Goal: Information Seeking & Learning: Find specific fact

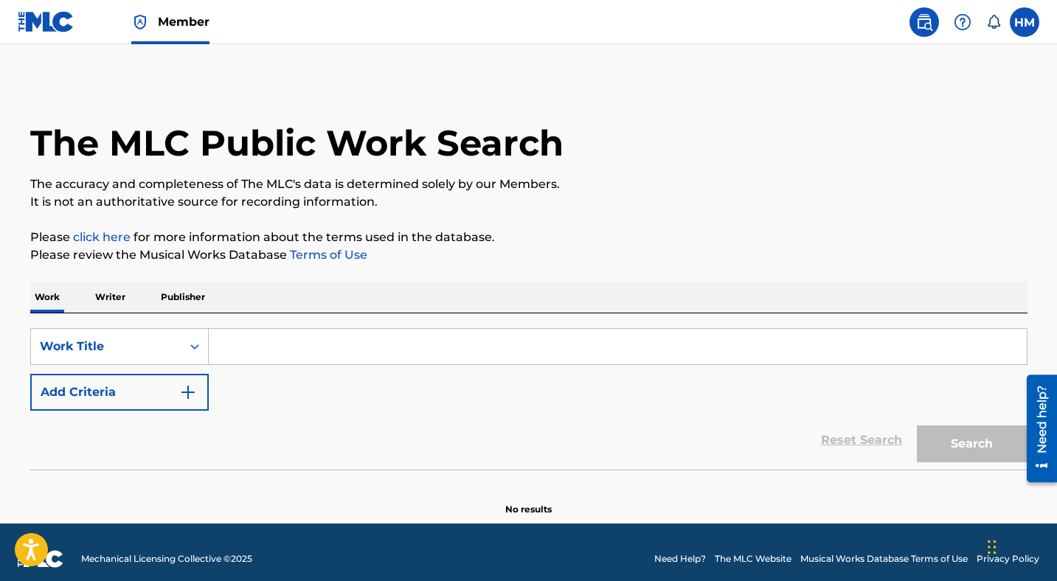
click at [347, 351] on input "Search Form" at bounding box center [618, 346] width 818 height 35
paste input "AE30HY"
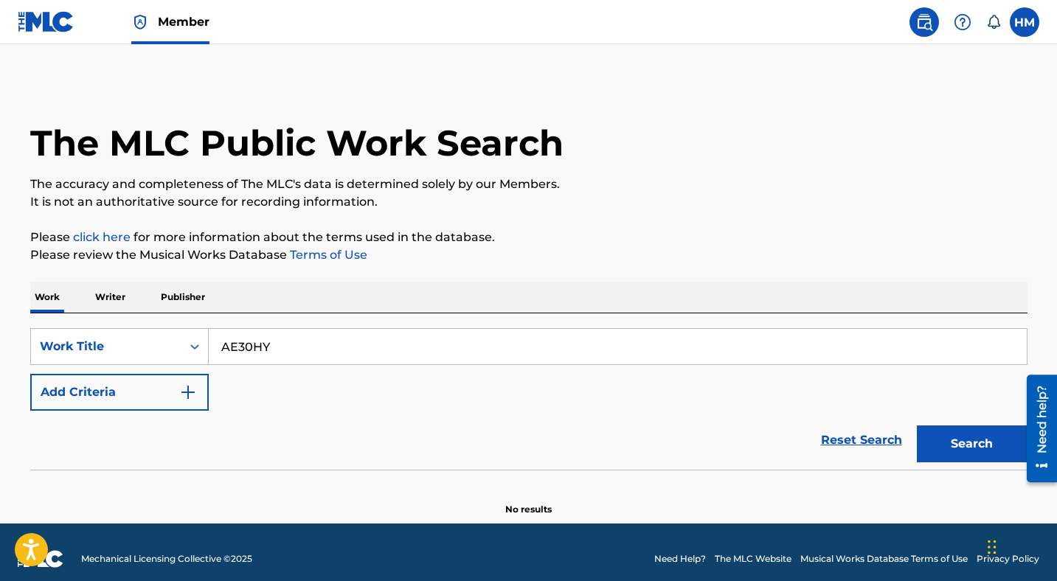
type input "AE30HY"
click at [939, 435] on button "Search" at bounding box center [972, 443] width 111 height 37
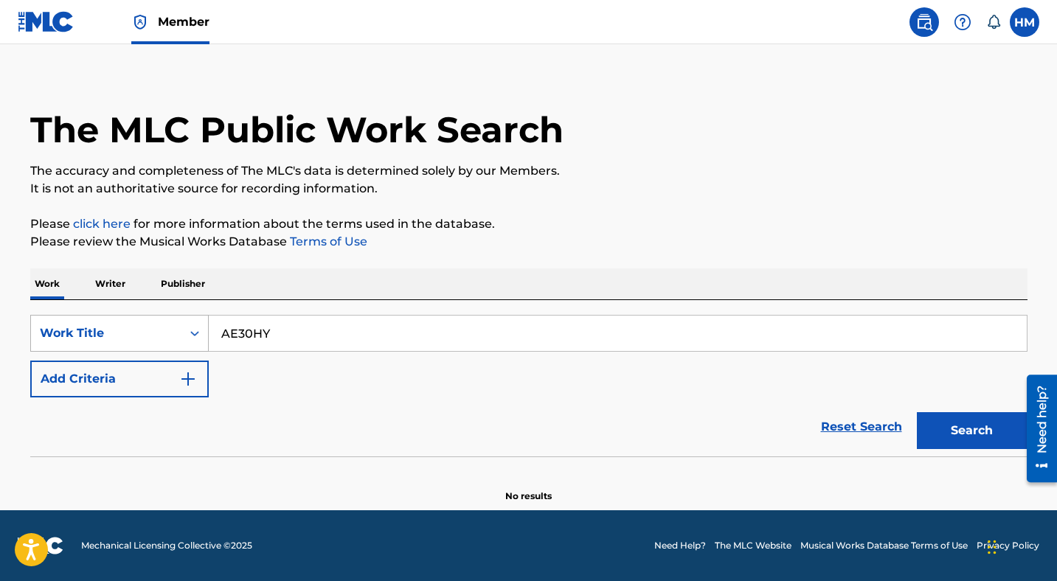
click at [114, 335] on div "Work Title" at bounding box center [106, 333] width 133 height 18
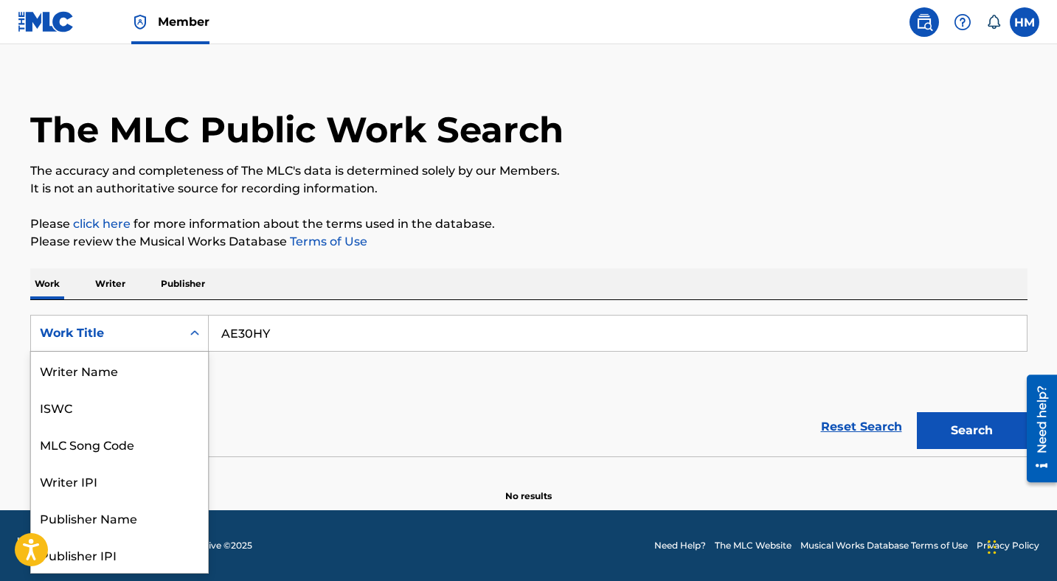
scroll to position [74, 0]
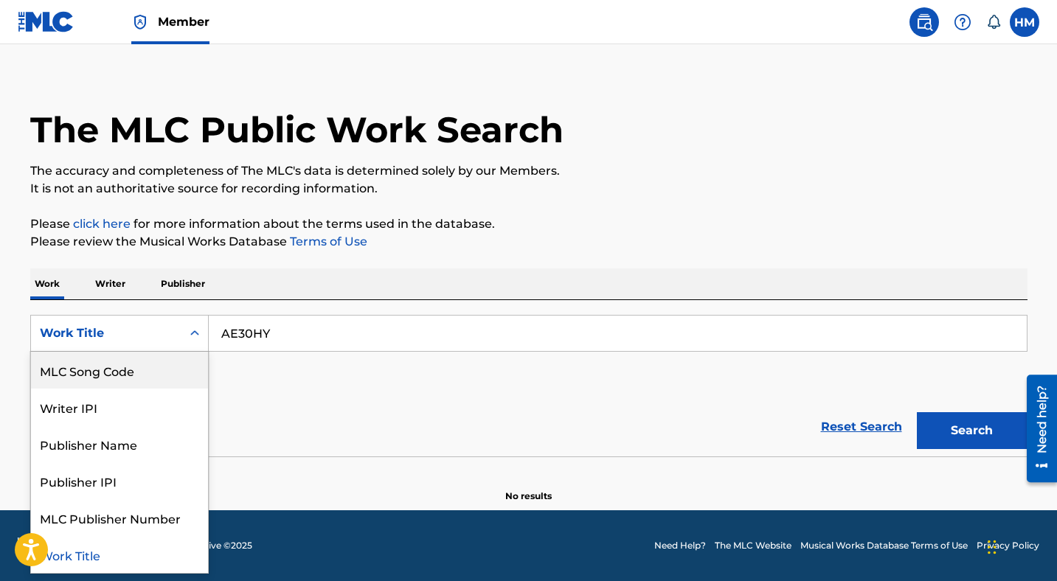
click at [125, 369] on div "MLC Song Code" at bounding box center [119, 370] width 177 height 37
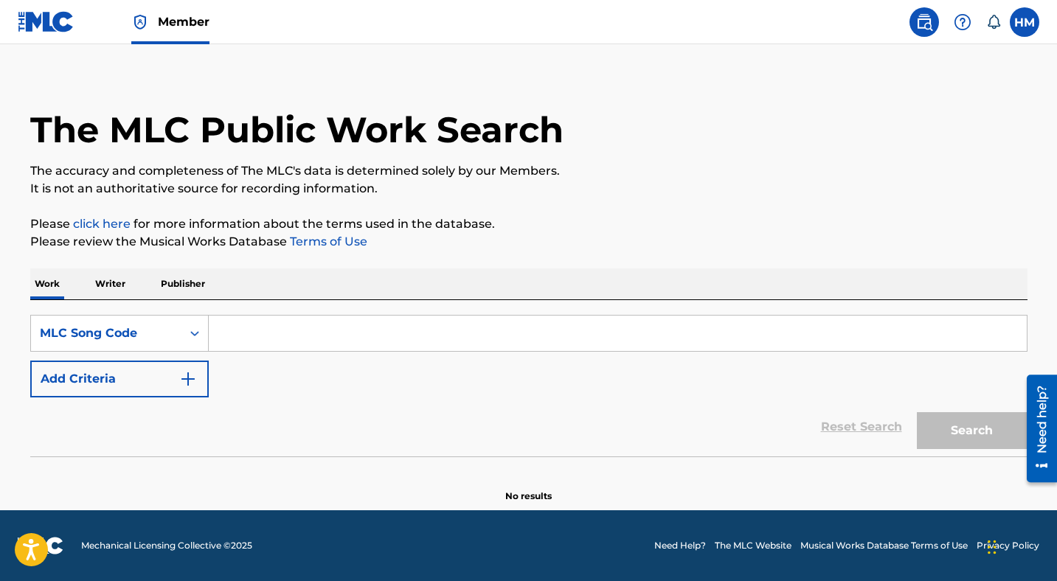
click at [473, 328] on input "Search Form" at bounding box center [618, 333] width 818 height 35
paste input "AE30HY"
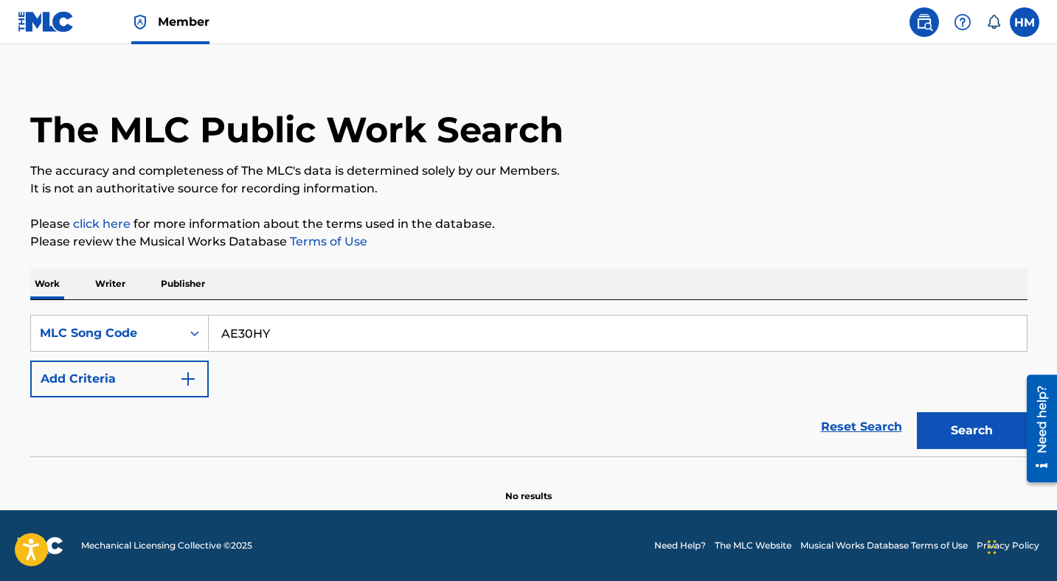
type input "AE30HY"
click at [951, 427] on button "Search" at bounding box center [972, 430] width 111 height 37
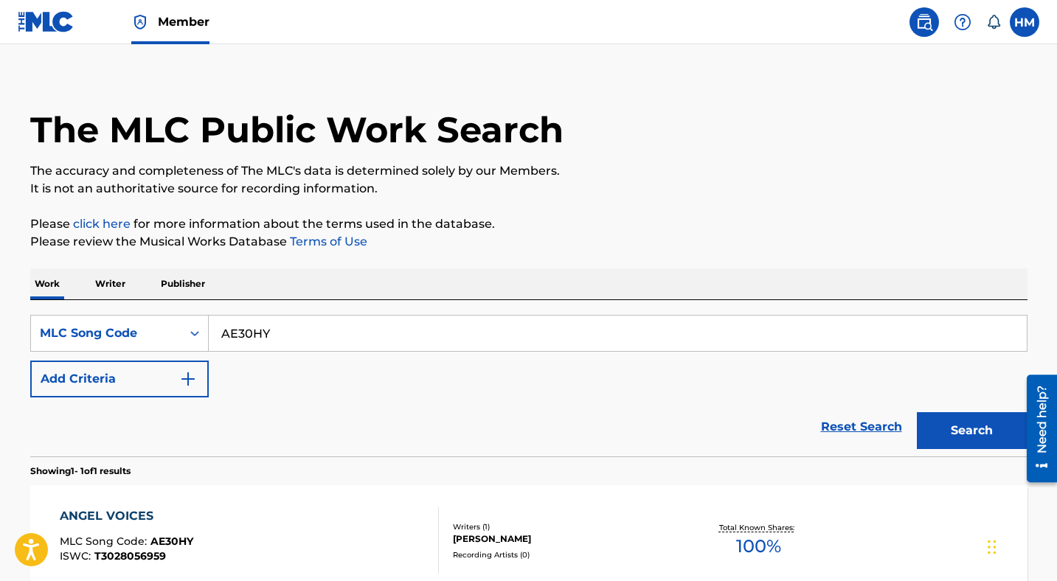
scroll to position [175, 0]
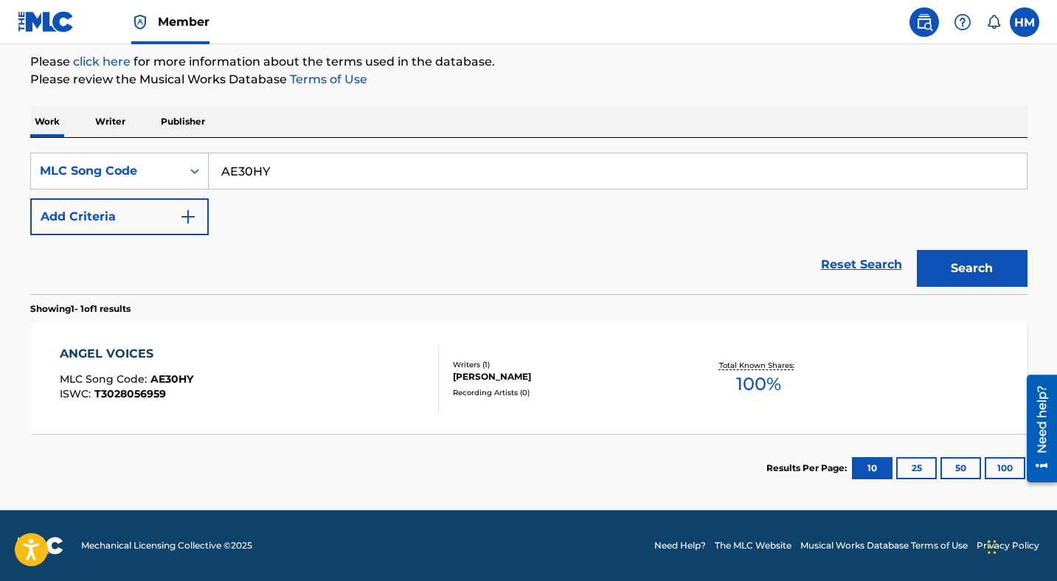
click at [176, 352] on div "ANGEL VOICES" at bounding box center [126, 354] width 133 height 18
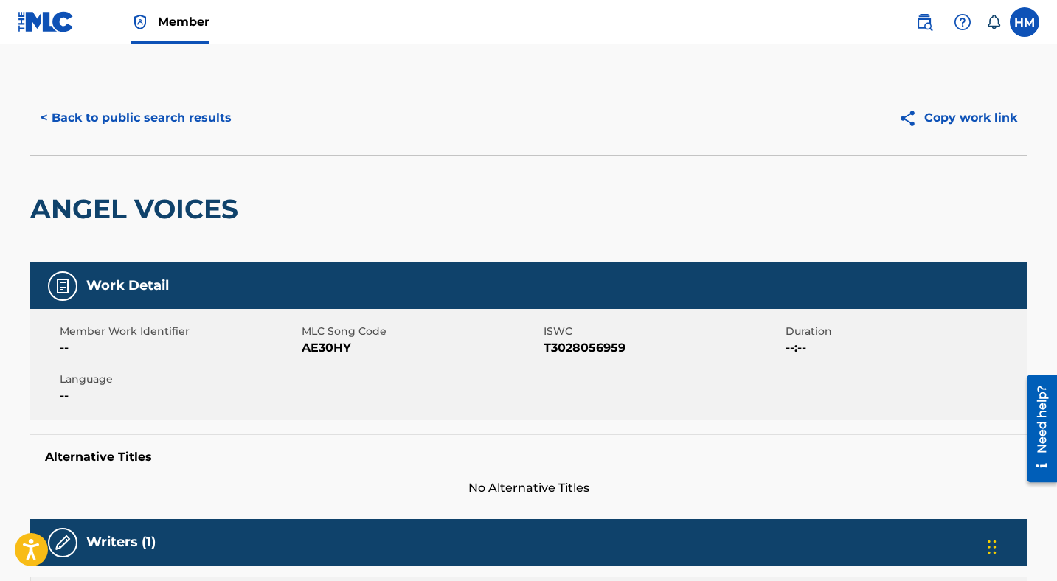
click at [173, 118] on button "< Back to public search results" at bounding box center [136, 118] width 212 height 37
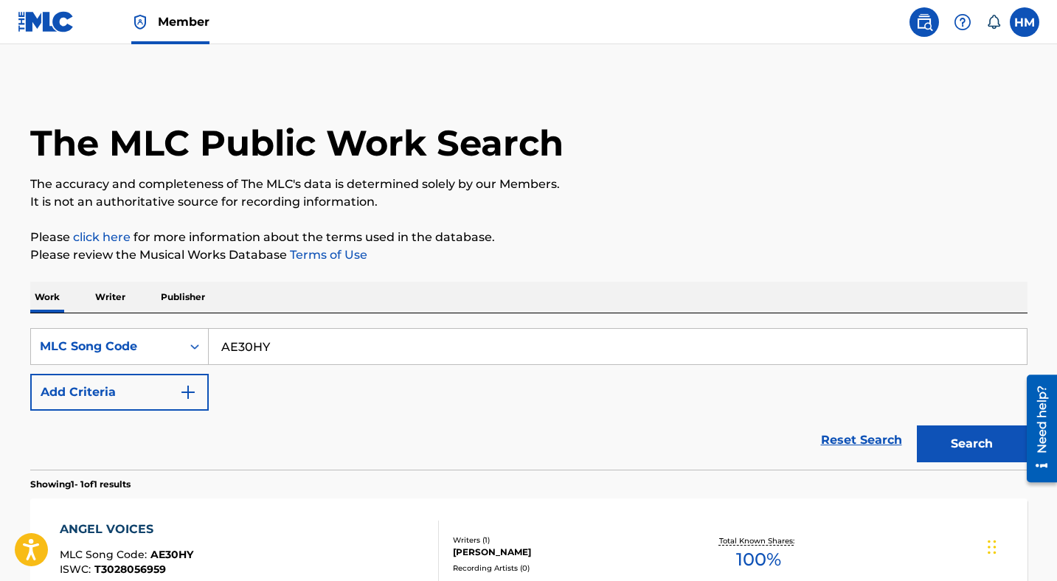
scroll to position [137, 0]
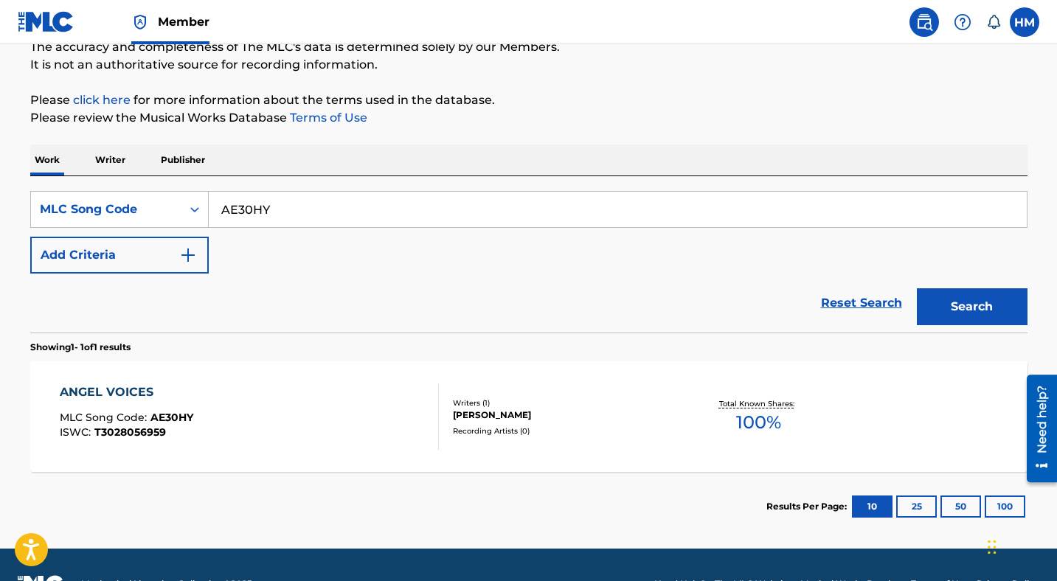
click at [429, 226] on input "AE30HY" at bounding box center [618, 209] width 818 height 35
paste input "BC4H8E"
type input "BC4H8E"
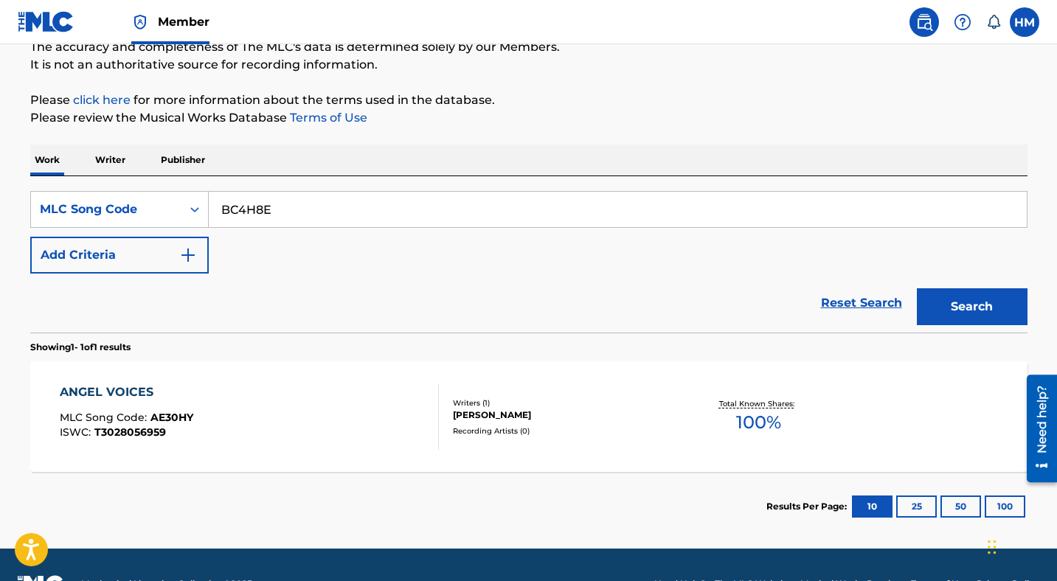
click at [955, 298] on button "Search" at bounding box center [972, 306] width 111 height 37
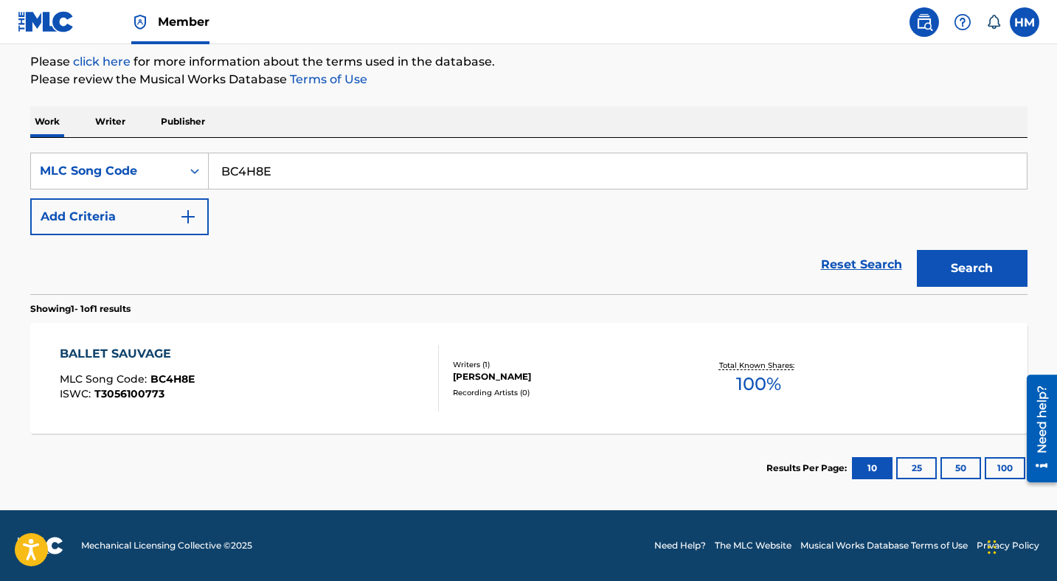
click at [159, 352] on div "BALLET SAUVAGE" at bounding box center [127, 354] width 135 height 18
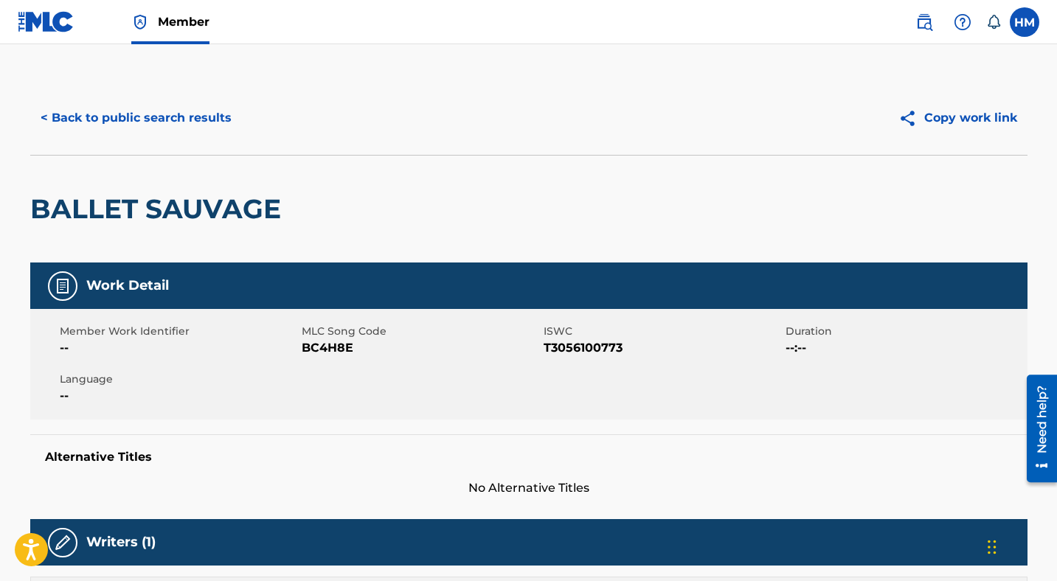
click at [147, 120] on button "< Back to public search results" at bounding box center [136, 118] width 212 height 37
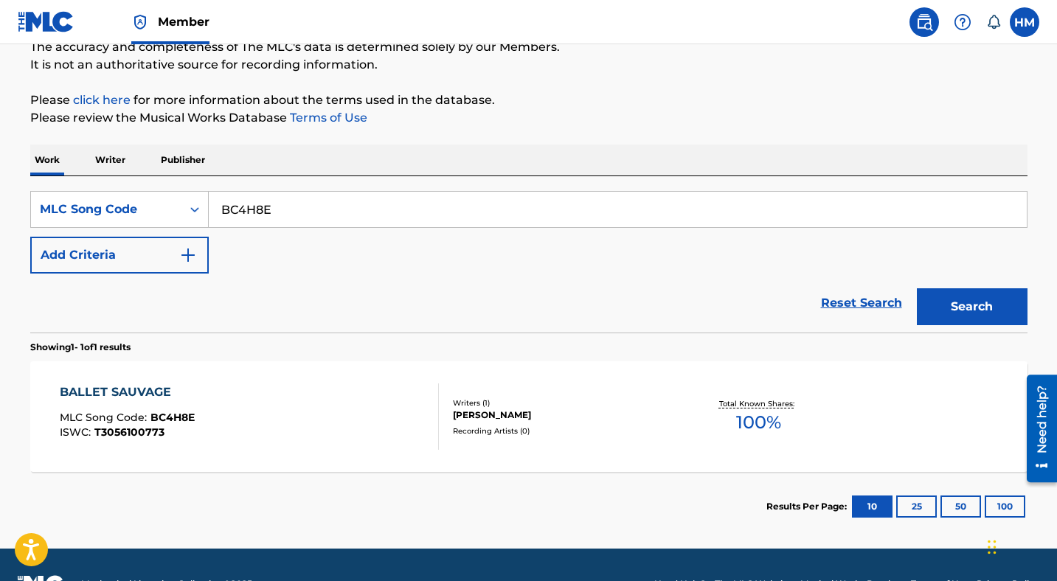
click at [504, 210] on input "BC4H8E" at bounding box center [618, 209] width 818 height 35
paste input "D5C8L"
type input "BD5C8L"
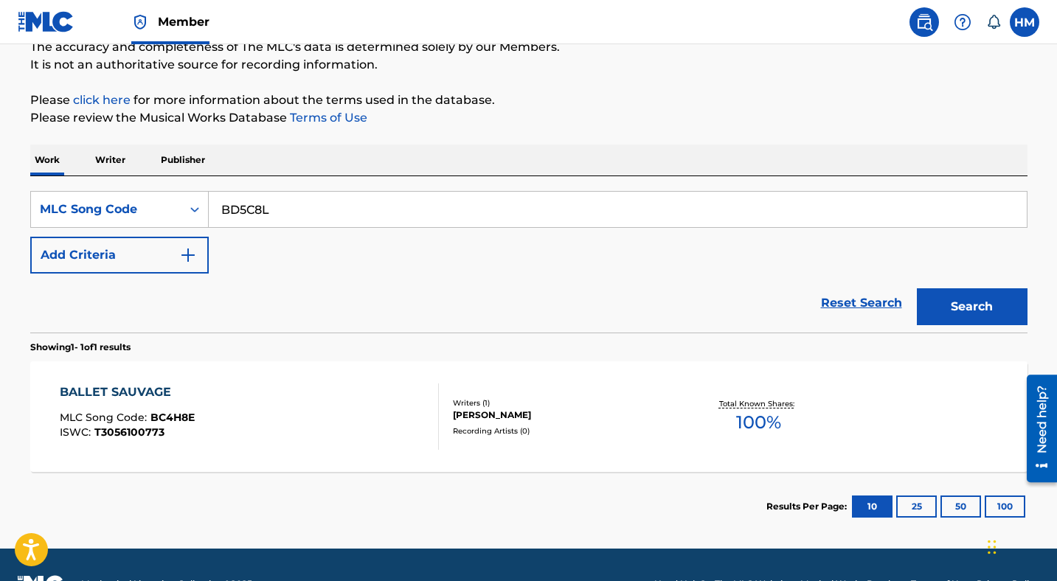
click at [984, 305] on button "Search" at bounding box center [972, 306] width 111 height 37
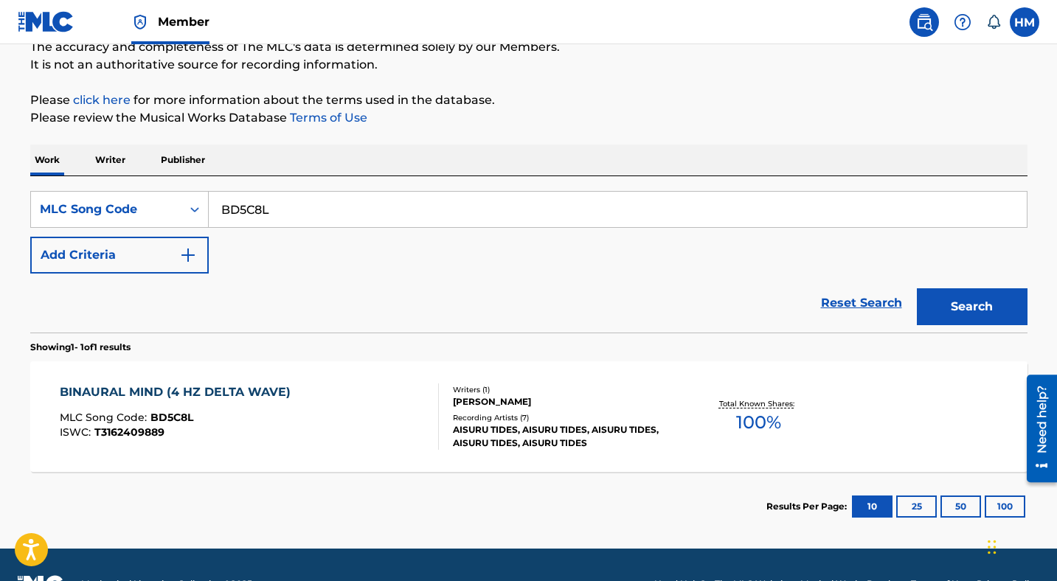
click at [310, 411] on div "BINAURAL MIND (4 HZ DELTA WAVE) MLC Song Code : BD5C8L ISWC : T3162409889" at bounding box center [249, 416] width 379 height 66
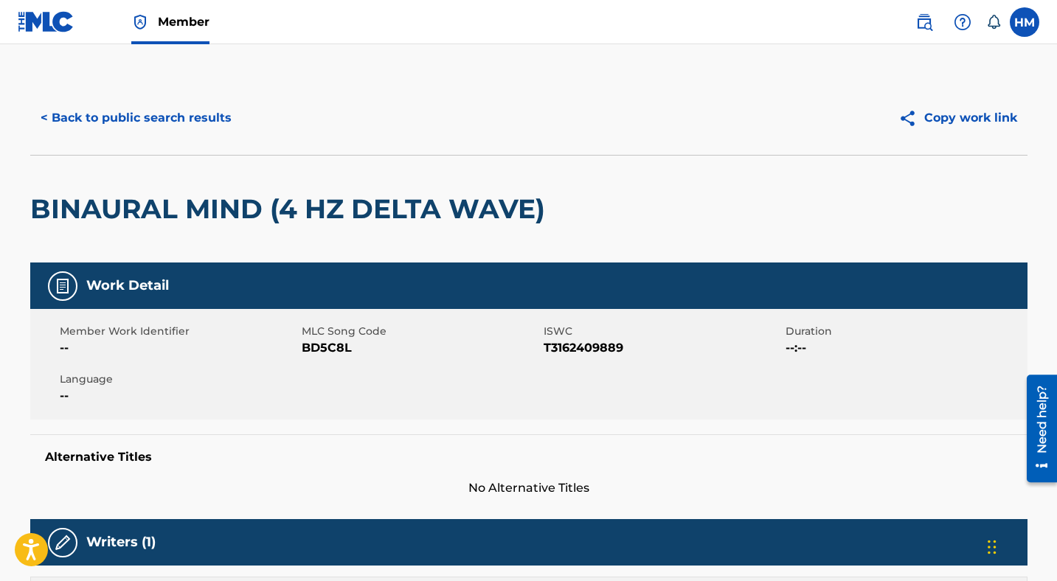
click at [164, 120] on button "< Back to public search results" at bounding box center [136, 118] width 212 height 37
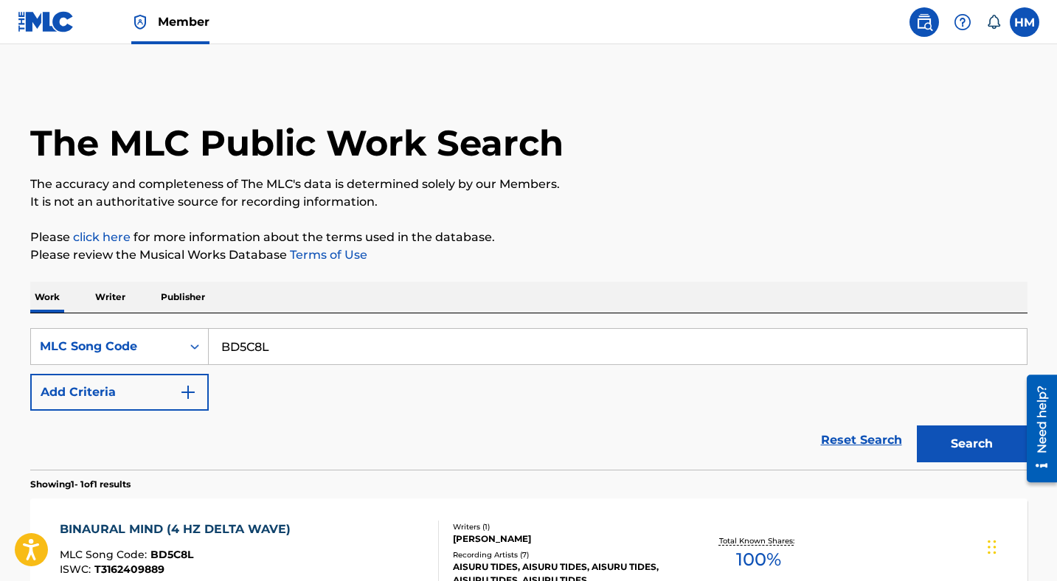
scroll to position [137, 0]
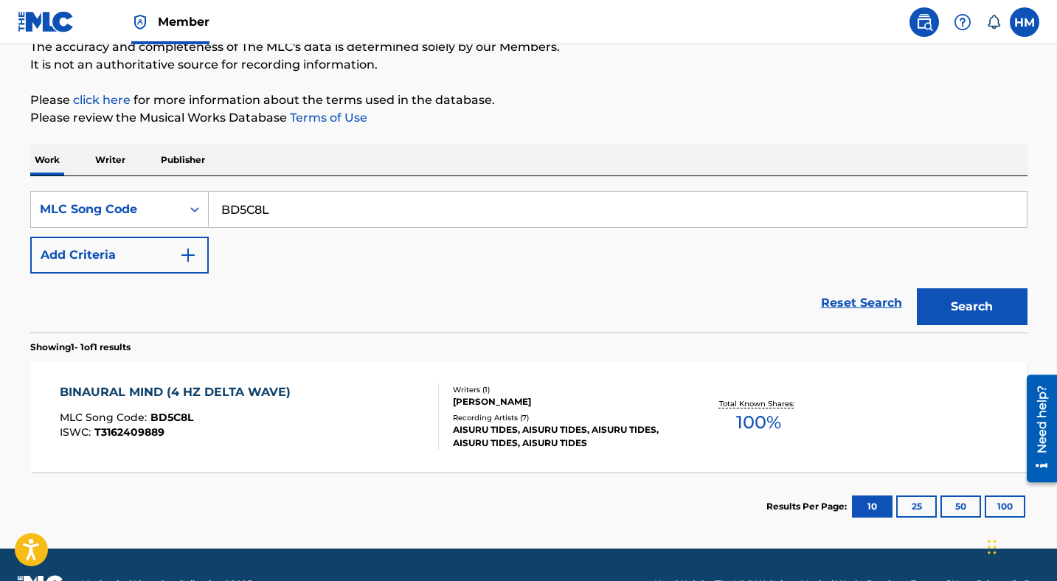
click at [459, 205] on input "BD5C8L" at bounding box center [618, 209] width 818 height 35
paste input "2VOB"
type input "BD2VOB"
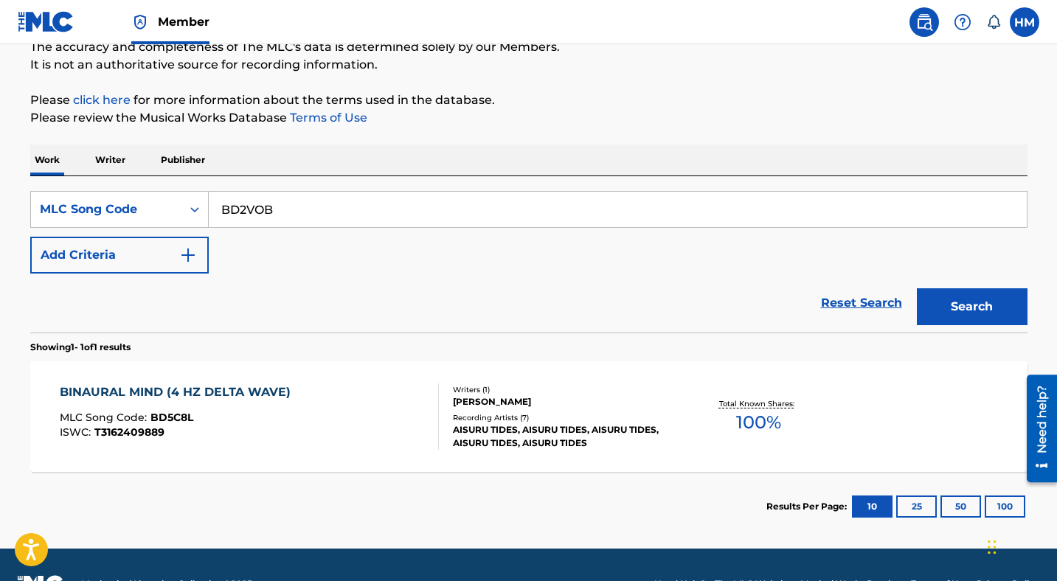
click at [967, 307] on button "Search" at bounding box center [972, 306] width 111 height 37
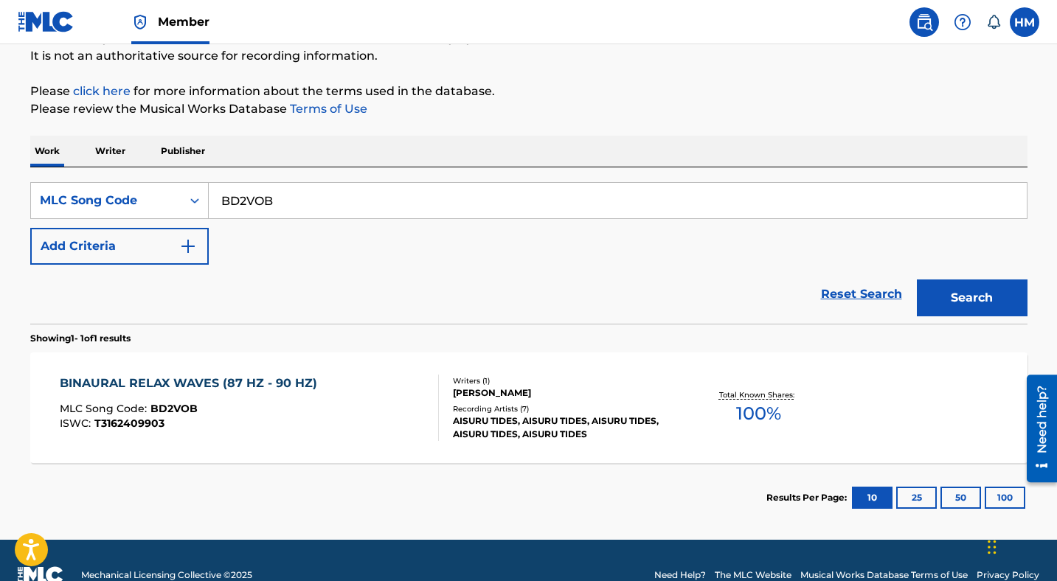
scroll to position [175, 0]
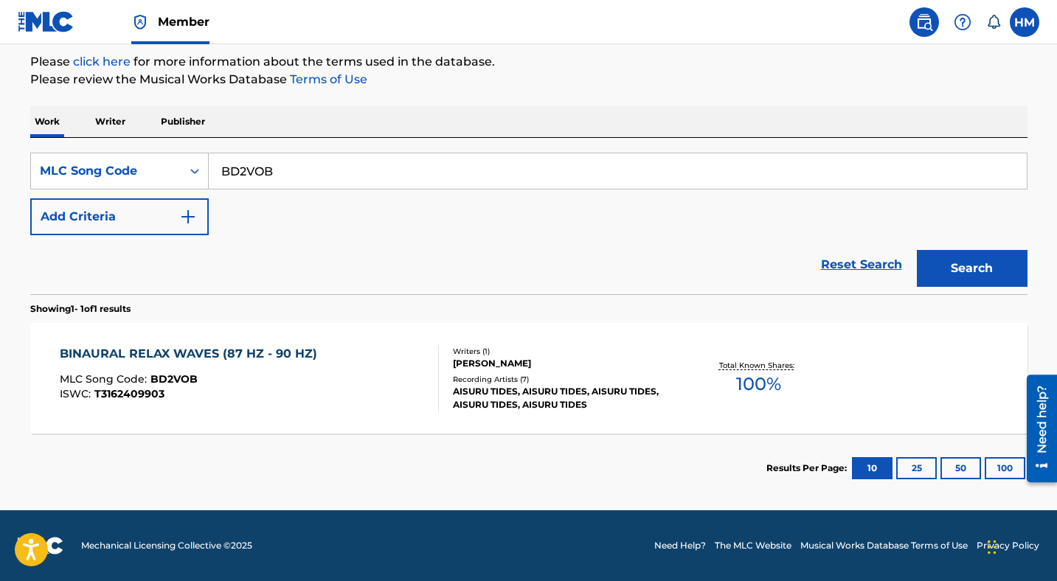
click at [200, 347] on div "BINAURAL RELAX WAVES (87 HZ - 90 HZ)" at bounding box center [192, 354] width 265 height 18
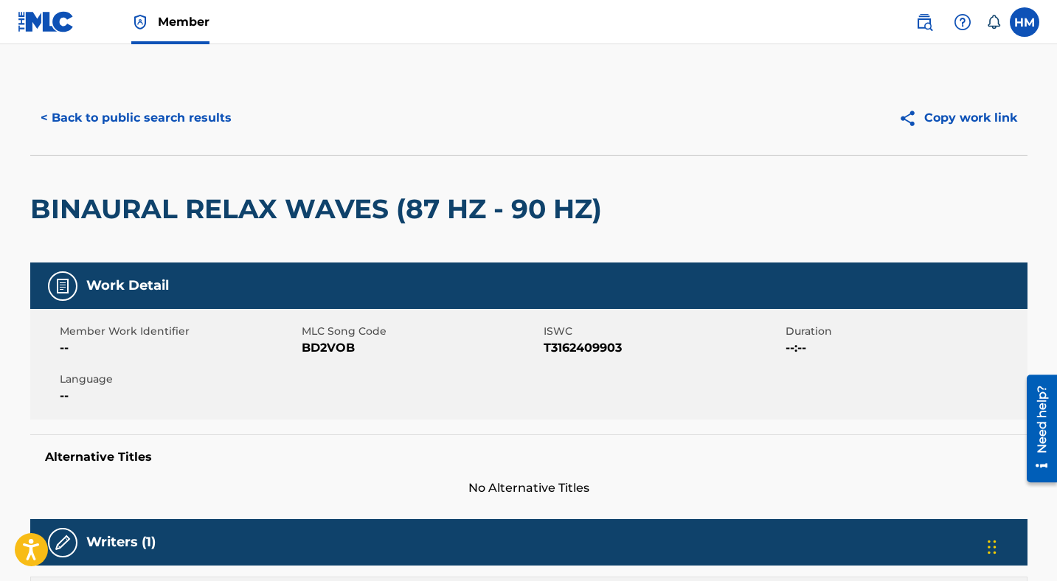
click at [126, 115] on button "< Back to public search results" at bounding box center [136, 118] width 212 height 37
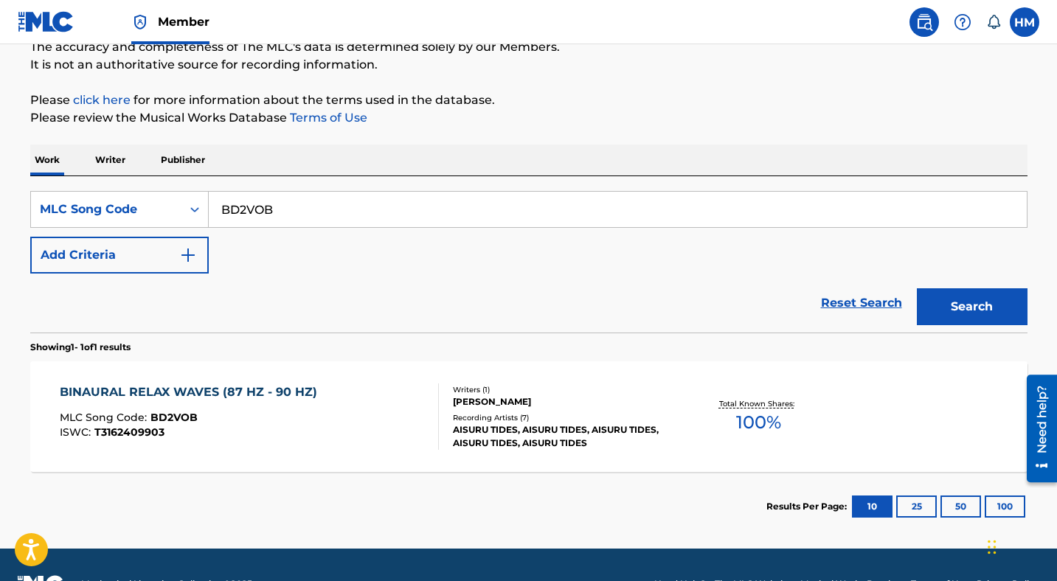
click at [361, 213] on input "BD2VOB" at bounding box center [618, 209] width 818 height 35
paste input "DC1OAH"
type input "DC1OAH"
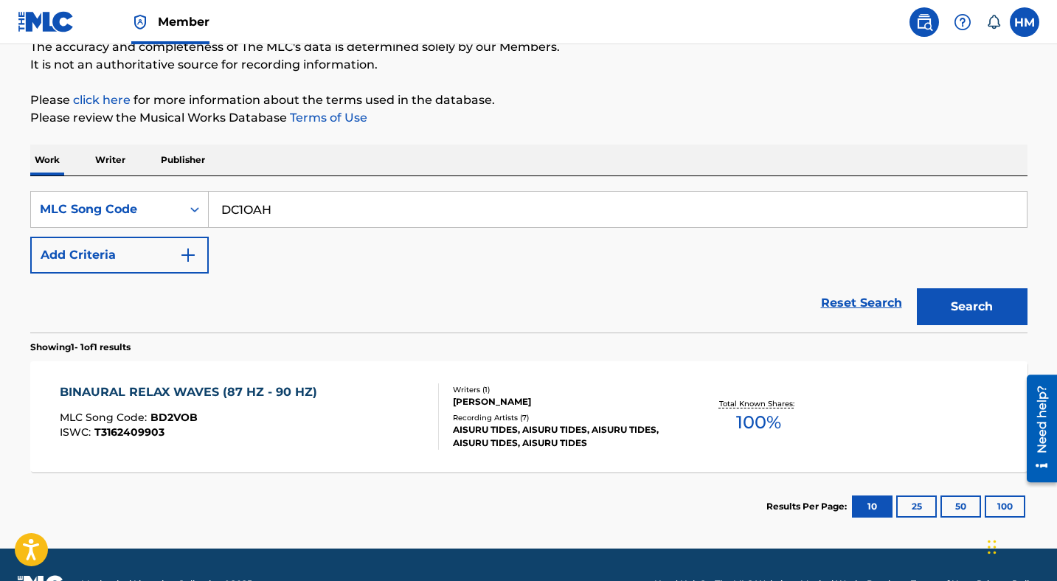
click at [960, 317] on button "Search" at bounding box center [972, 306] width 111 height 37
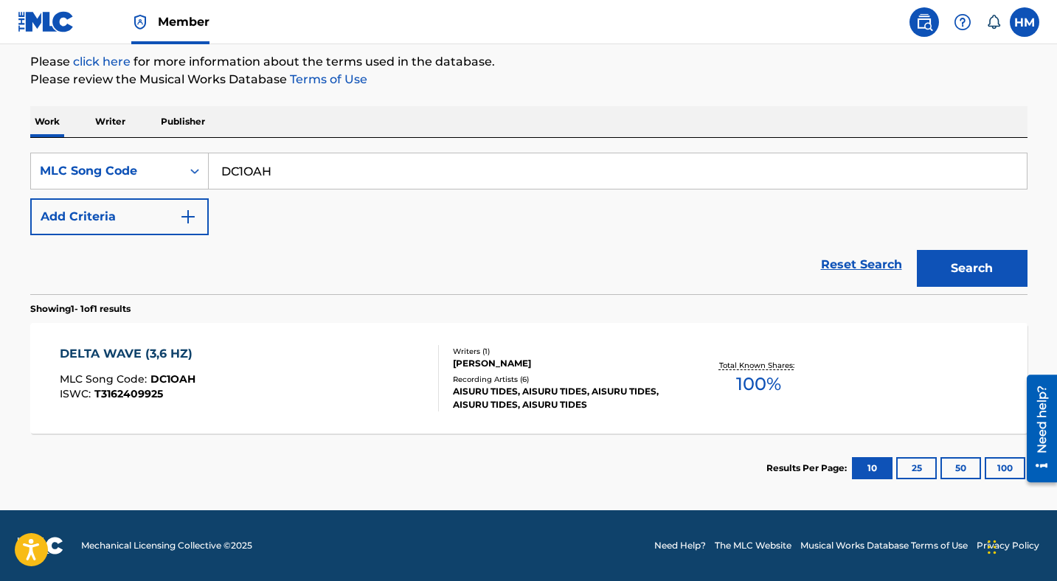
click at [240, 349] on div "DELTA WAVE (3,6 HZ) MLC Song Code : DC1OAH ISWC : T3162409925" at bounding box center [249, 378] width 379 height 66
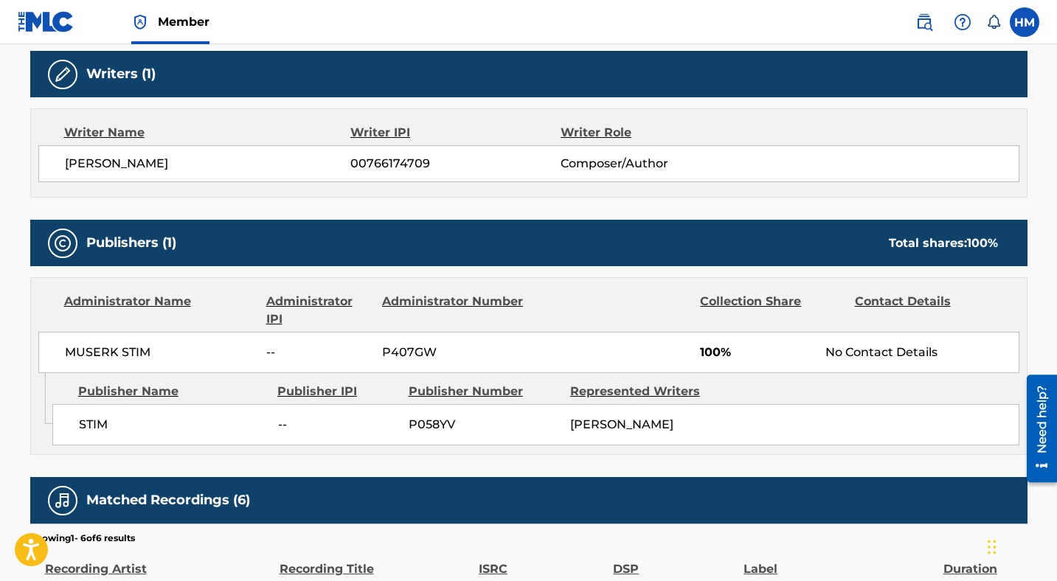
scroll to position [372, 0]
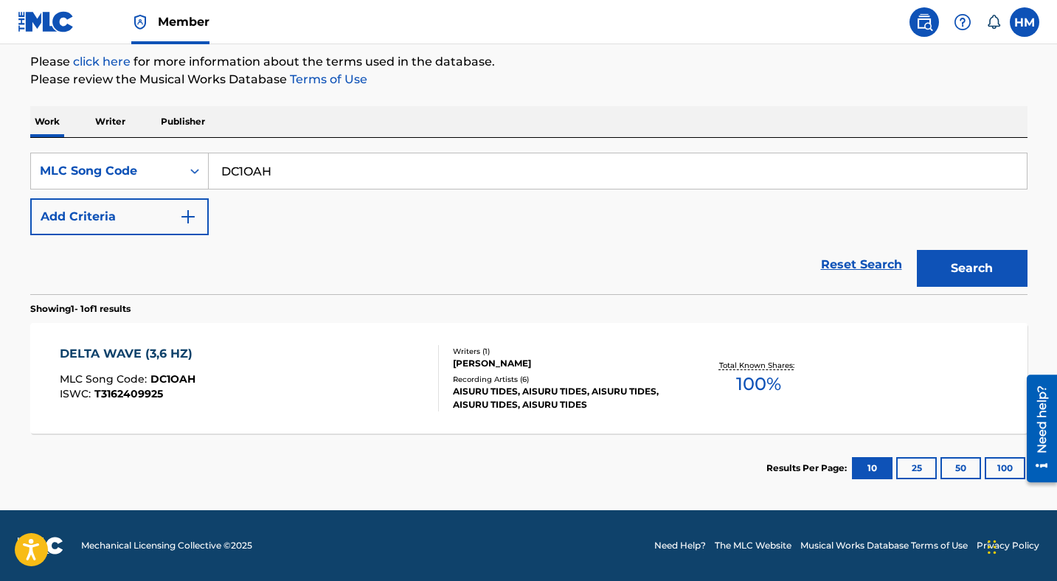
scroll to position [175, 0]
click at [316, 189] on div "DC1OAH" at bounding box center [618, 171] width 818 height 37
click at [324, 179] on input "DC1OAH" at bounding box center [618, 170] width 818 height 35
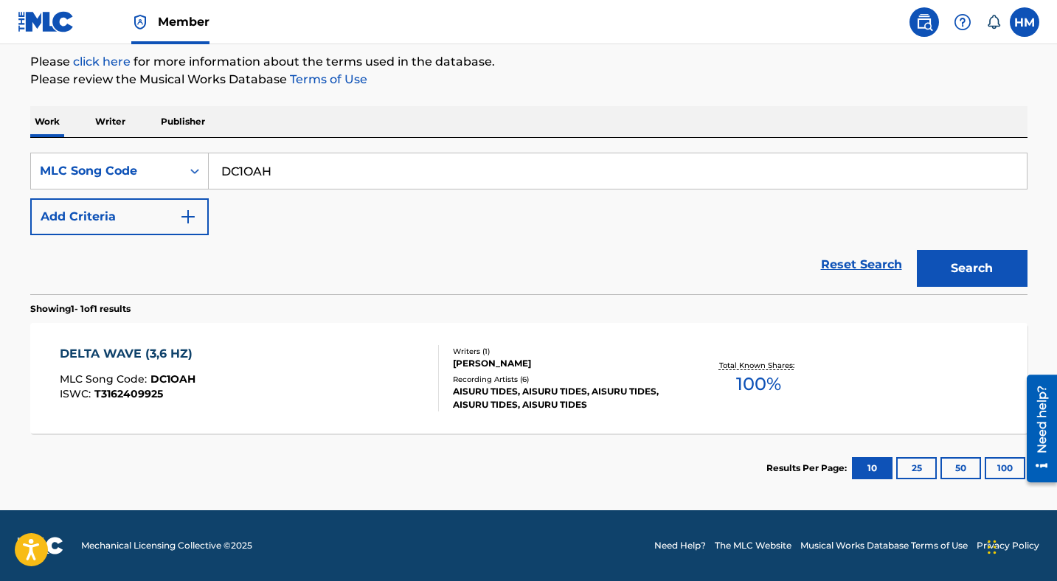
click at [324, 179] on input "DC1OAH" at bounding box center [618, 170] width 818 height 35
paste input "FI2BWB"
type input "FI2BWB"
click at [971, 268] on button "Search" at bounding box center [972, 268] width 111 height 37
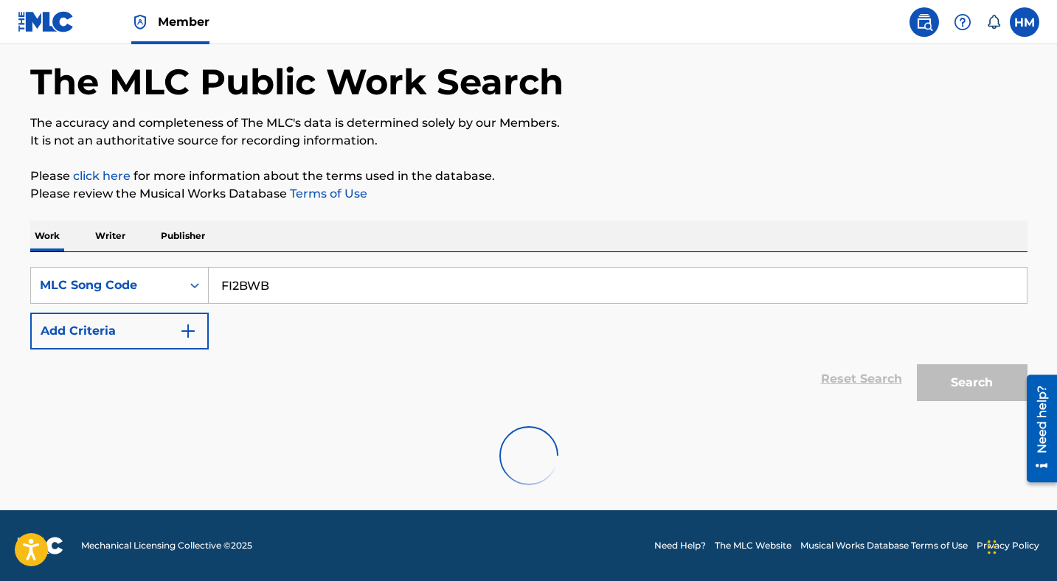
scroll to position [0, 0]
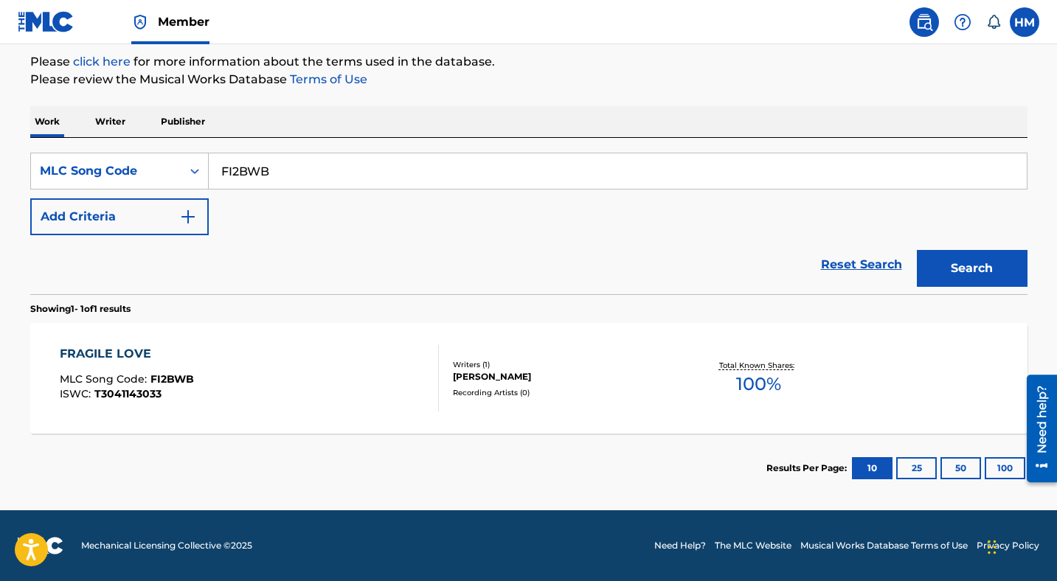
click at [267, 372] on div "FRAGILE LOVE MLC Song Code : FI2BWB ISWC : T3041143033" at bounding box center [249, 378] width 379 height 66
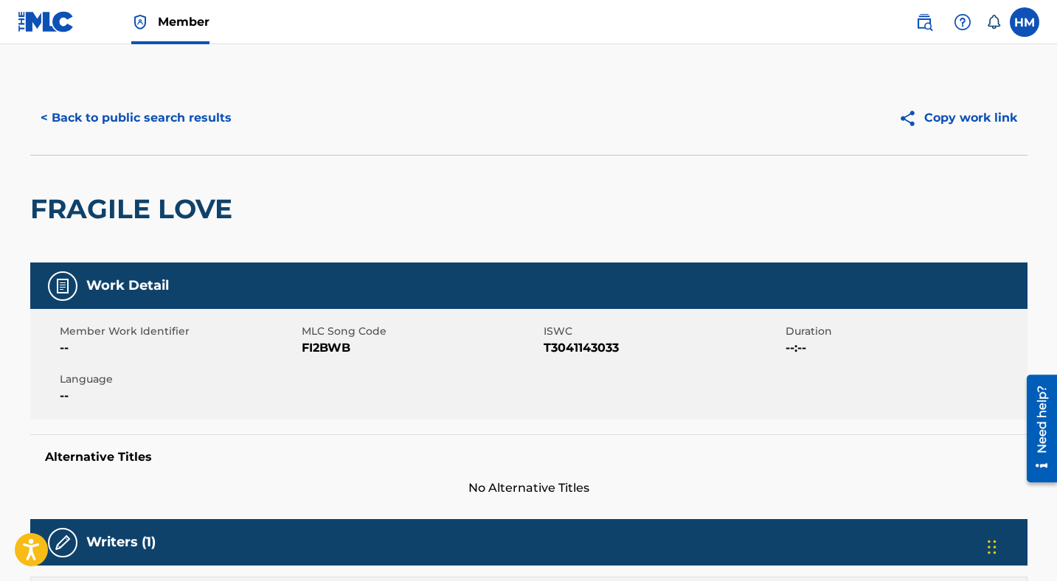
click at [167, 122] on button "< Back to public search results" at bounding box center [136, 118] width 212 height 37
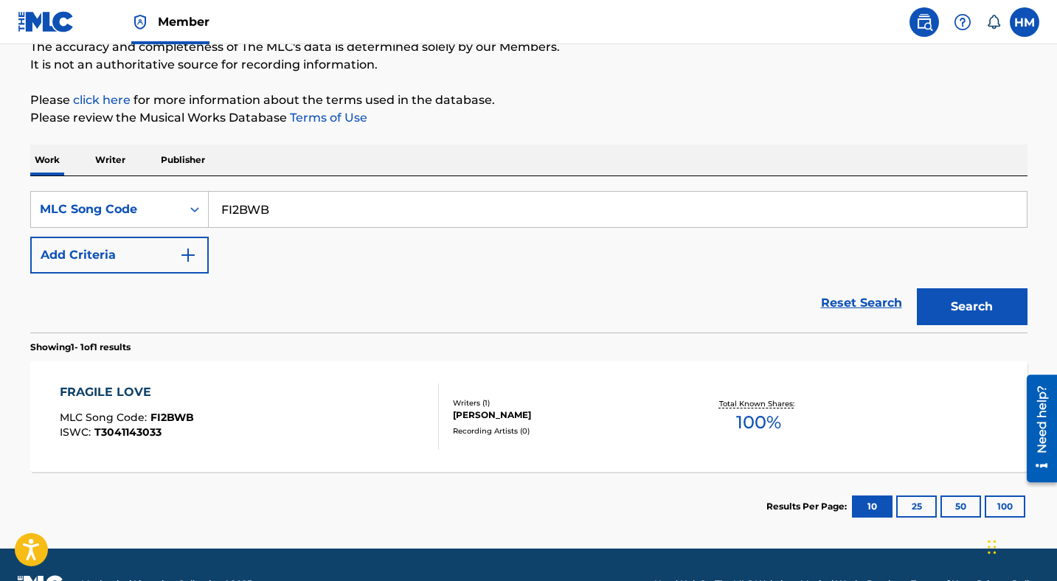
click at [349, 204] on input "FI2BWB" at bounding box center [618, 209] width 818 height 35
paste input "GE4GTA"
type input "GE4GTA"
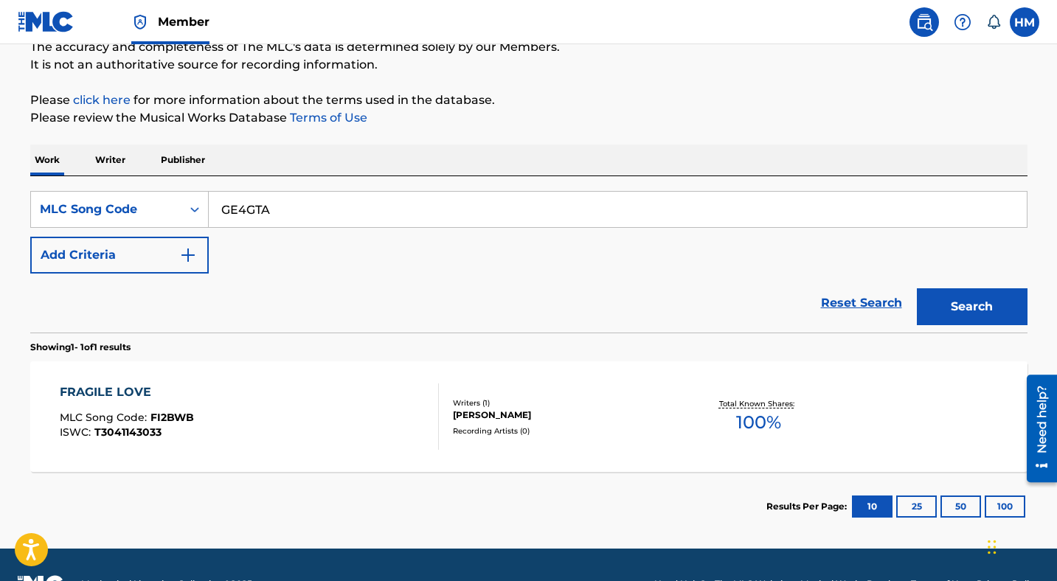
click at [971, 309] on button "Search" at bounding box center [972, 306] width 111 height 37
click at [268, 403] on div "GOLDEN RAIN MLC Song Code : GE4GTA ISWC : T3159066276" at bounding box center [249, 416] width 379 height 66
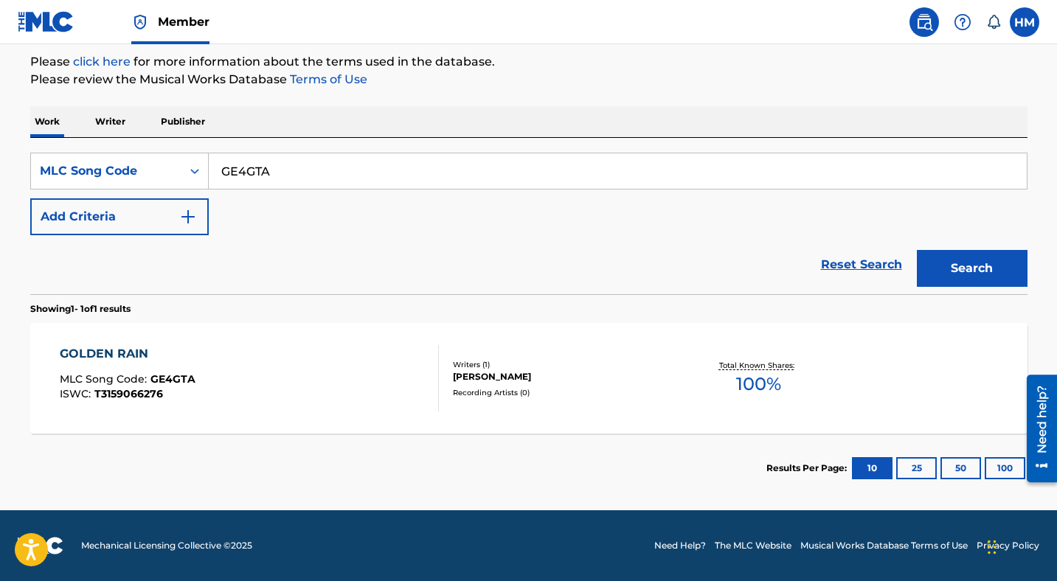
click at [327, 185] on input "GE4GTA" at bounding box center [618, 170] width 818 height 35
paste input "LE20LG"
type input "LE20LG"
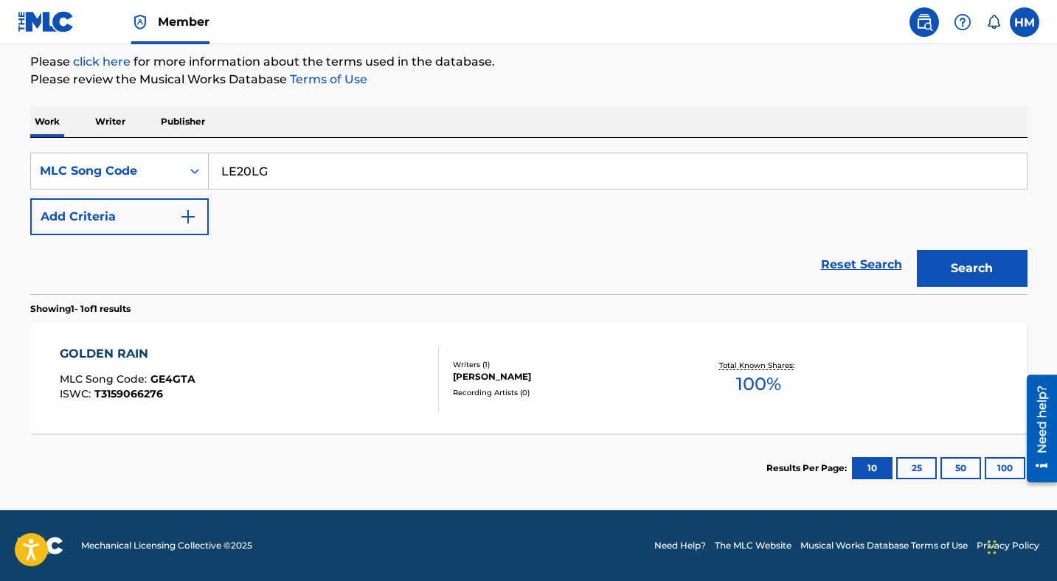
click at [970, 274] on button "Search" at bounding box center [972, 268] width 111 height 37
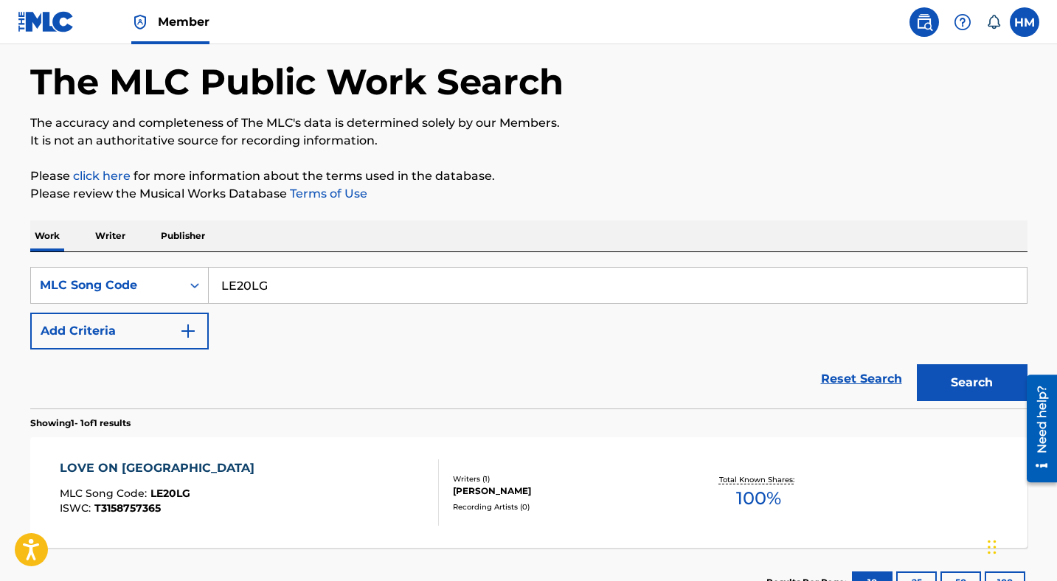
scroll to position [175, 0]
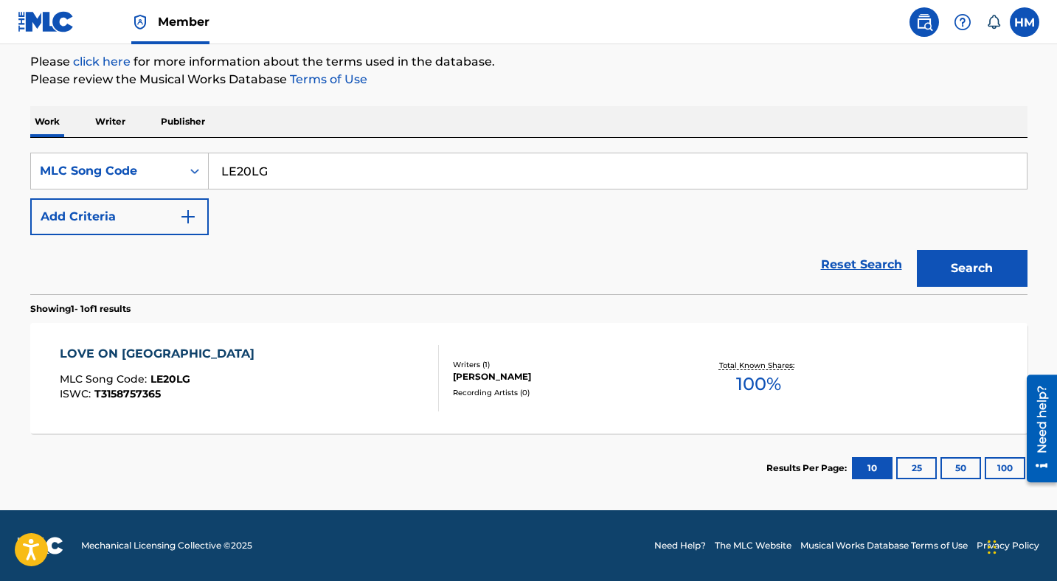
click at [333, 369] on div "LOVE ON ICELAND MLC Song Code : LE20LG ISWC : T3158757365" at bounding box center [249, 378] width 379 height 66
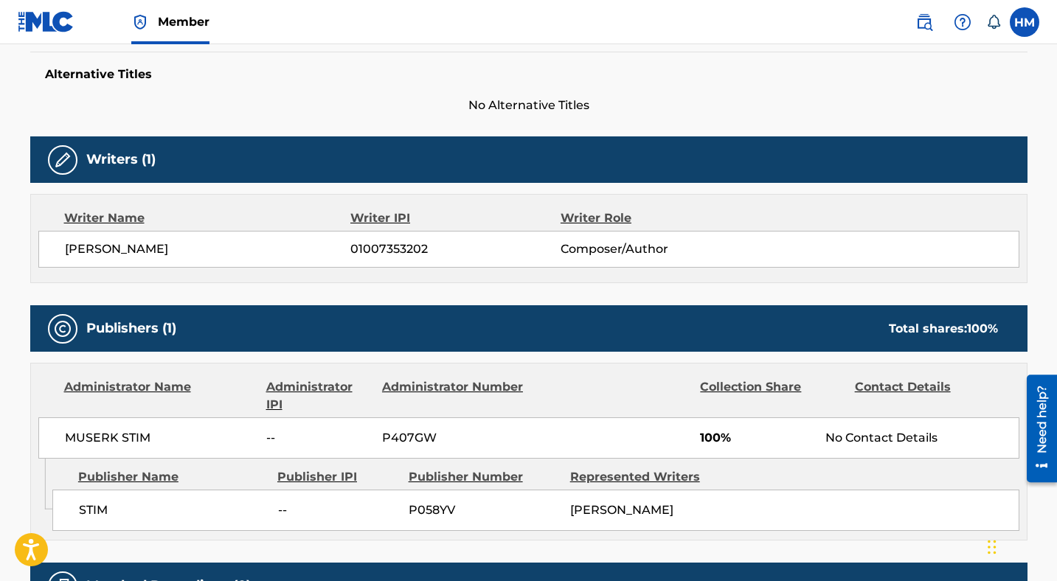
scroll to position [202, 0]
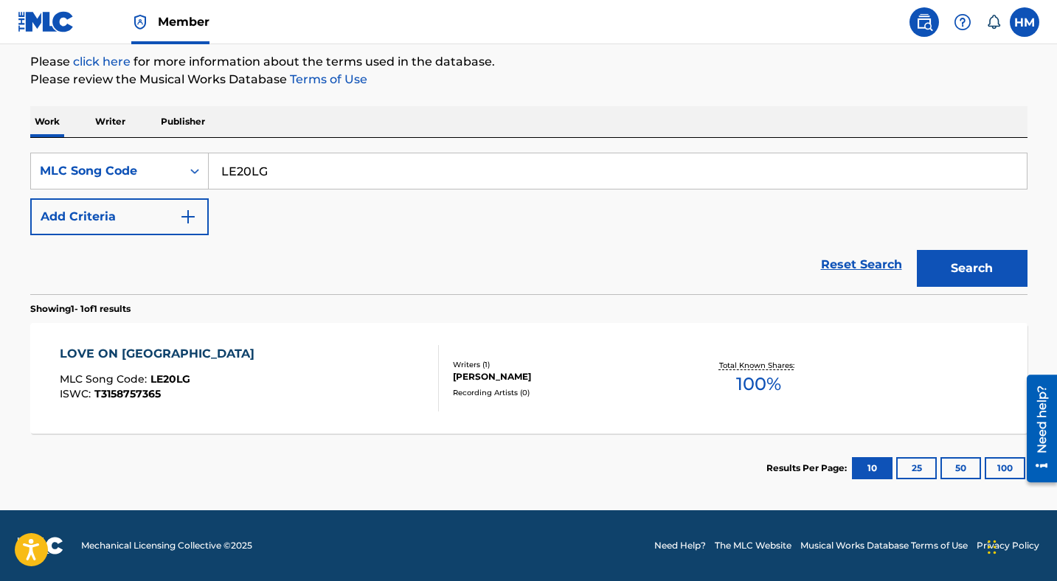
scroll to position [175, 0]
click at [326, 162] on input "LE20LG" at bounding box center [618, 170] width 818 height 35
paste input "MH2ETU"
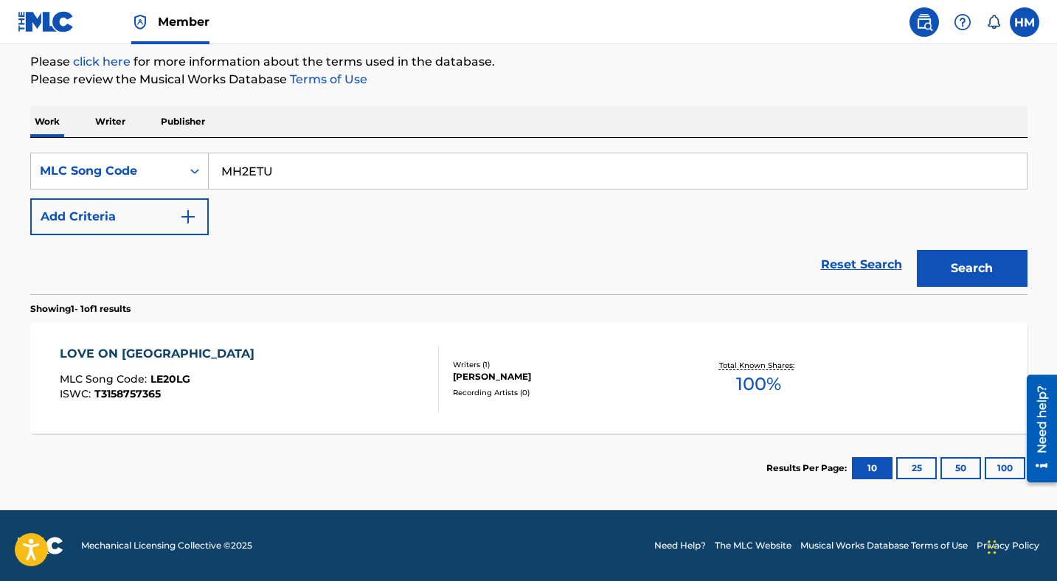
type input "MH2ETU"
click at [984, 270] on button "Search" at bounding box center [972, 268] width 111 height 37
click at [315, 415] on div "[PERSON_NAME] MLC Song Code : MH2ETU ISWC : T3158757398 Writers ( 1 ) [PERSON_N…" at bounding box center [528, 378] width 997 height 111
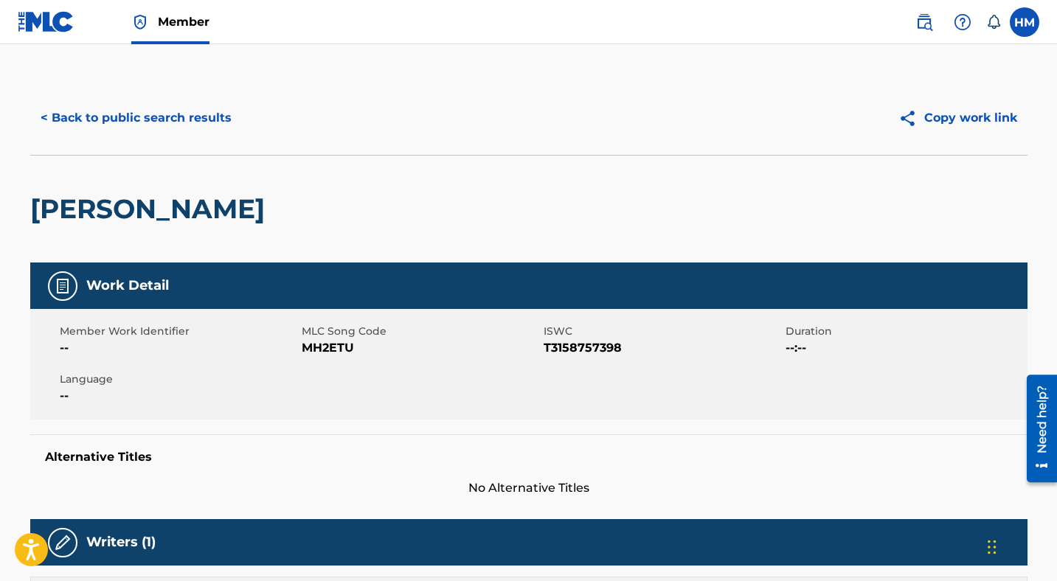
click at [170, 116] on button "< Back to public search results" at bounding box center [136, 118] width 212 height 37
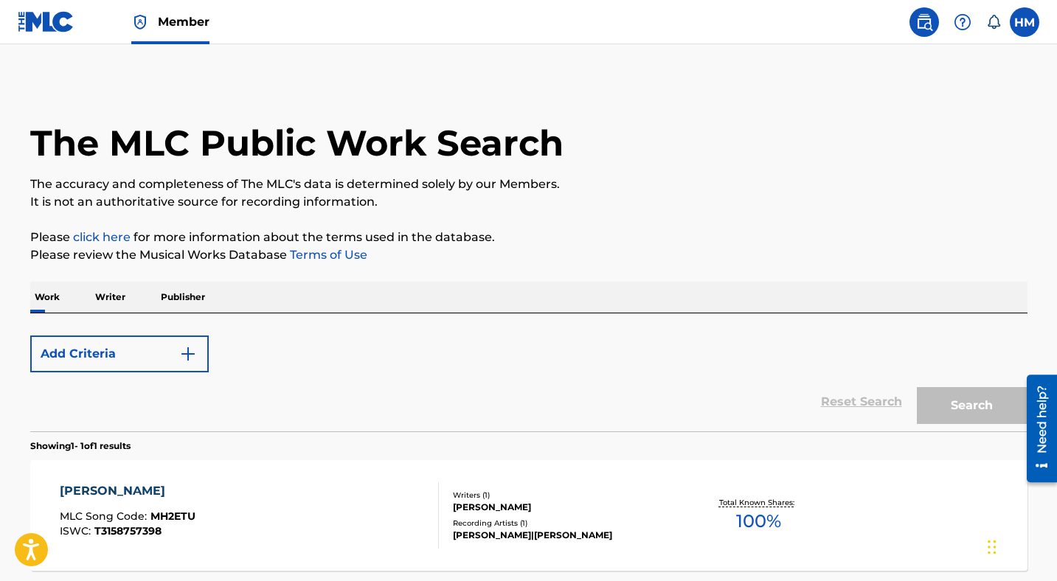
scroll to position [137, 0]
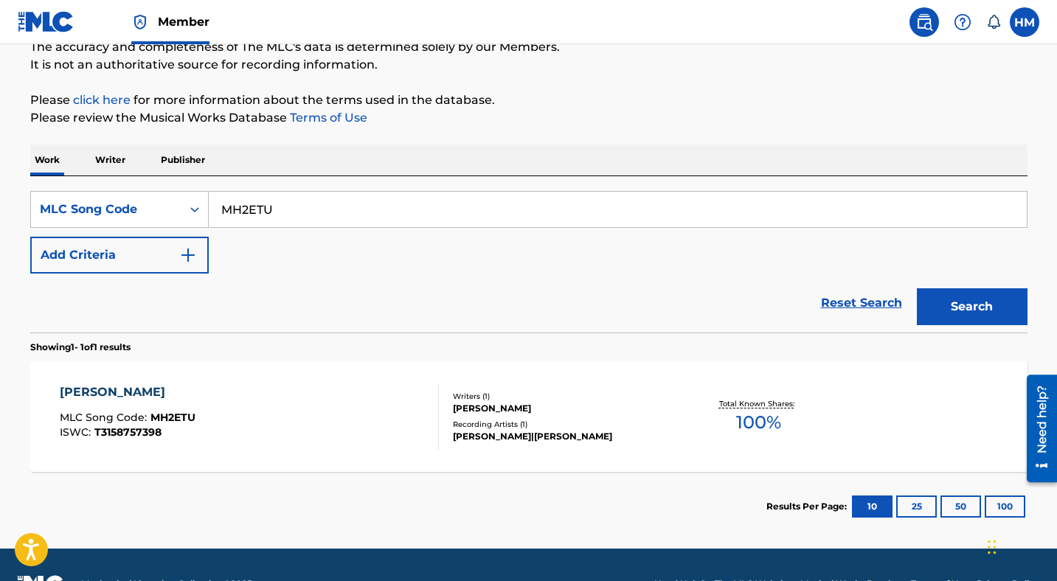
click at [312, 205] on input "MH2ETU" at bounding box center [618, 209] width 818 height 35
paste input "AE30HY"
click at [939, 299] on button "Search" at bounding box center [972, 306] width 111 height 37
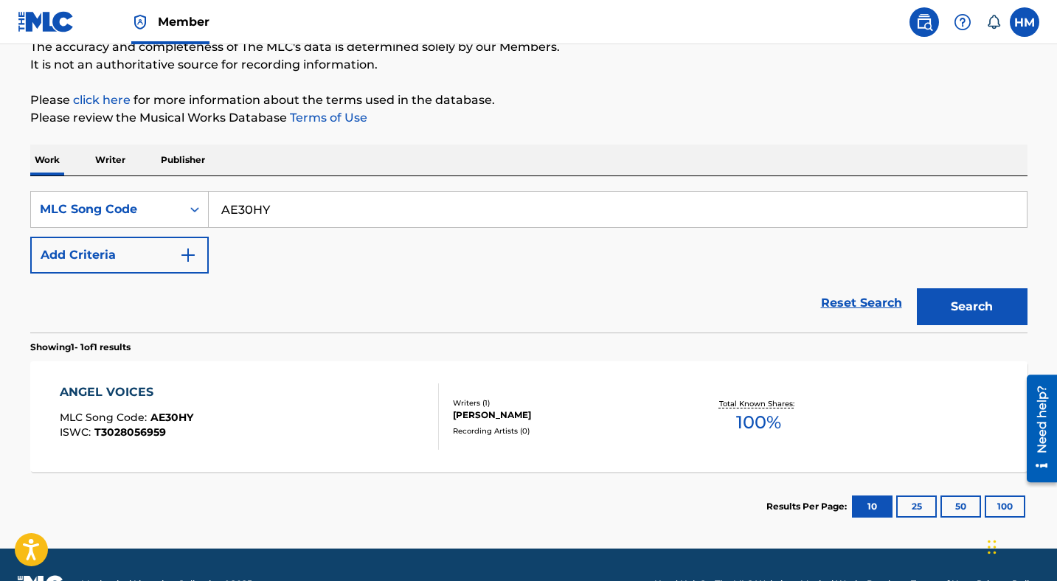
click at [291, 212] on input "AE30HY" at bounding box center [618, 209] width 818 height 35
paste input "0K0O"
type input "AE0K0O"
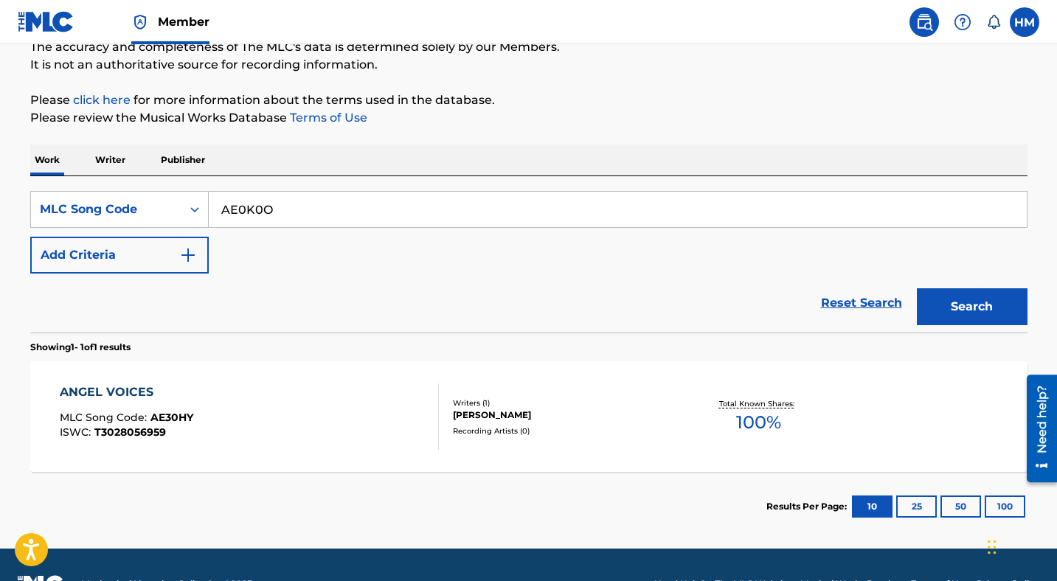
click at [953, 293] on button "Search" at bounding box center [972, 306] width 111 height 37
click at [192, 422] on span "AE0K0O" at bounding box center [173, 417] width 46 height 13
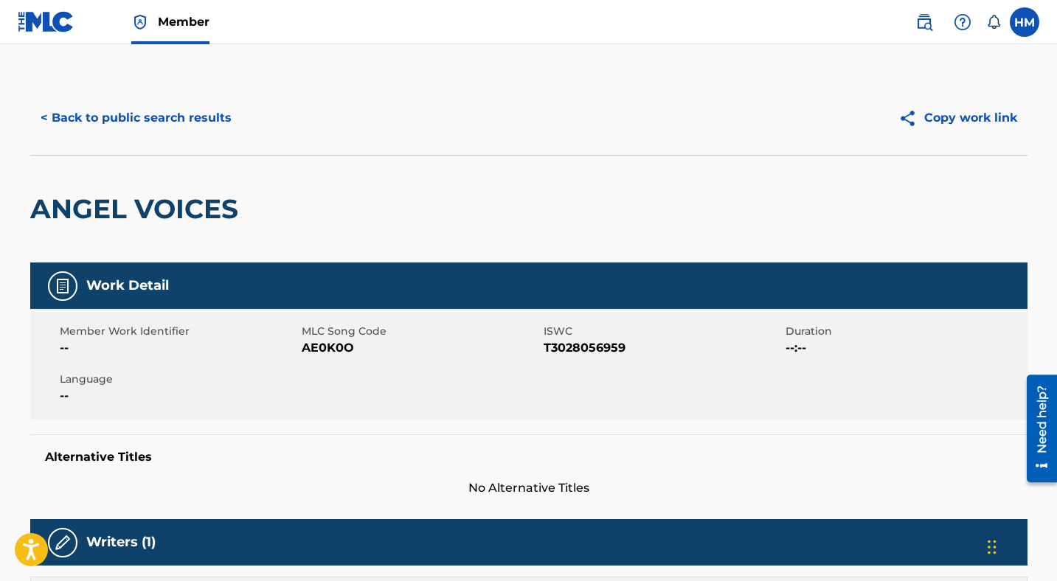
click at [187, 114] on button "< Back to public search results" at bounding box center [136, 118] width 212 height 37
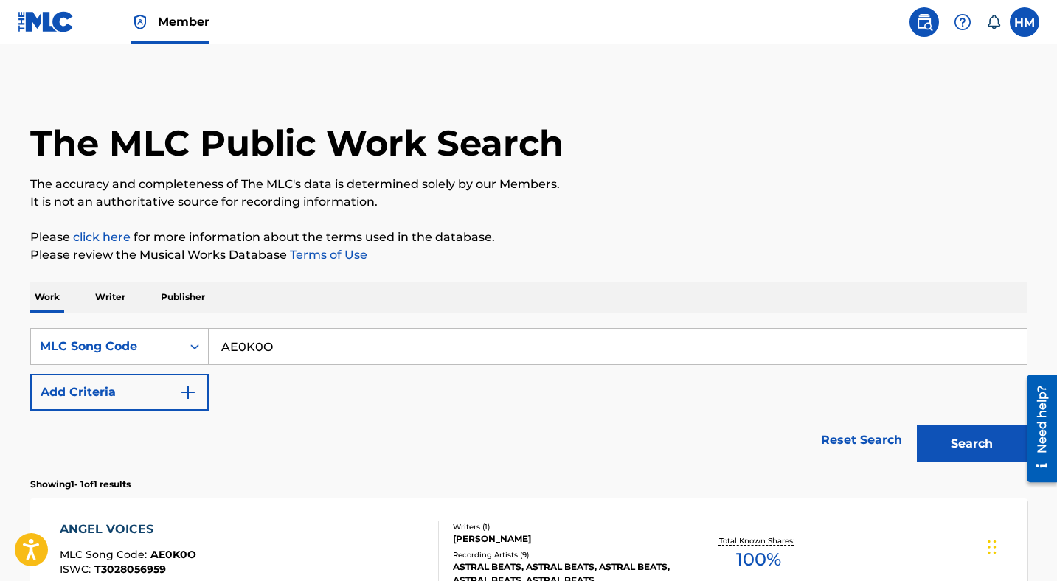
scroll to position [137, 0]
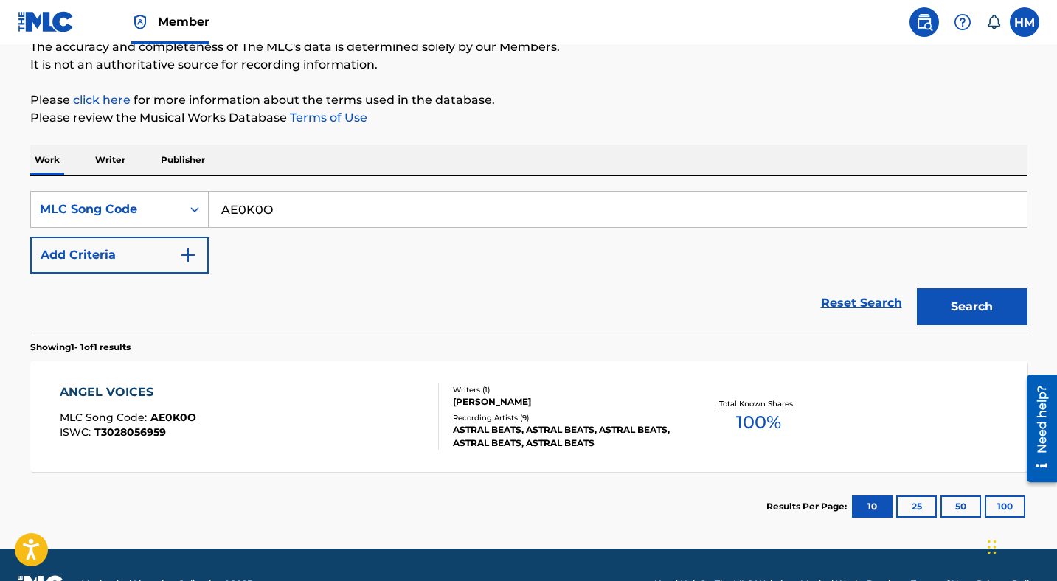
click at [284, 212] on input "AE0K0O" at bounding box center [618, 209] width 818 height 35
paste input "W7FLR"
click at [971, 302] on button "Search" at bounding box center [972, 306] width 111 height 37
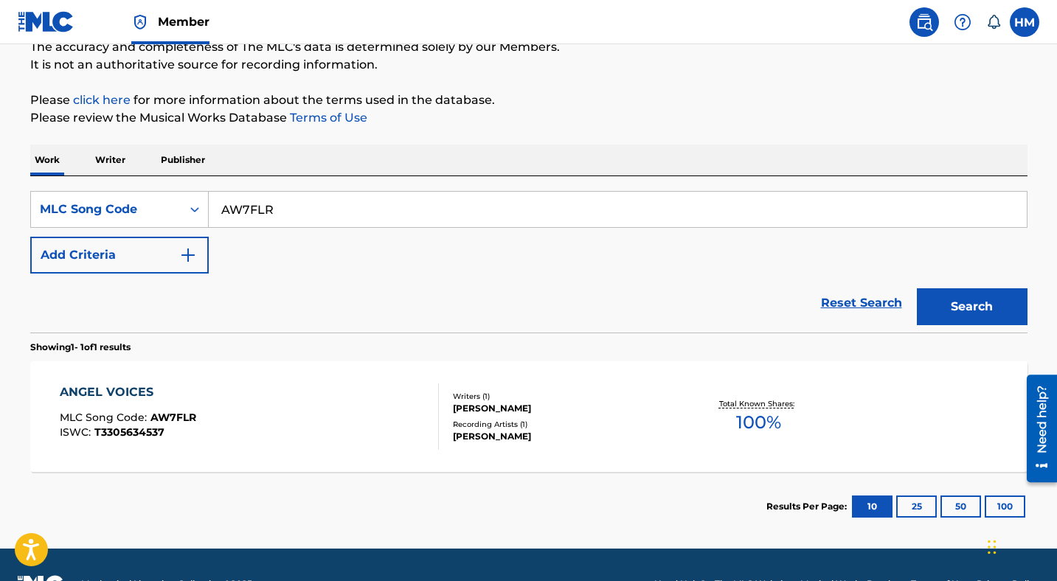
click at [342, 206] on input "AW7FLR" at bounding box center [618, 209] width 818 height 35
paste input "X29S"
type input "AX29SR"
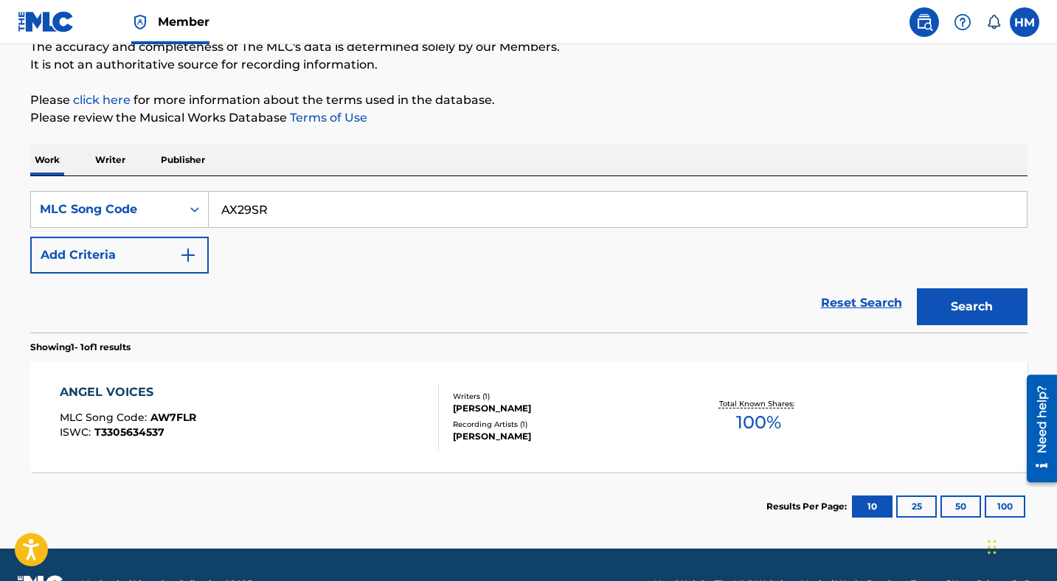
click at [976, 315] on button "Search" at bounding box center [972, 306] width 111 height 37
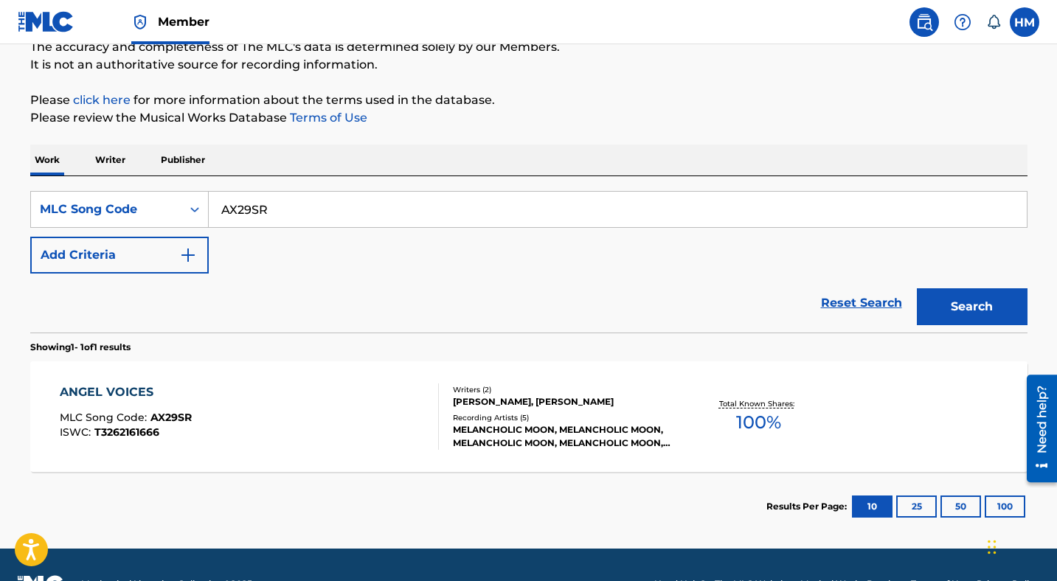
click at [301, 394] on div "ANGEL VOICES MLC Song Code : AX29SR ISWC : T3262161666" at bounding box center [249, 416] width 379 height 66
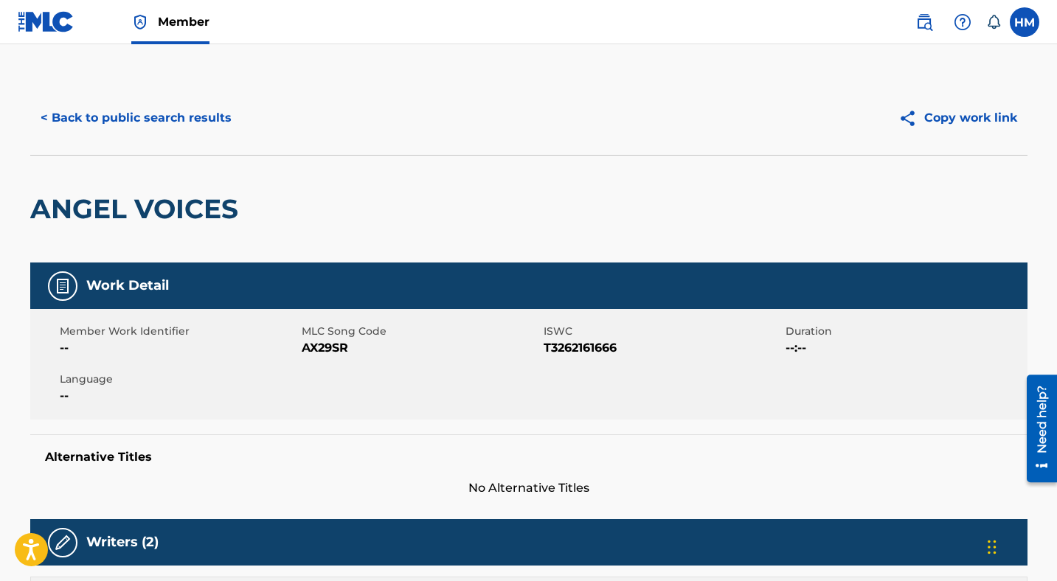
click at [139, 126] on button "< Back to public search results" at bounding box center [136, 118] width 212 height 37
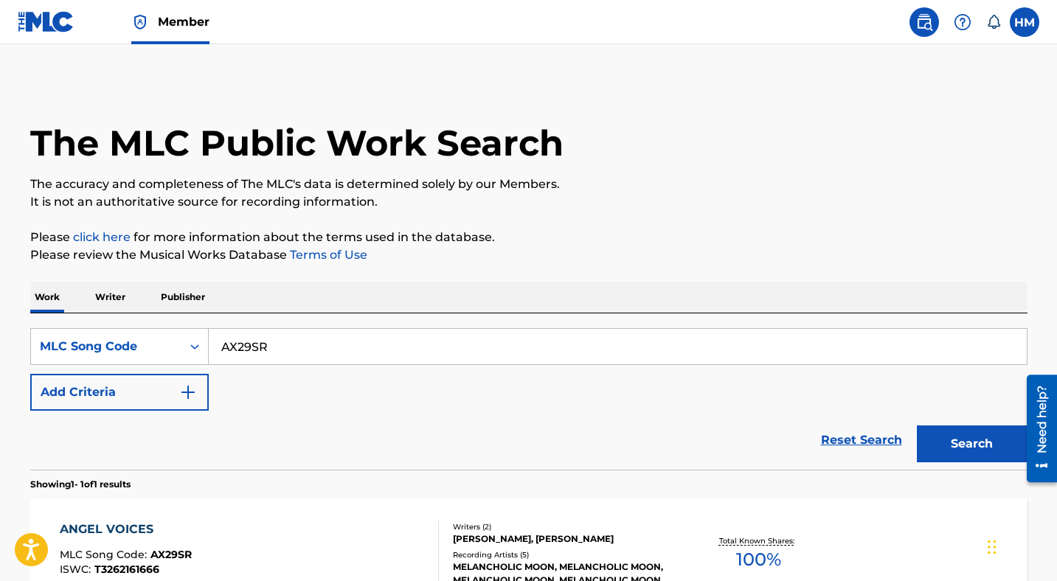
scroll to position [137, 0]
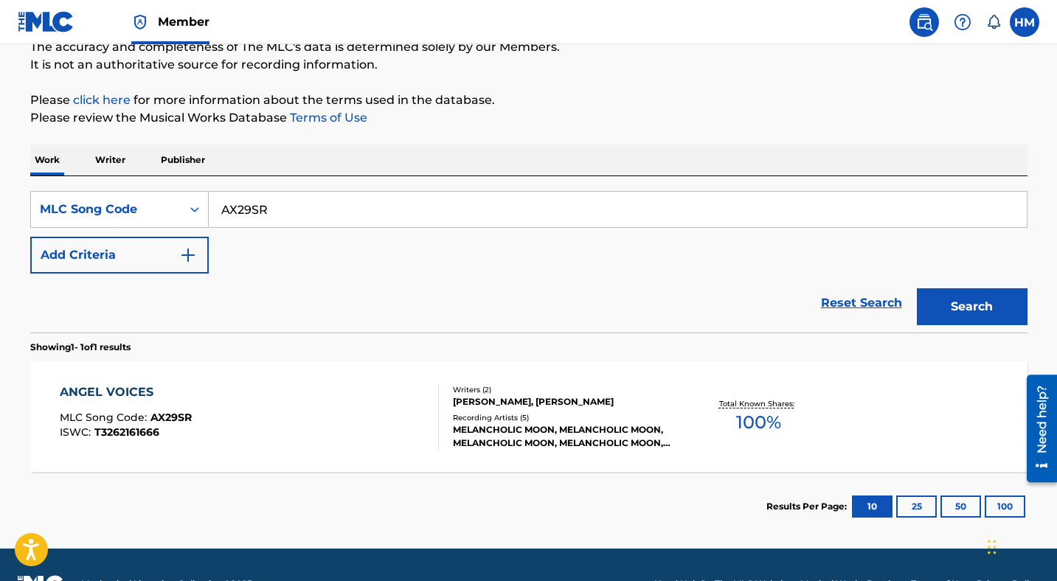
click at [307, 204] on input "AX29SR" at bounding box center [618, 209] width 818 height 35
type input "carousel of clouds"
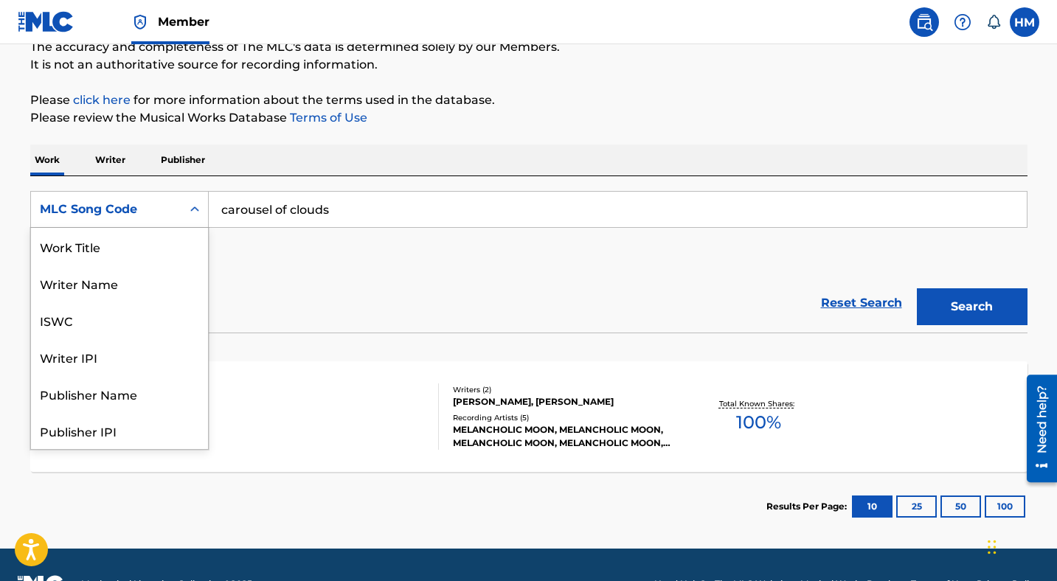
click at [88, 201] on div "MLC Song Code" at bounding box center [106, 210] width 133 height 18
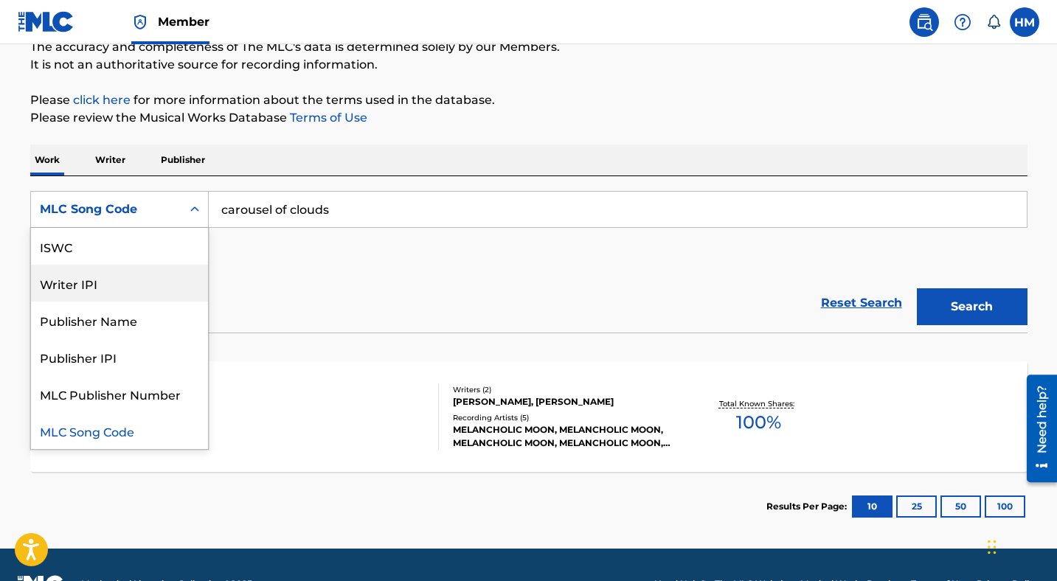
scroll to position [0, 0]
click at [110, 251] on div "Work Title" at bounding box center [119, 246] width 177 height 37
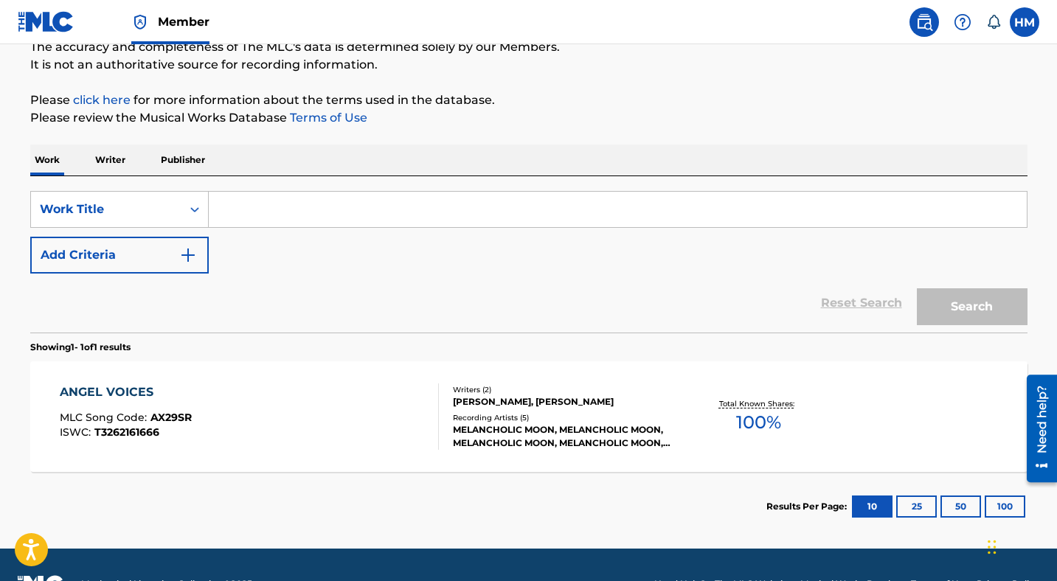
click at [384, 206] on input "Search Form" at bounding box center [618, 209] width 818 height 35
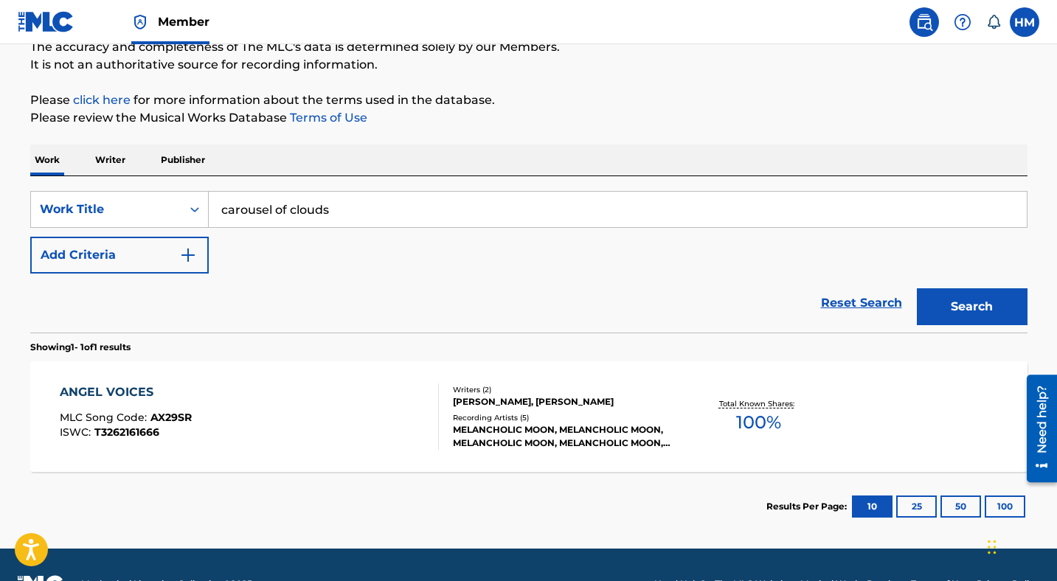
click at [942, 307] on button "Search" at bounding box center [972, 306] width 111 height 37
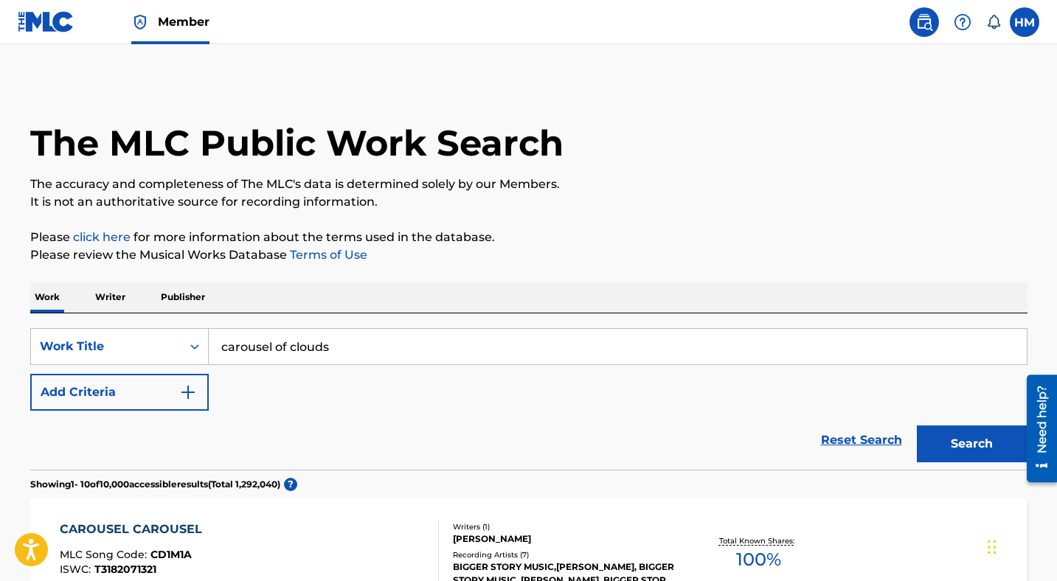
click at [290, 329] on input "carousel of clouds" at bounding box center [618, 346] width 818 height 35
paste input "‘Tis So Sweet to Trust in [DEMOGRAPHIC_DATA]"
type input "‘Tis So Sweet to Trust in [DEMOGRAPHIC_DATA]"
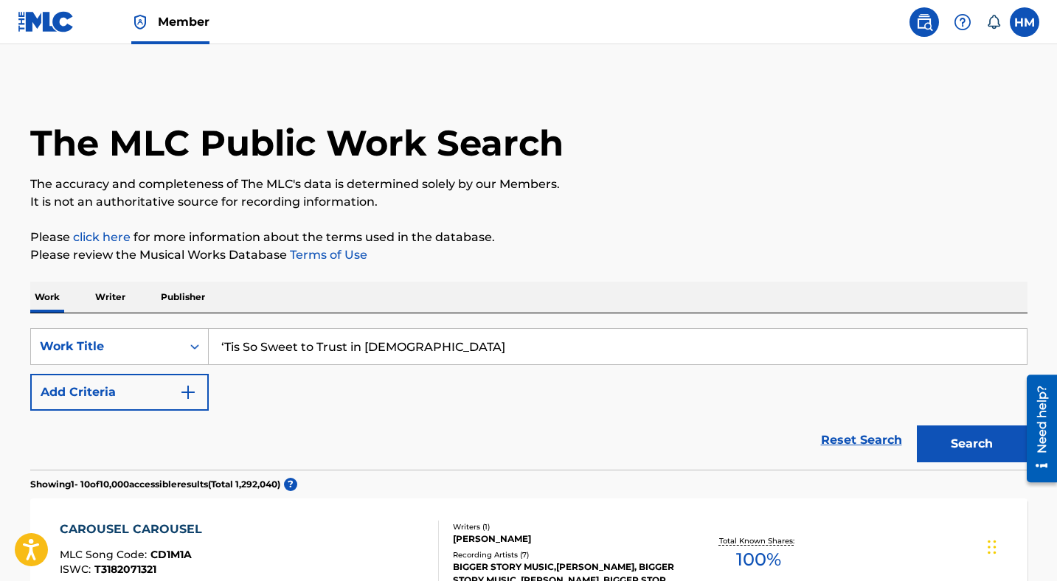
click at [959, 442] on button "Search" at bounding box center [972, 443] width 111 height 37
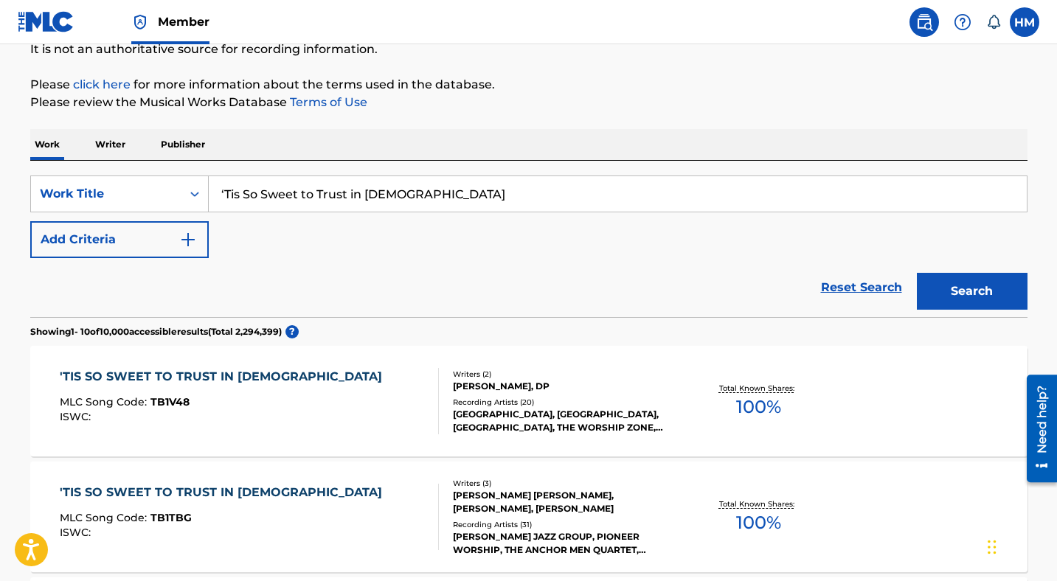
scroll to position [266, 0]
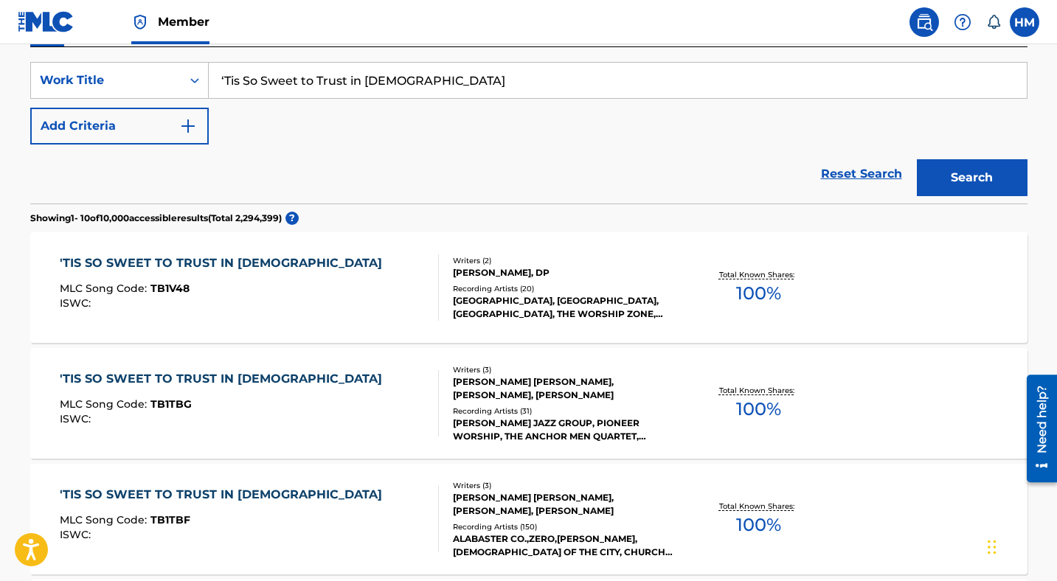
click at [223, 277] on div "'TIS SO SWEET TO TRUST IN [PERSON_NAME] MLC Song Code : TB1V48 ISWC :" at bounding box center [225, 287] width 330 height 66
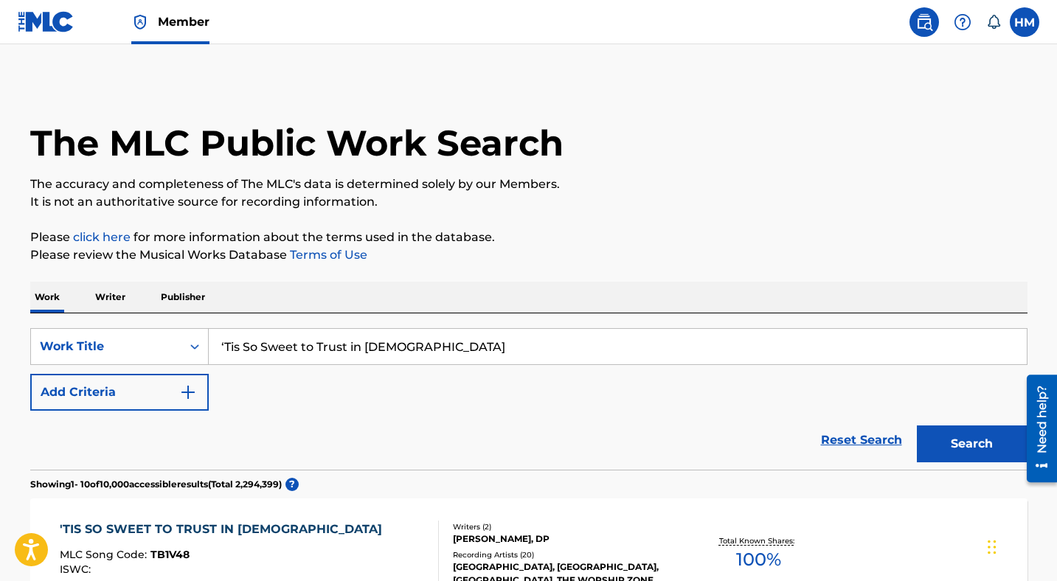
scroll to position [266, 0]
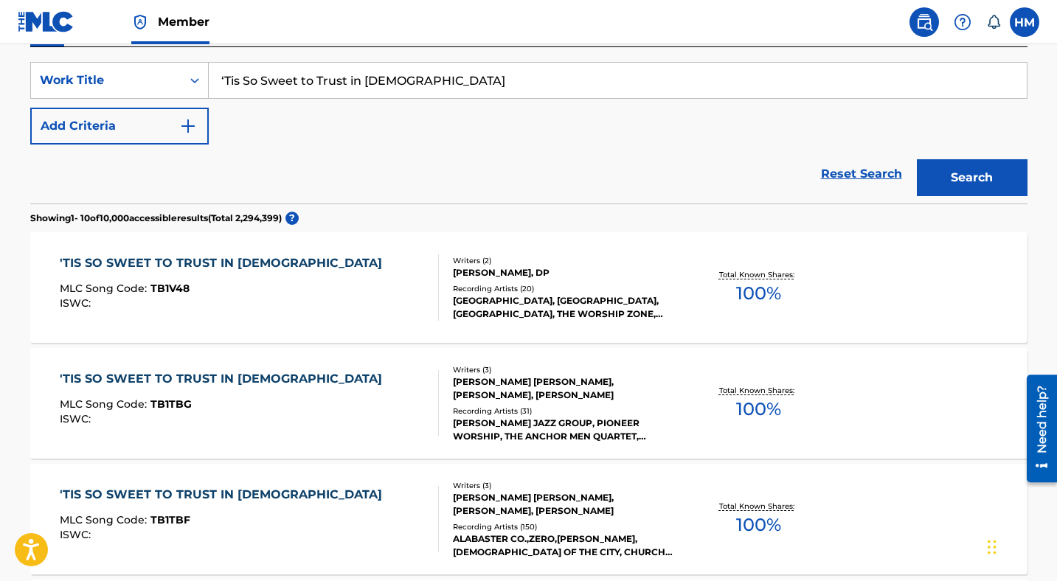
click at [119, 125] on button "Add Criteria" at bounding box center [119, 126] width 178 height 37
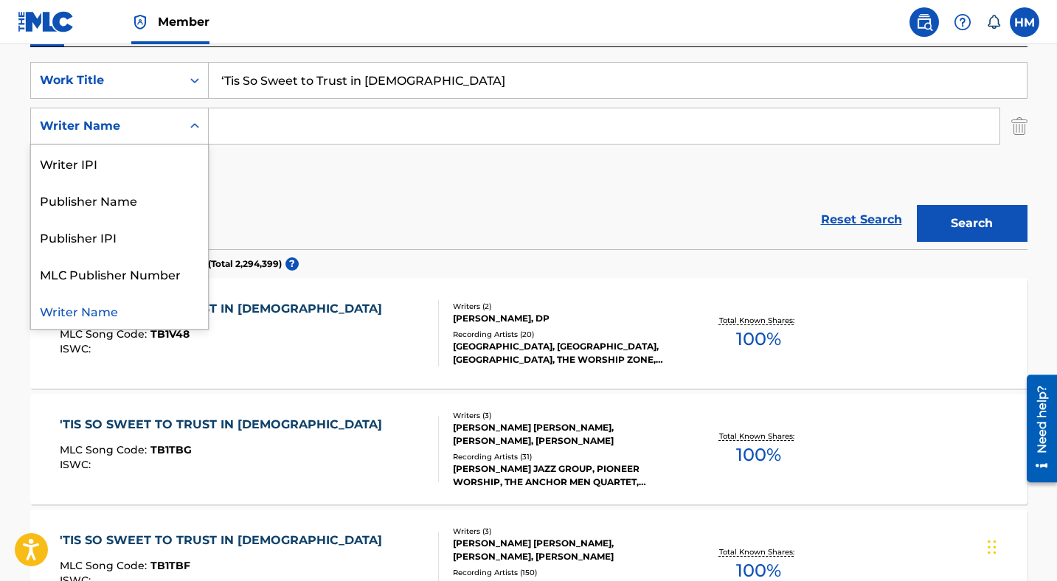
click at [159, 126] on div "Writer Name" at bounding box center [106, 126] width 133 height 18
click at [136, 203] on div "Publisher Name" at bounding box center [119, 199] width 177 height 37
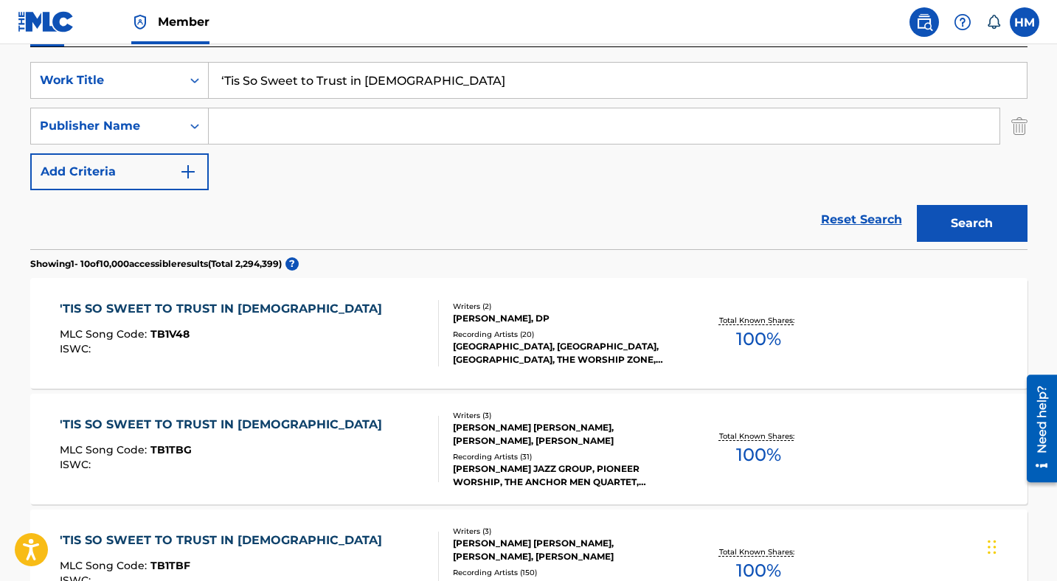
click at [262, 124] on input "Search Form" at bounding box center [604, 125] width 790 height 35
type input "PRSM"
click at [959, 232] on button "Search" at bounding box center [972, 223] width 111 height 37
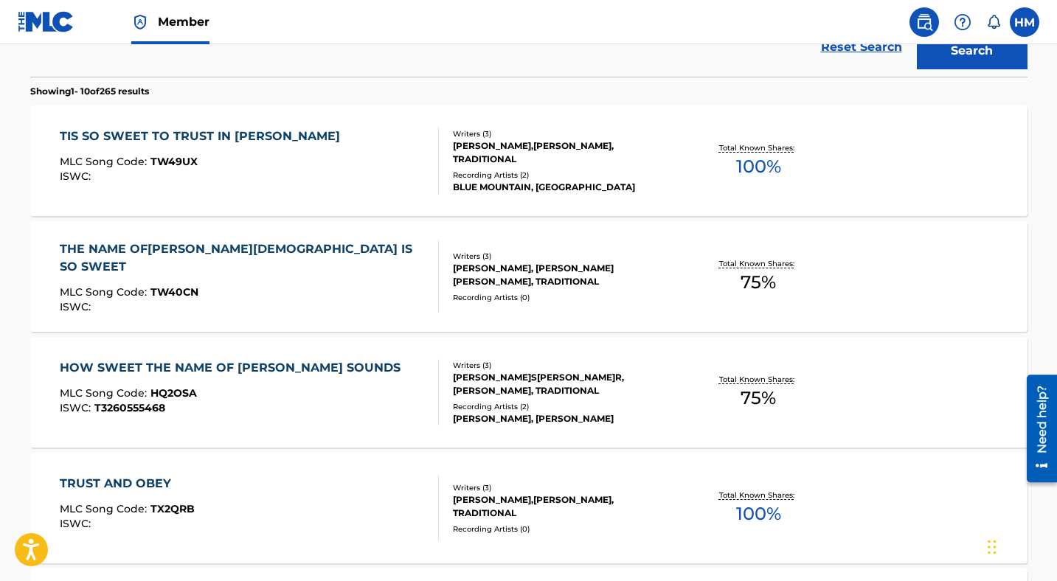
scroll to position [0, 0]
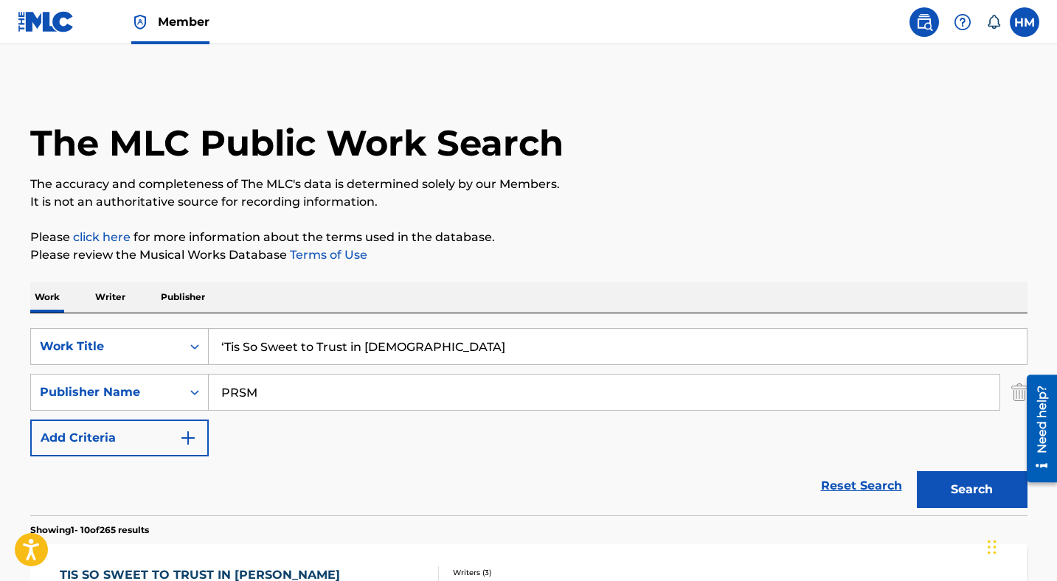
click at [275, 347] on input "‘Tis So Sweet to Trust in [DEMOGRAPHIC_DATA]" at bounding box center [618, 346] width 818 height 35
paste input "10 kleine [DEMOGRAPHIC_DATA]"
click at [958, 487] on button "Search" at bounding box center [972, 489] width 111 height 37
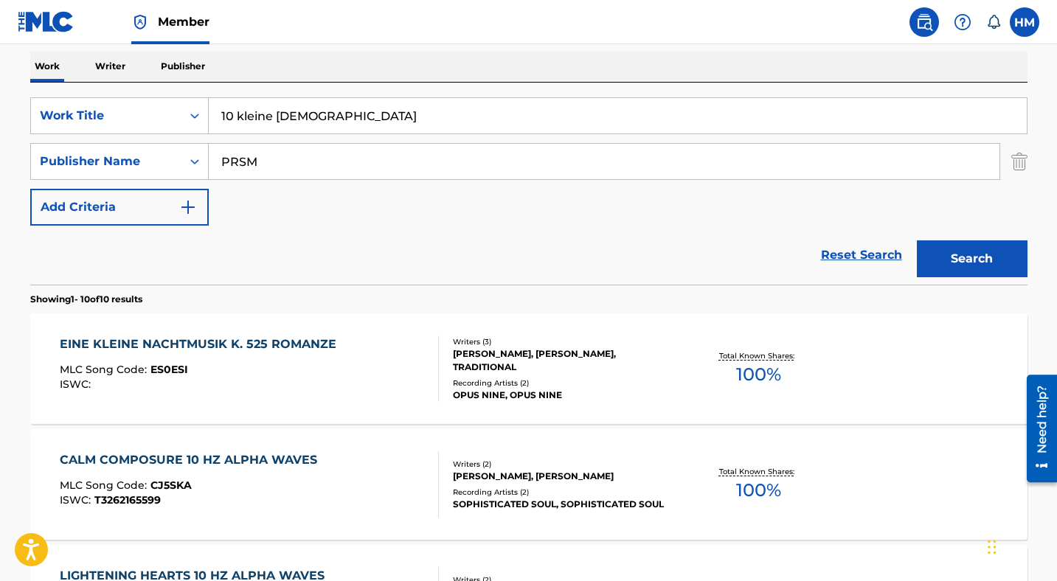
scroll to position [206, 0]
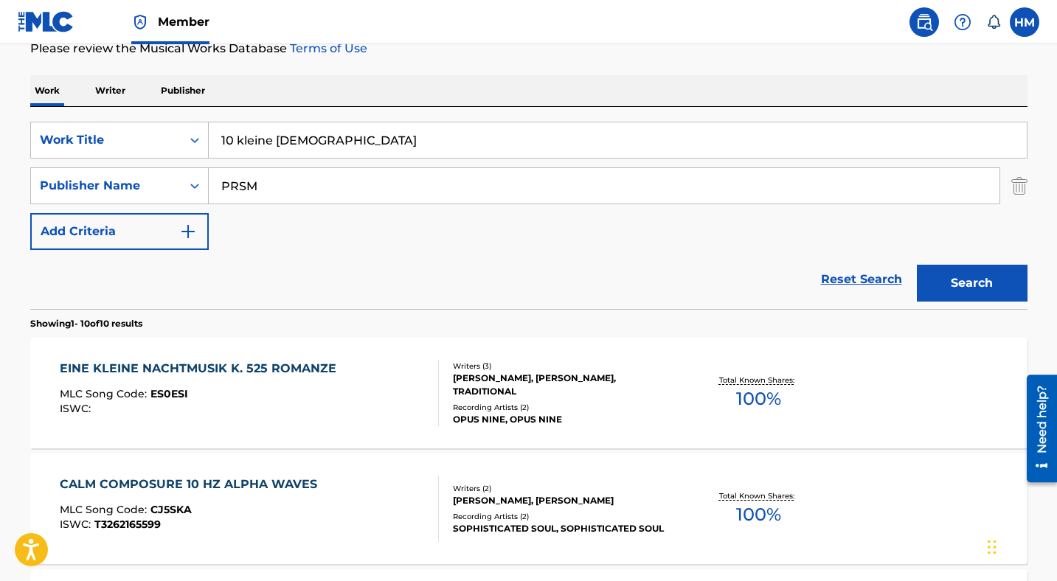
click at [327, 131] on input "10 kleine [DEMOGRAPHIC_DATA]" at bounding box center [618, 139] width 818 height 35
paste input "74 Hz - Foundation of Peace"
click at [967, 288] on button "Search" at bounding box center [972, 283] width 111 height 37
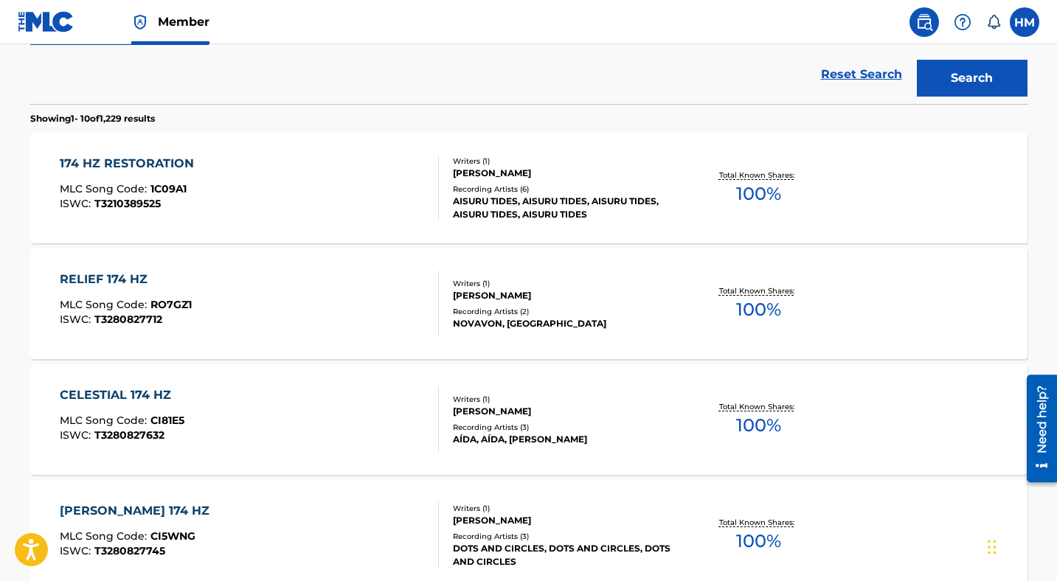
scroll to position [0, 0]
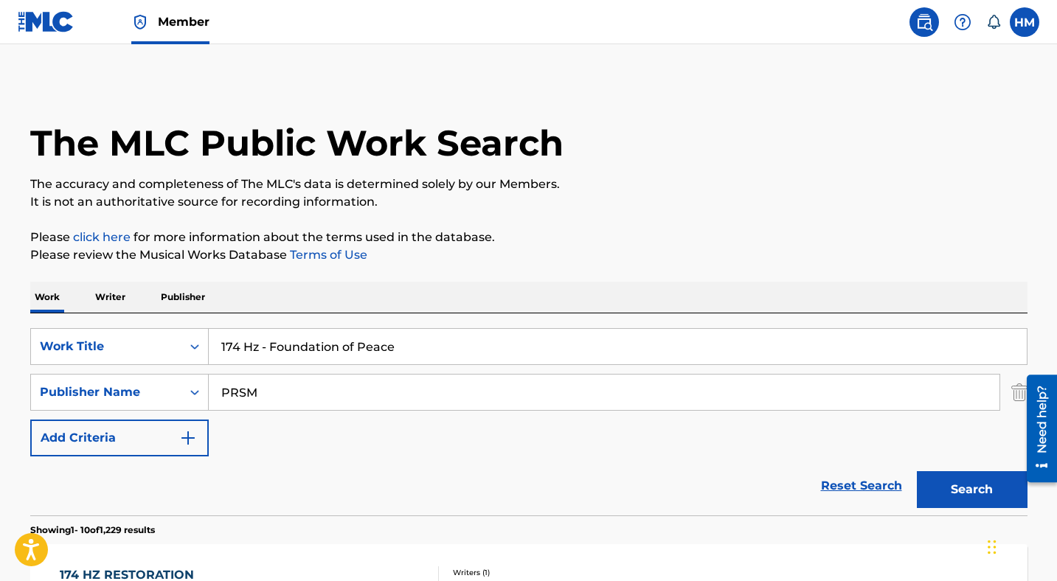
click at [322, 348] on input "174 Hz - Foundation of Peace" at bounding box center [618, 346] width 818 height 35
paste input "A B C die Katze lief im Schne"
type input "A B C die Katze lief im [PERSON_NAME]"
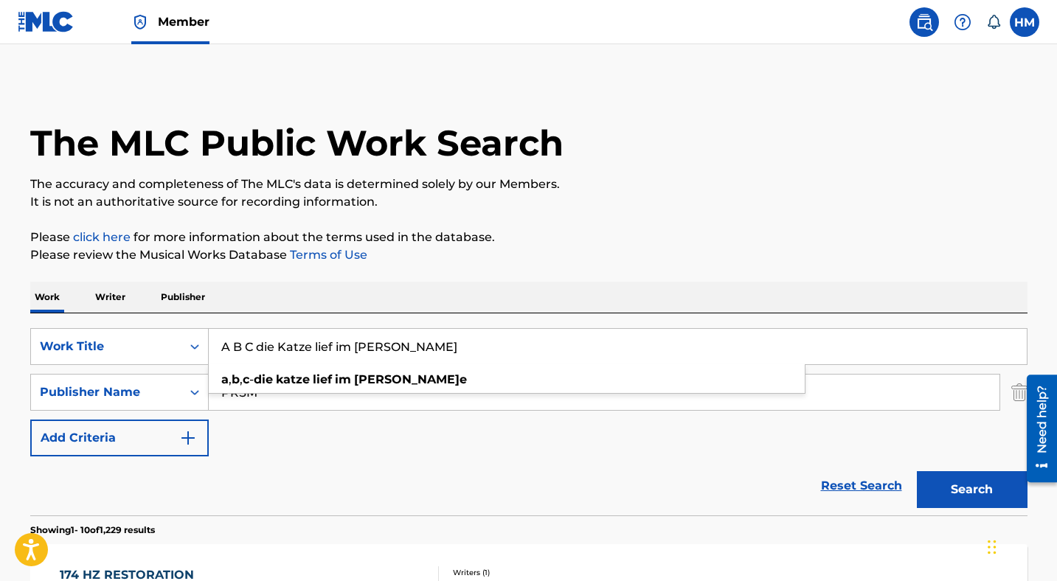
click at [947, 489] on button "Search" at bounding box center [972, 489] width 111 height 37
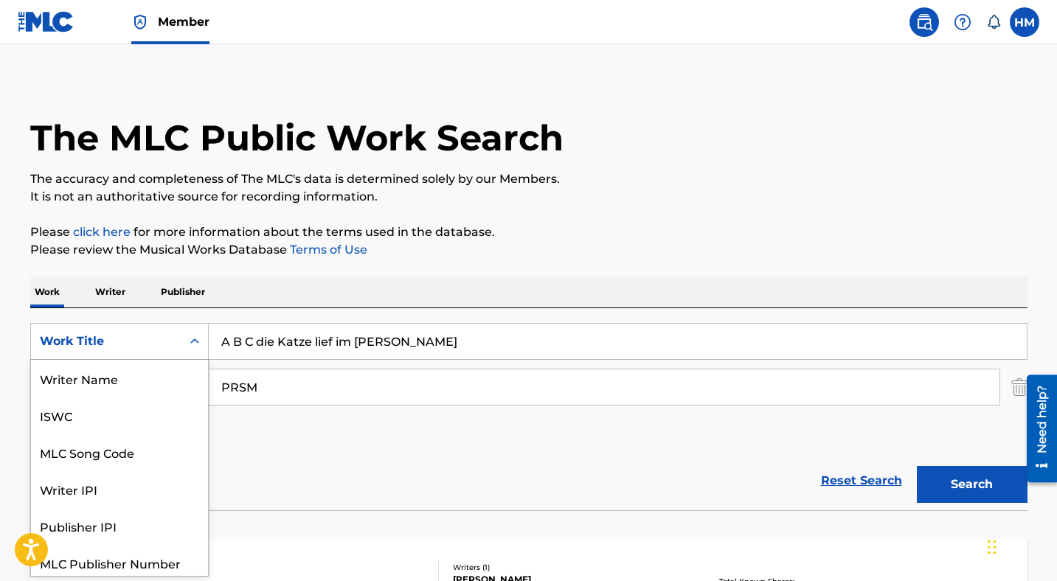
scroll to position [37, 0]
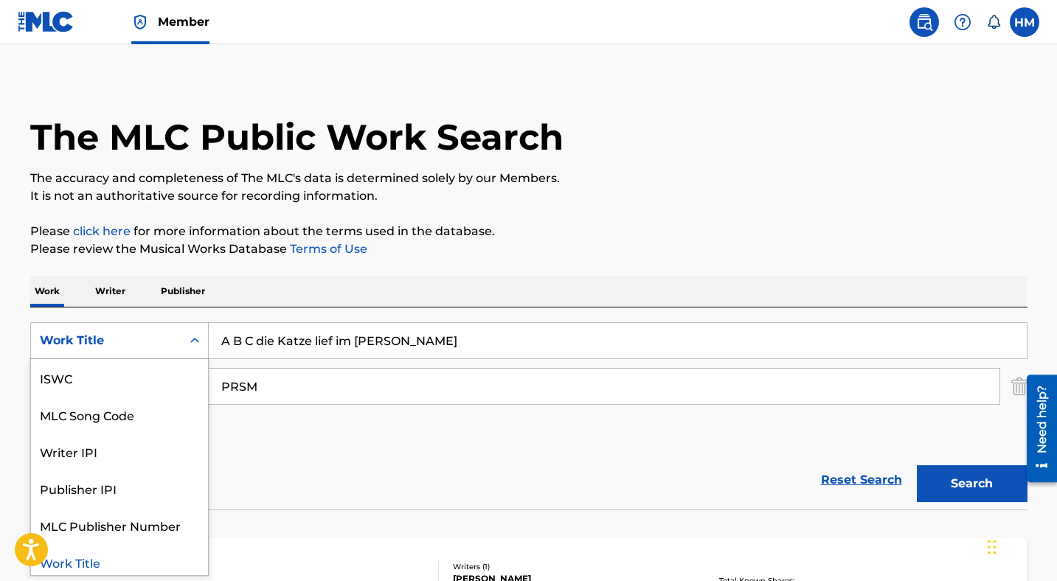
click at [148, 334] on div "Work Title" at bounding box center [106, 341] width 150 height 28
click at [132, 420] on div "MLC Song Code" at bounding box center [119, 414] width 177 height 37
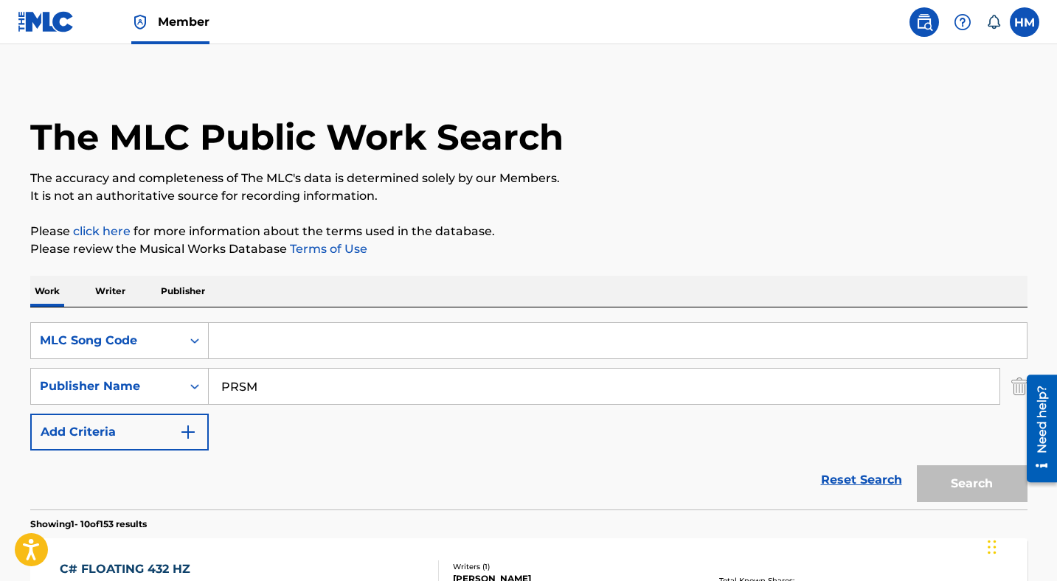
click at [357, 342] on input "Search Form" at bounding box center [618, 340] width 818 height 35
paste input "CB9ZEF"
type input "CB9ZEF"
click at [1014, 380] on img "Search Form" at bounding box center [1019, 386] width 16 height 37
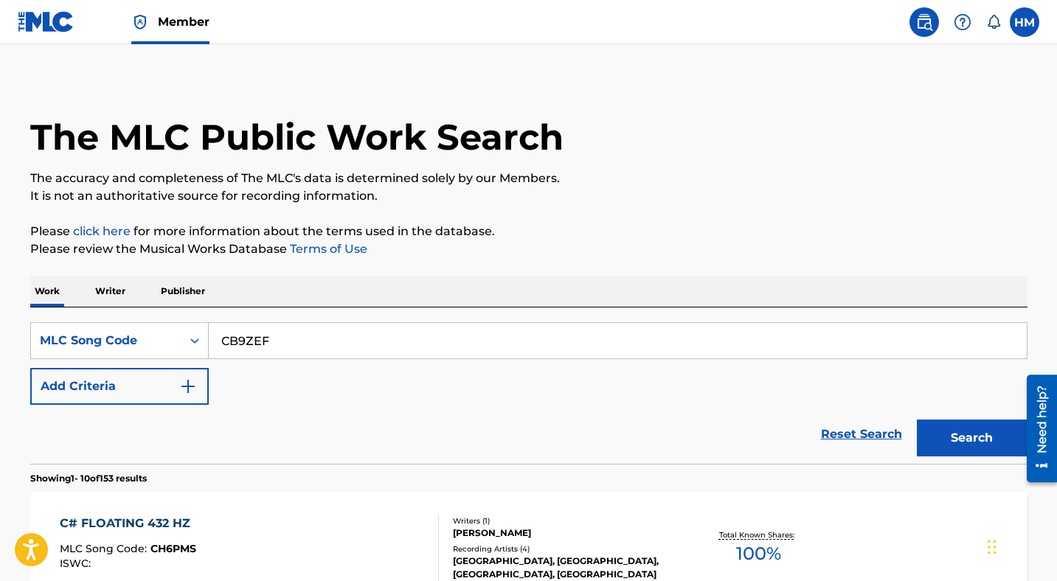
click at [961, 437] on button "Search" at bounding box center [972, 438] width 111 height 37
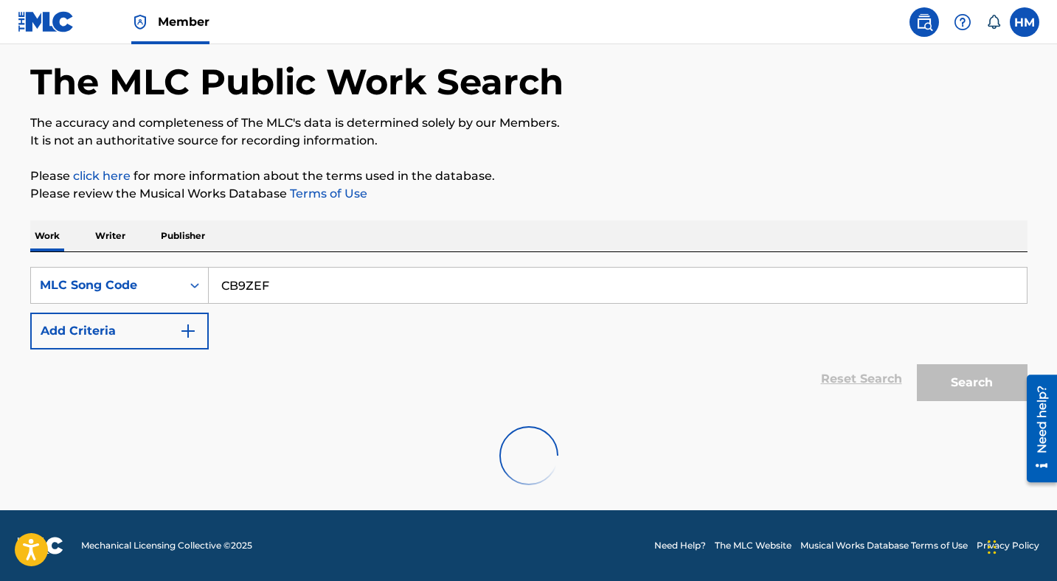
scroll to position [175, 0]
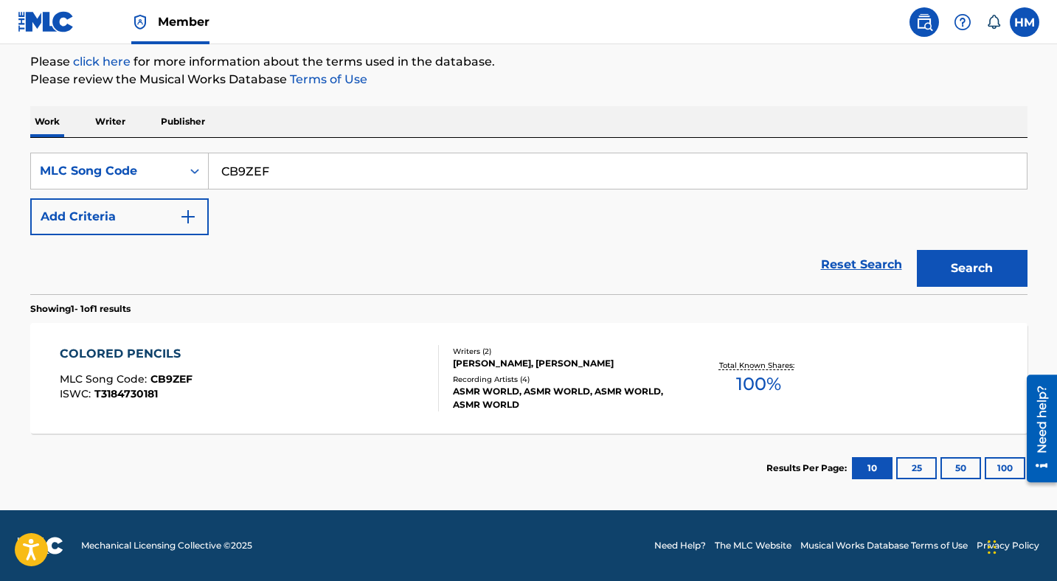
click at [215, 356] on div "COLORED PENCILS MLC Song Code : CB9ZEF ISWC : T3184730181" at bounding box center [249, 378] width 379 height 66
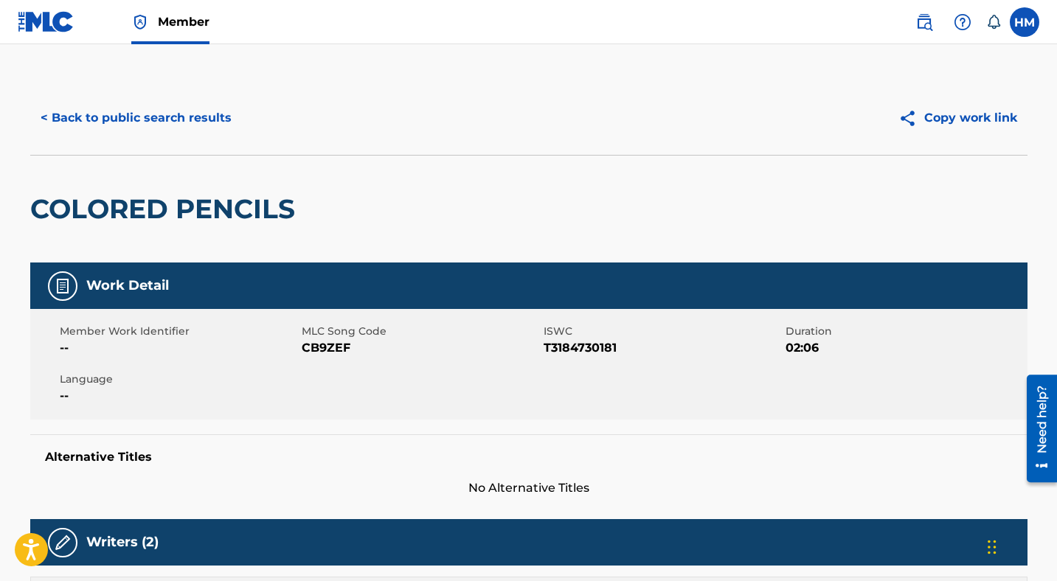
click at [177, 119] on button "< Back to public search results" at bounding box center [136, 118] width 212 height 37
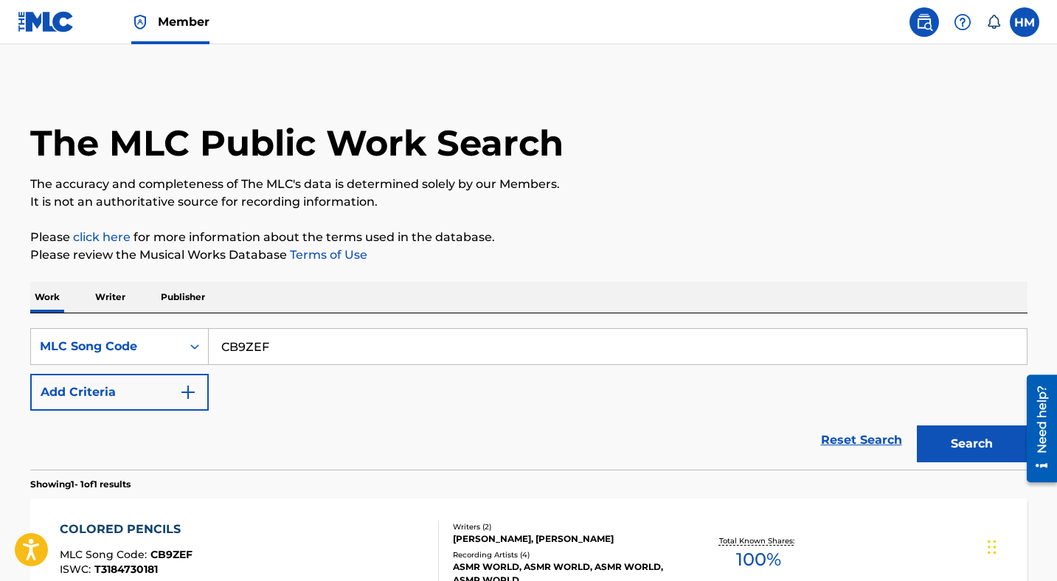
scroll to position [137, 0]
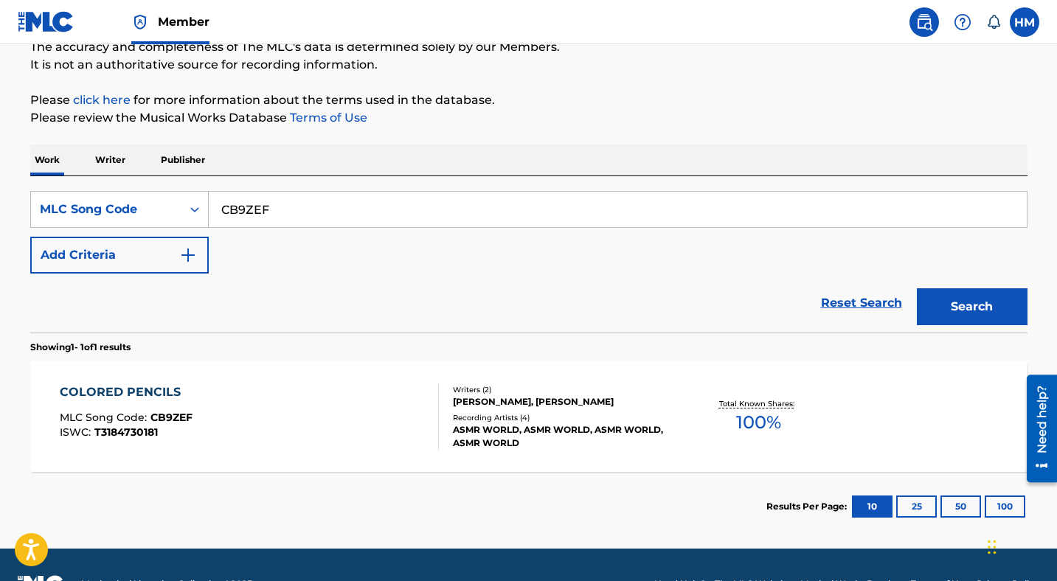
click at [332, 215] on input "CB9ZEF" at bounding box center [618, 209] width 818 height 35
paste input "1C073P"
type input "1C073P"
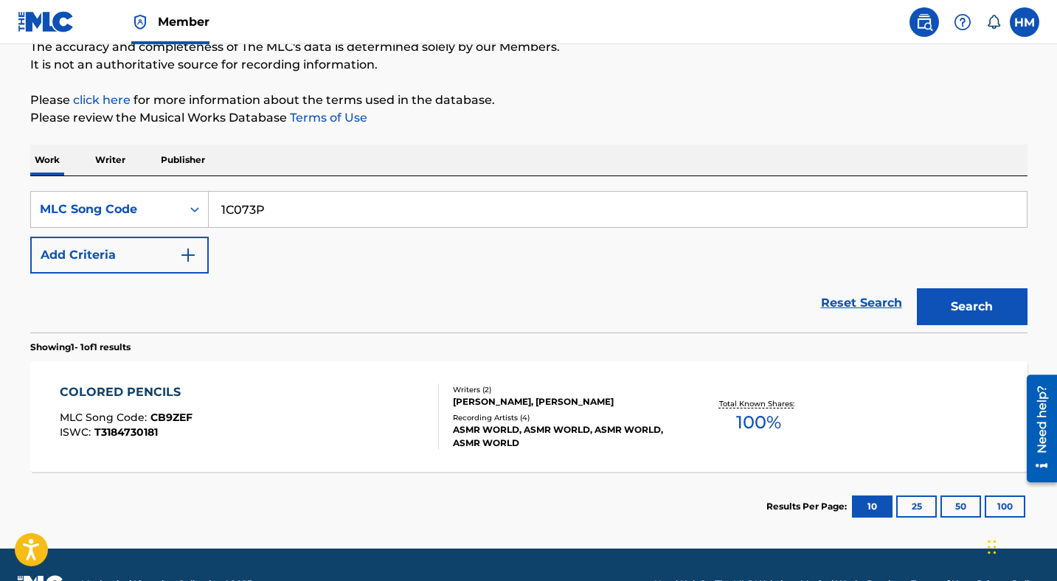
click at [958, 305] on button "Search" at bounding box center [972, 306] width 111 height 37
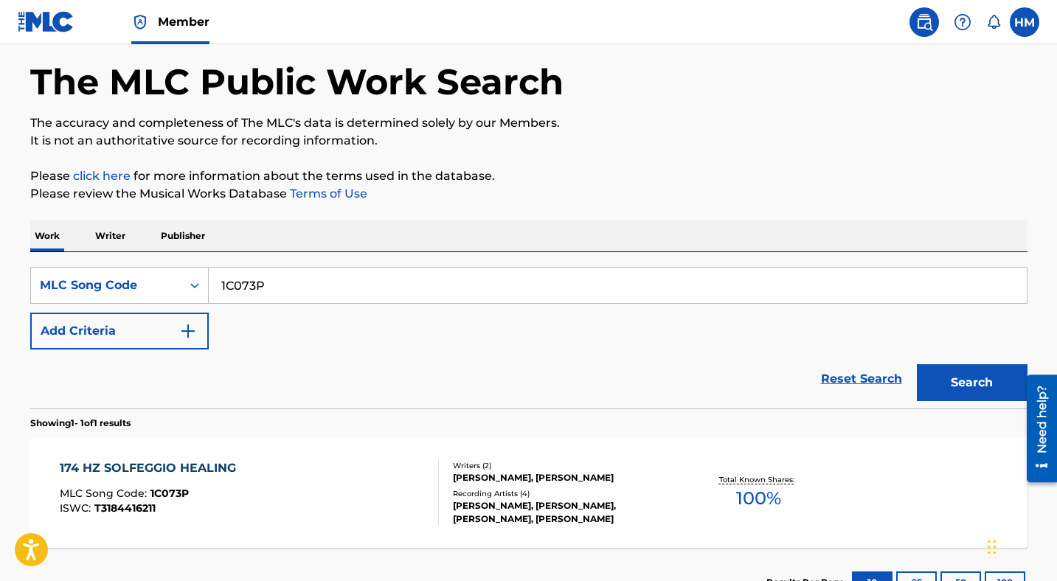
scroll to position [175, 0]
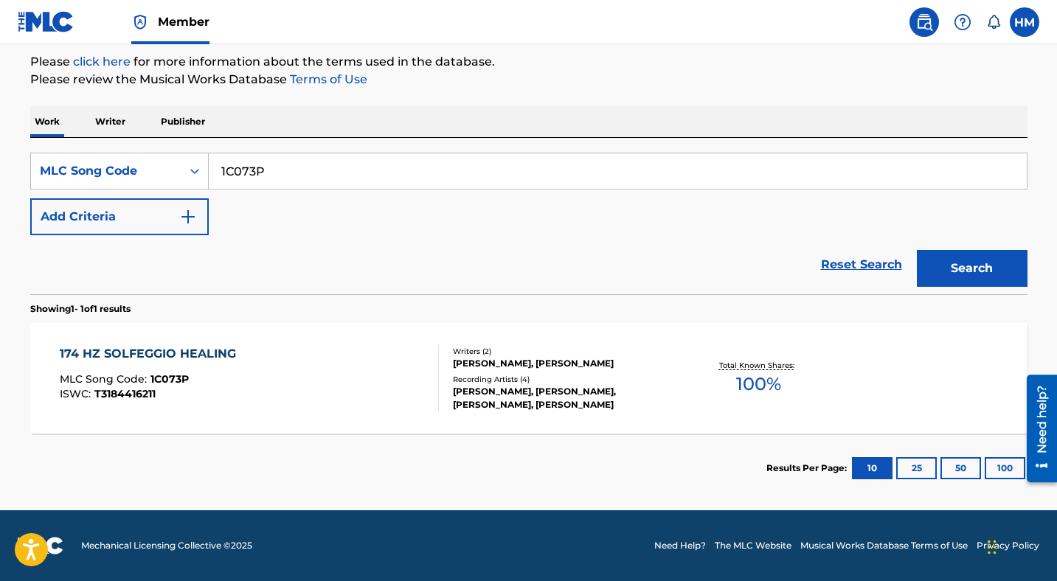
click at [204, 359] on div "174 HZ SOLFEGGIO HEALING" at bounding box center [152, 354] width 184 height 18
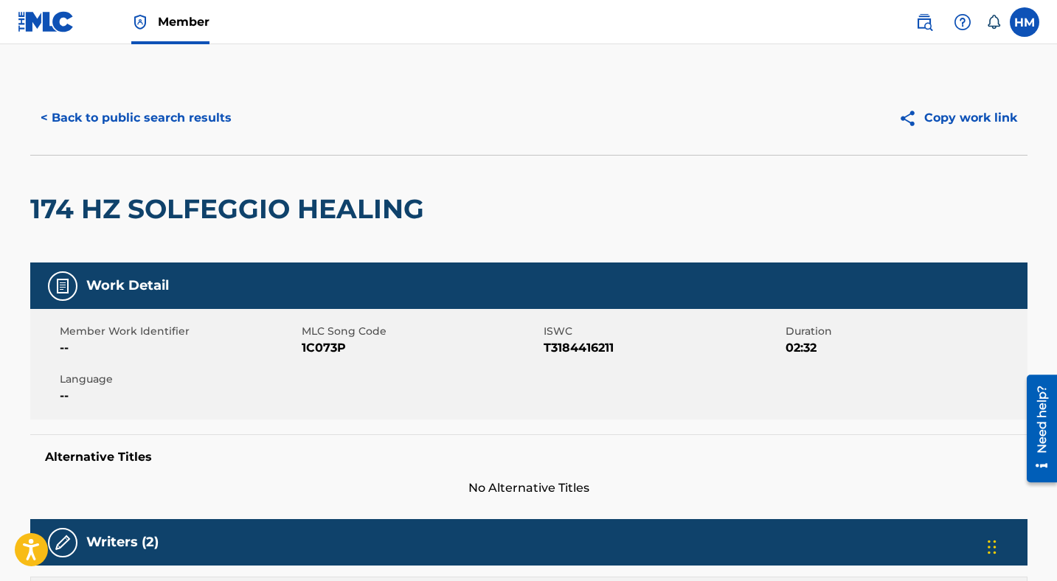
click at [184, 117] on button "< Back to public search results" at bounding box center [136, 118] width 212 height 37
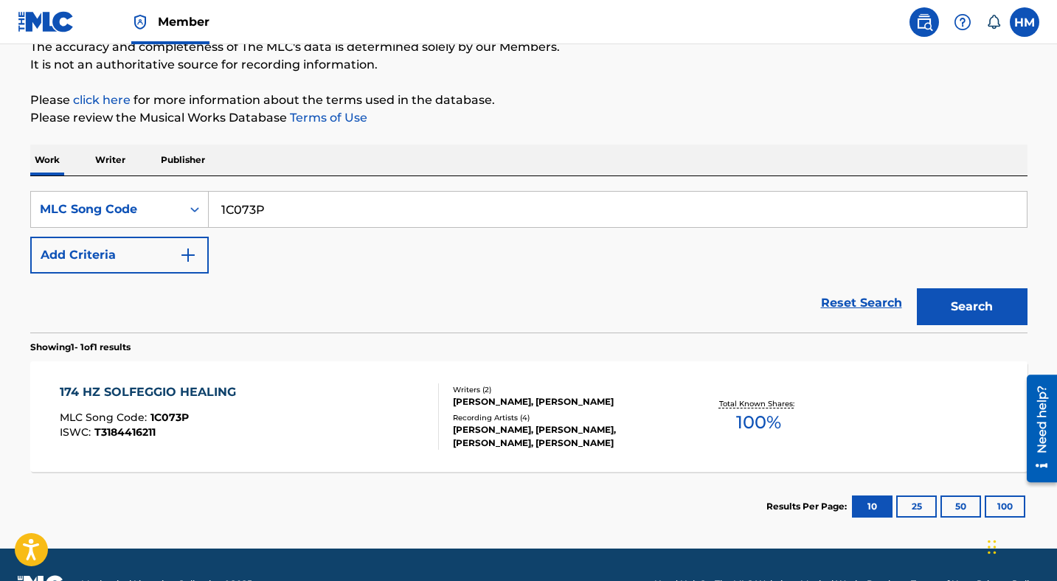
click at [300, 217] on input "1C073P" at bounding box center [618, 209] width 818 height 35
paste input "EC09I2"
type input "EC09I2"
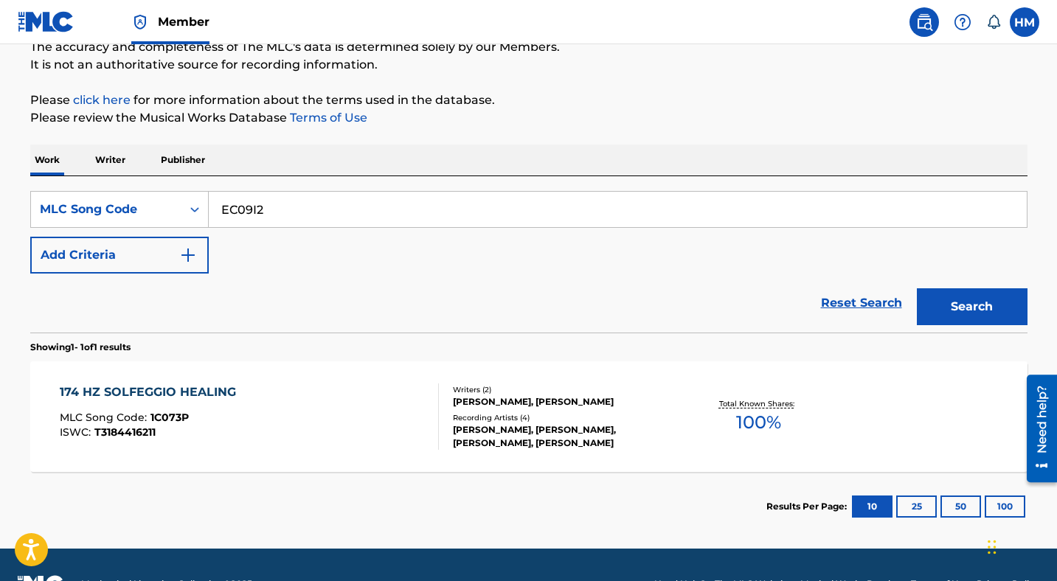
click at [964, 302] on button "Search" at bounding box center [972, 306] width 111 height 37
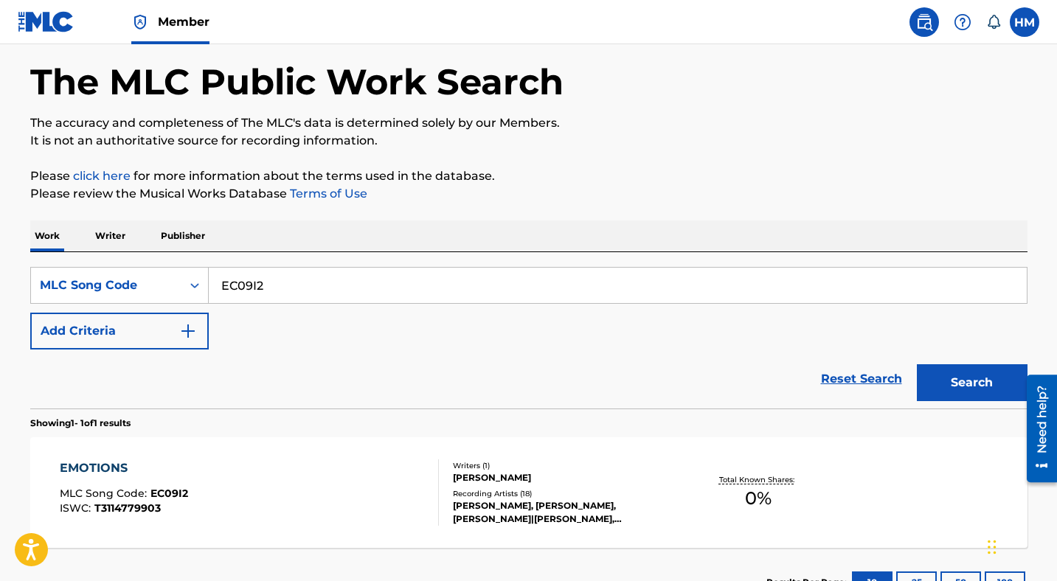
scroll to position [175, 0]
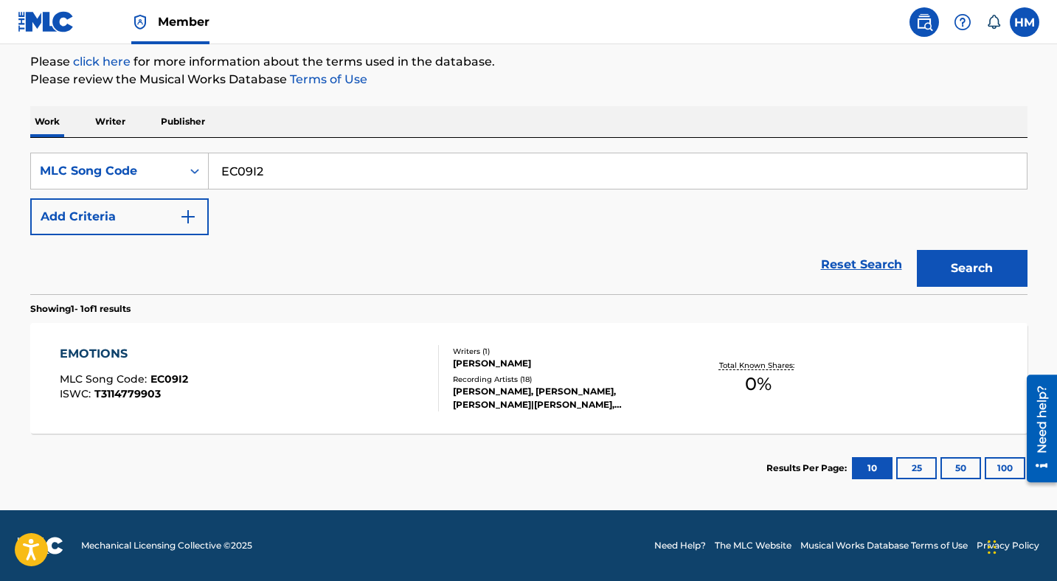
click at [119, 371] on div "EMOTIONS MLC Song Code : EC09I2 ISWC : T3114779903" at bounding box center [124, 378] width 128 height 66
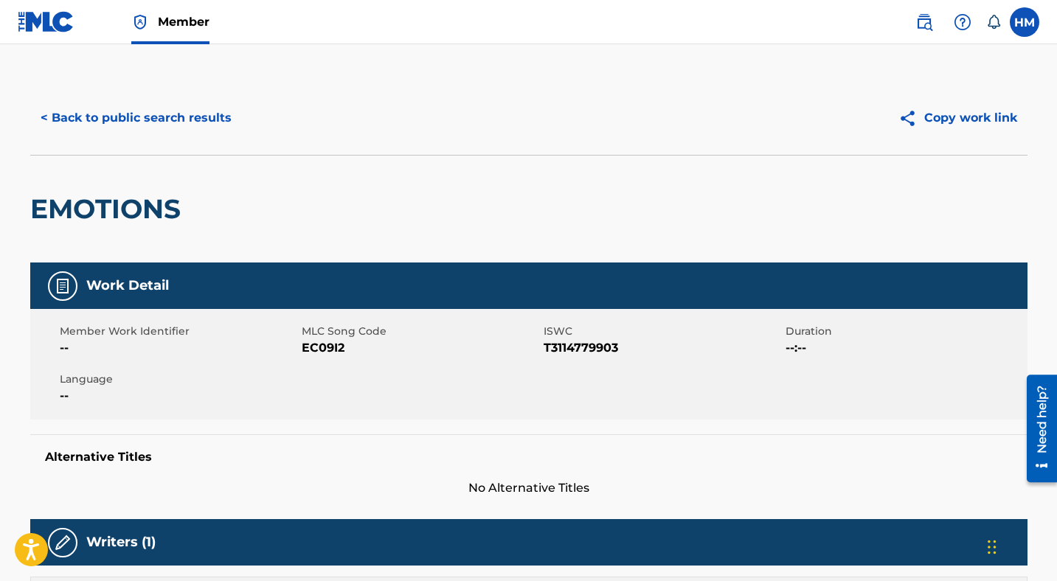
click at [145, 122] on button "< Back to public search results" at bounding box center [136, 118] width 212 height 37
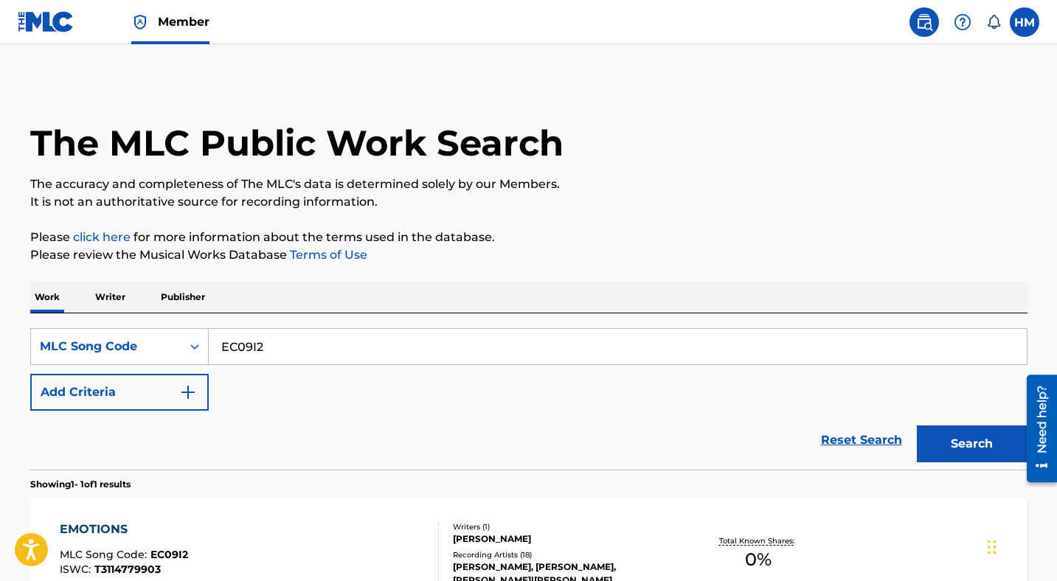
scroll to position [137, 0]
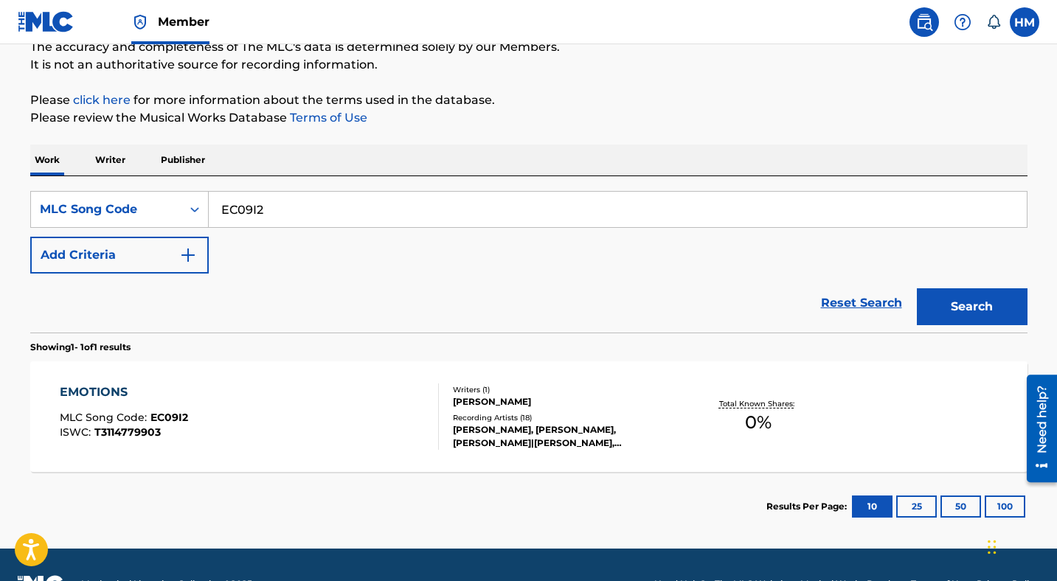
click at [265, 217] on input "EC09I2" at bounding box center [618, 209] width 818 height 35
paste input "RB7F8T"
type input "RB7F8T"
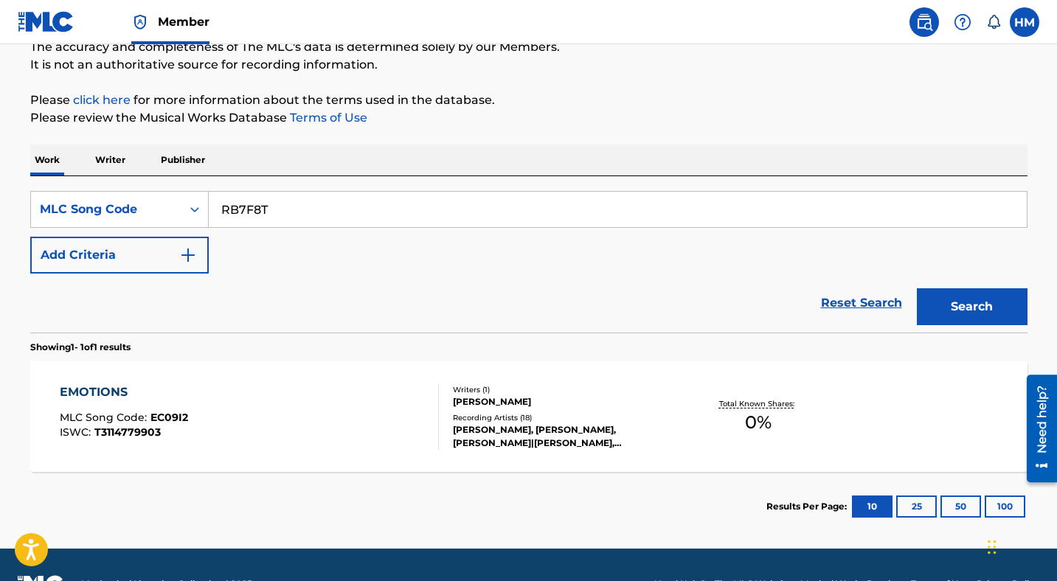
click at [959, 310] on button "Search" at bounding box center [972, 306] width 111 height 37
click at [142, 398] on div "REFLECTIONS" at bounding box center [126, 392] width 133 height 18
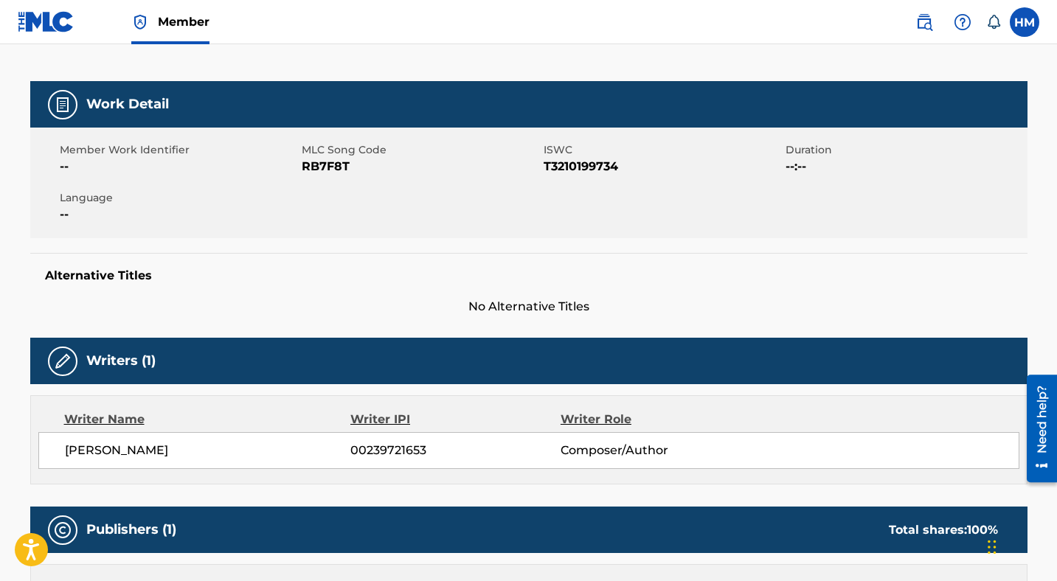
scroll to position [361, 0]
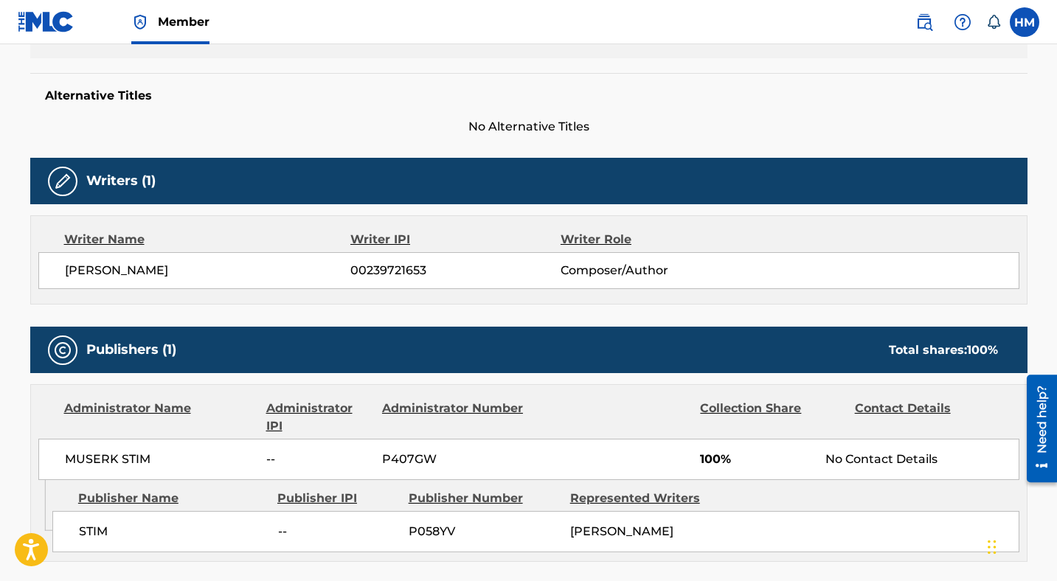
drag, startPoint x: 187, startPoint y: 270, endPoint x: 156, endPoint y: 268, distance: 31.0
click at [156, 268] on span "[PERSON_NAME]" at bounding box center [208, 271] width 286 height 18
copy span "PALM"
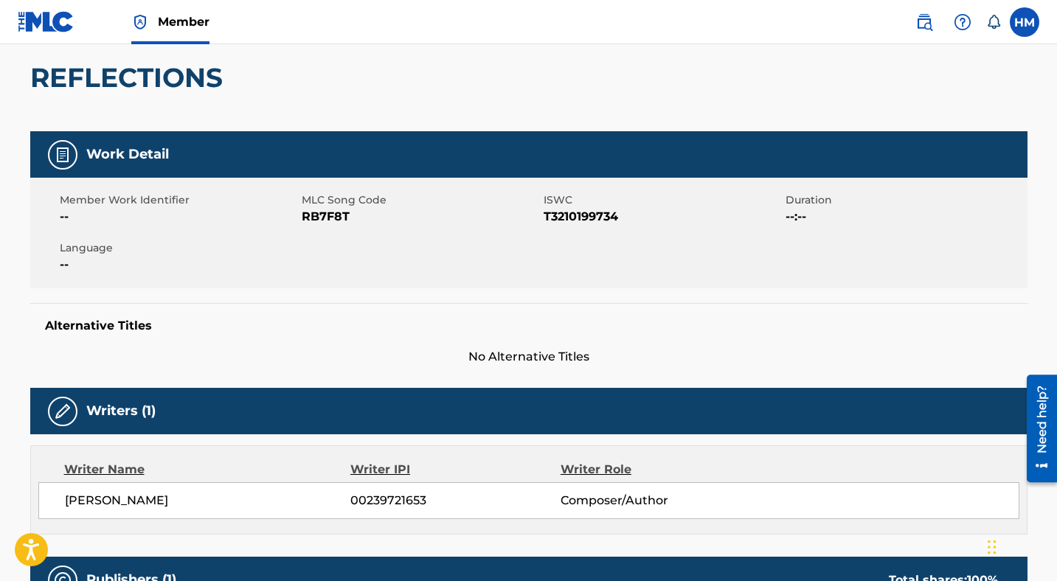
scroll to position [0, 0]
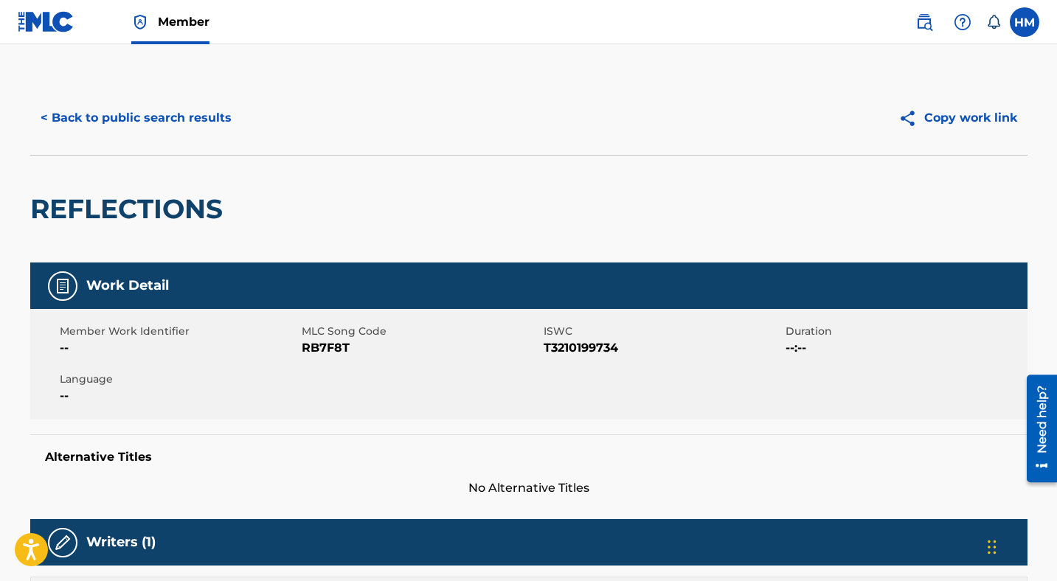
click at [129, 114] on button "< Back to public search results" at bounding box center [136, 118] width 212 height 37
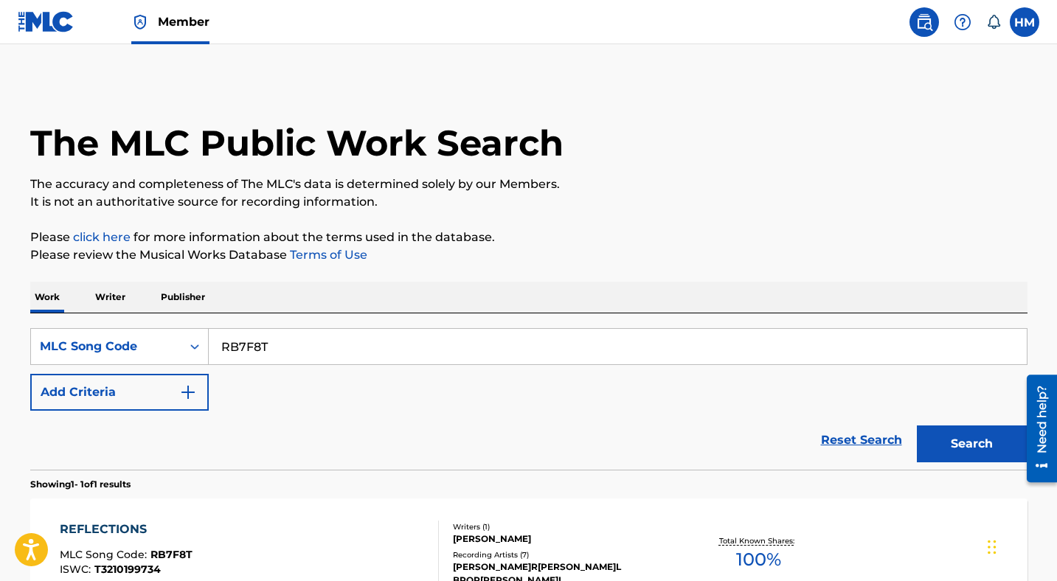
scroll to position [137, 0]
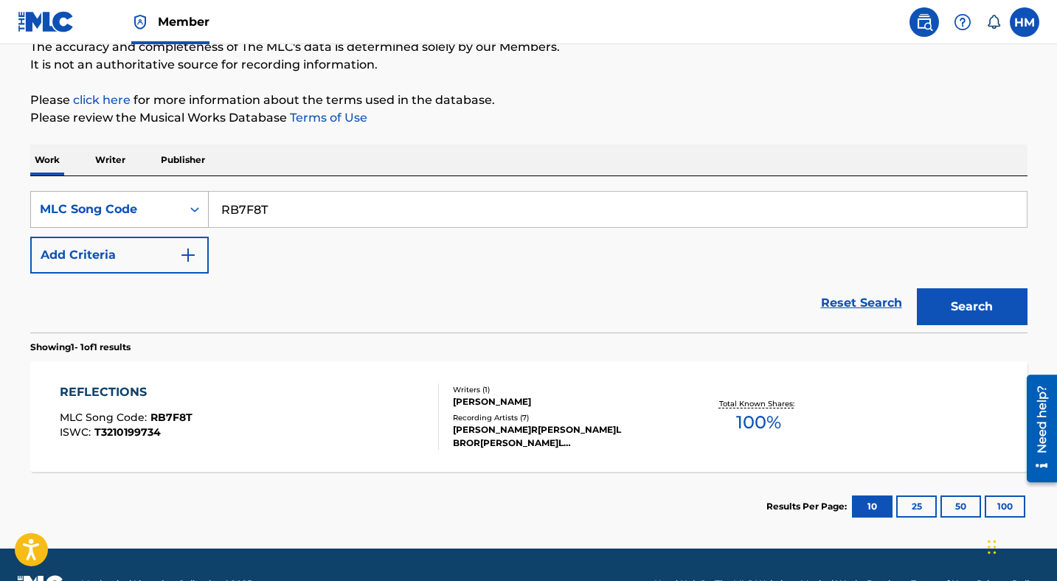
click at [142, 215] on div "MLC Song Code" at bounding box center [106, 210] width 133 height 18
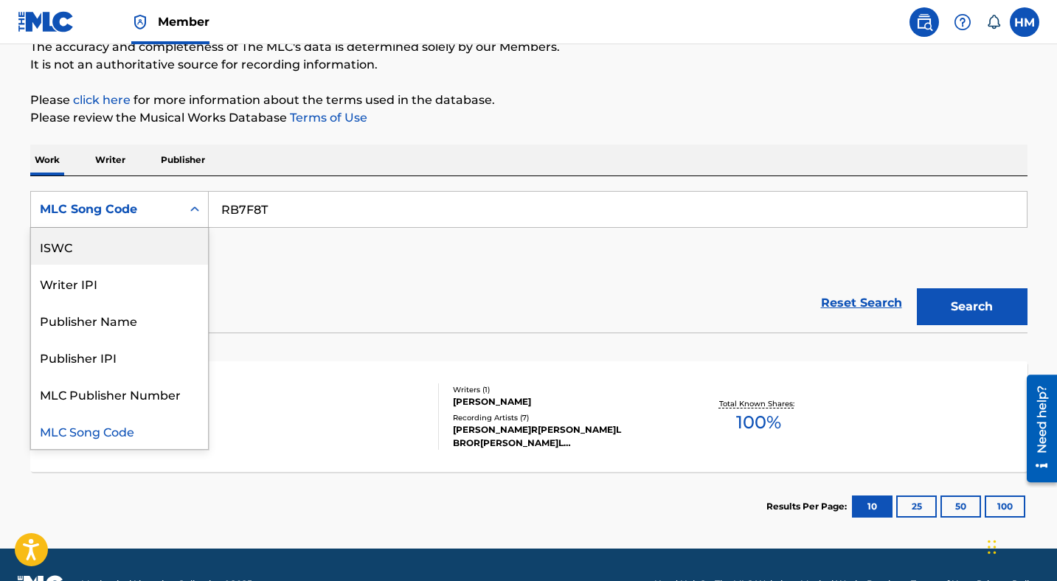
scroll to position [0, 0]
click at [98, 253] on div "Work Title" at bounding box center [119, 246] width 177 height 37
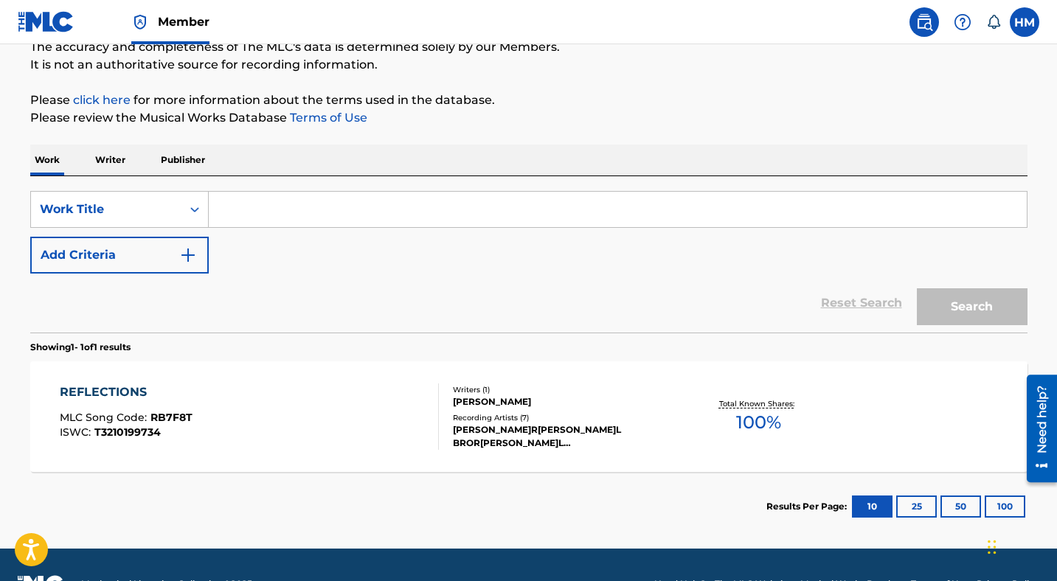
click at [324, 220] on input "Search Form" at bounding box center [618, 209] width 818 height 35
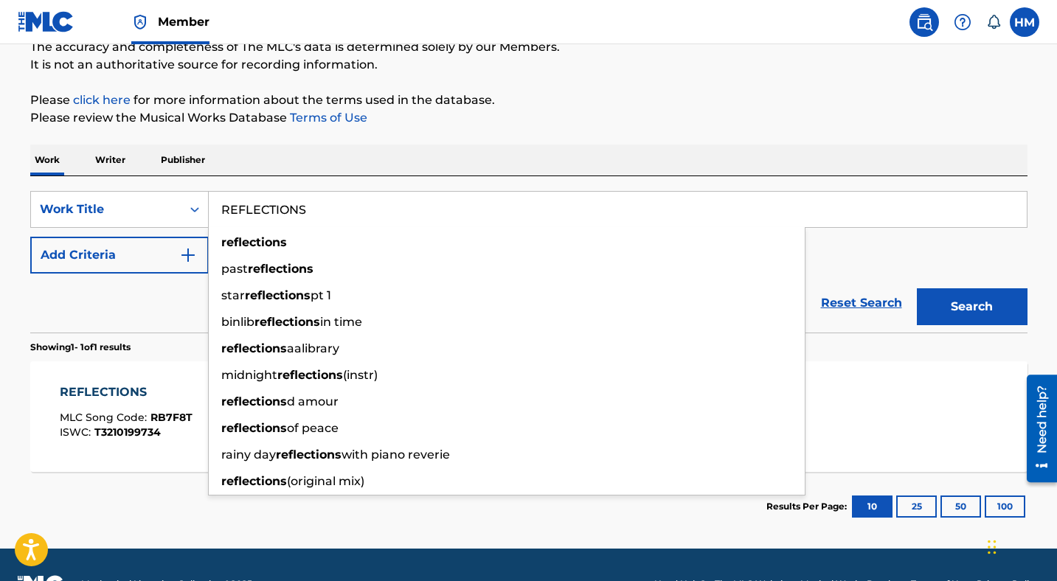
type input "REFLECTIONS"
click at [159, 260] on button "Add Criteria" at bounding box center [119, 255] width 178 height 37
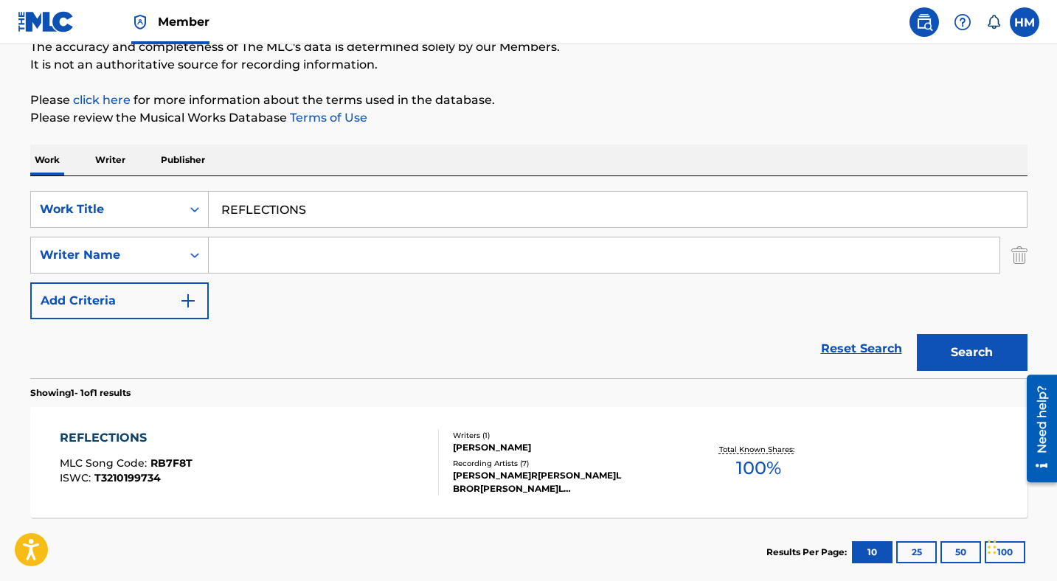
click at [271, 260] on input "Search Form" at bounding box center [604, 254] width 790 height 35
paste input "PALM"
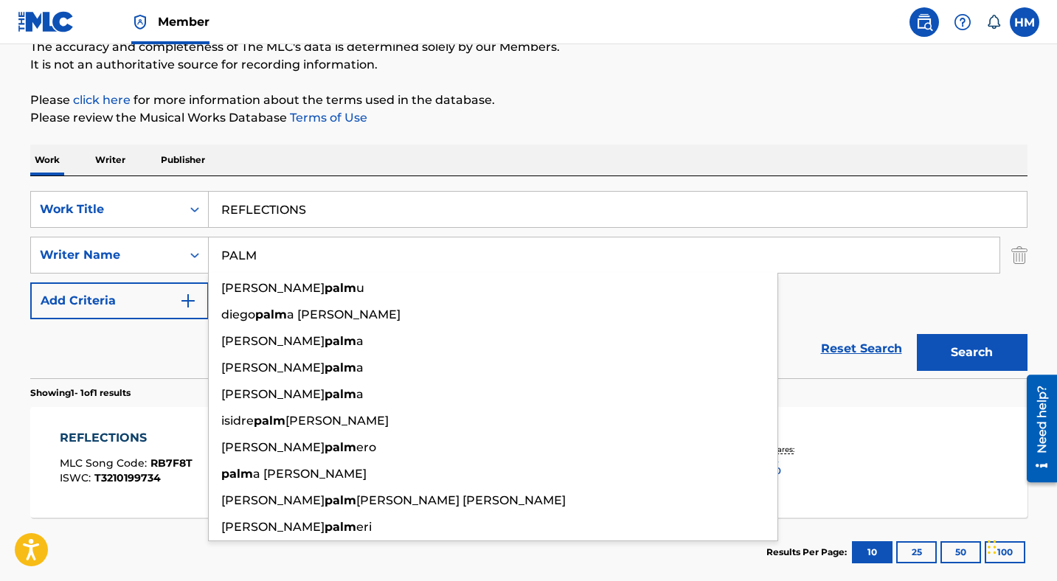
type input "PALM"
click at [969, 358] on button "Search" at bounding box center [972, 352] width 111 height 37
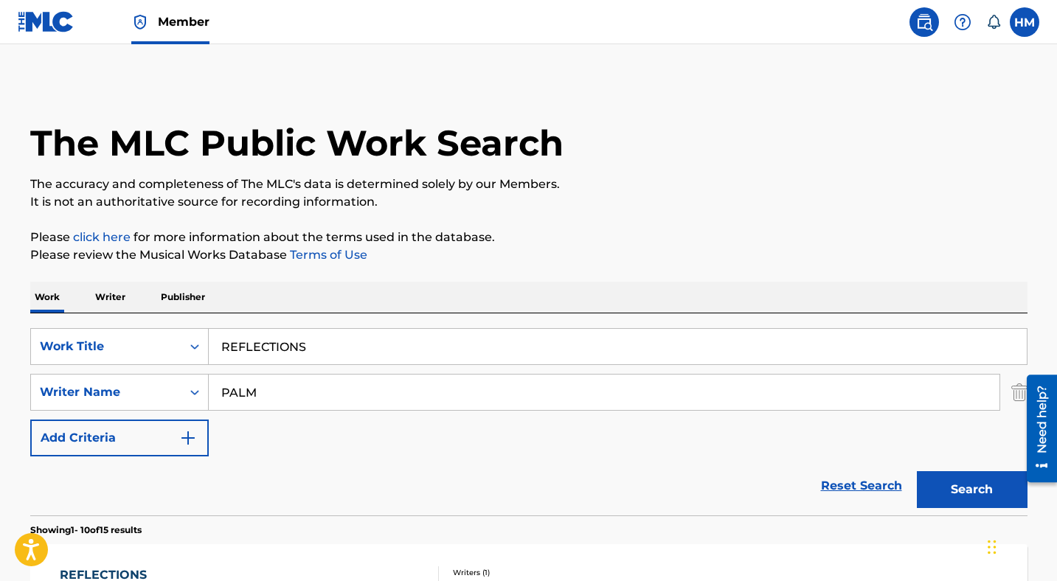
click at [96, 445] on button "Add Criteria" at bounding box center [119, 438] width 178 height 37
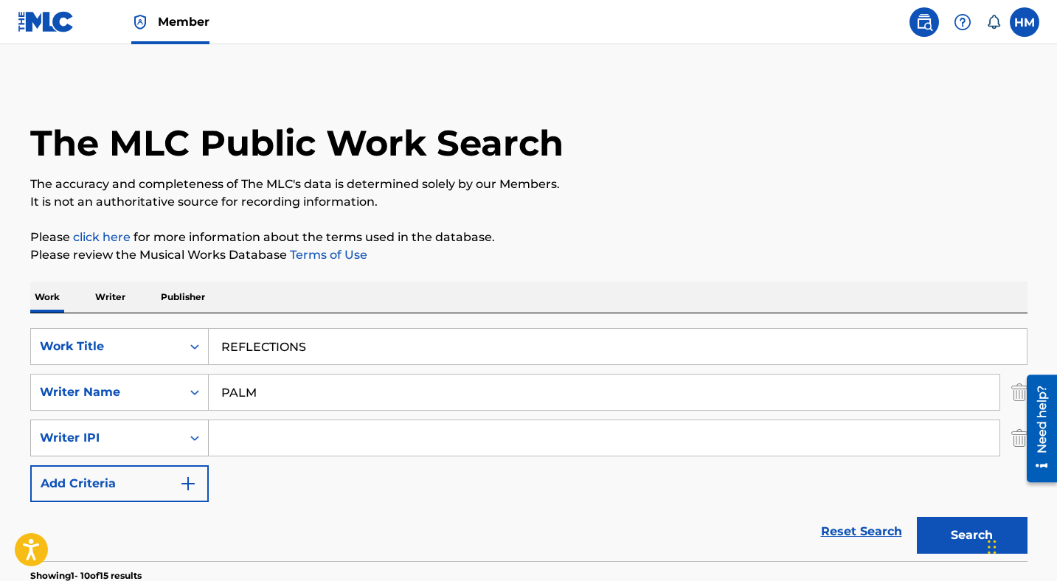
click at [135, 445] on div "Writer IPI" at bounding box center [119, 438] width 178 height 37
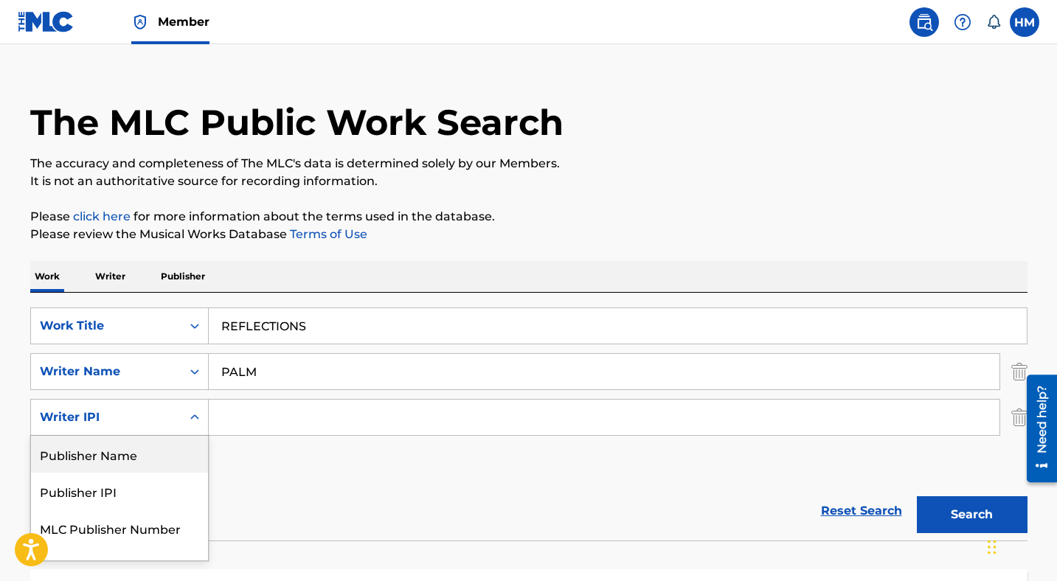
scroll to position [24, 0]
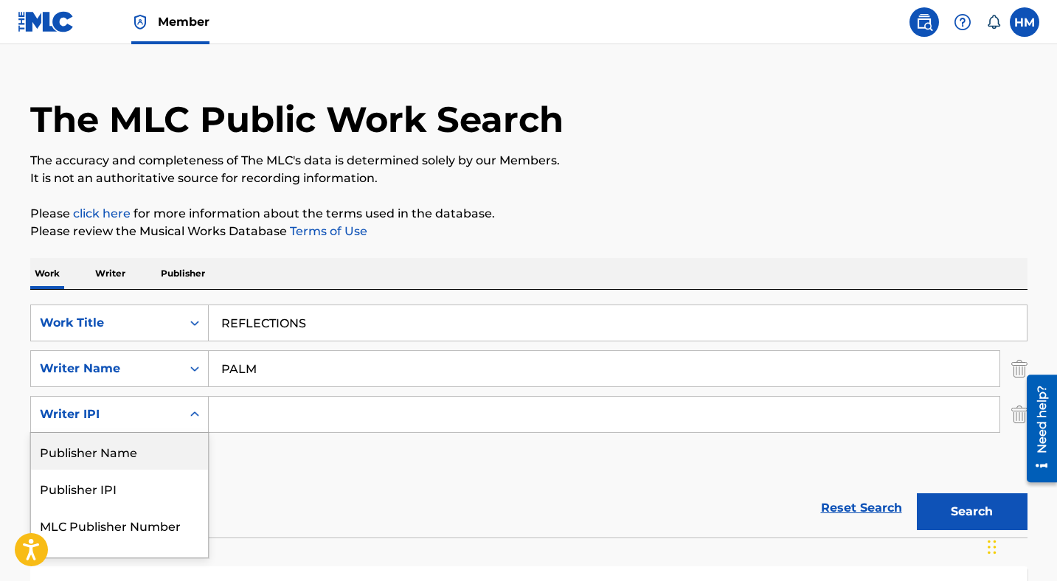
click at [135, 453] on div "Publisher Name" at bounding box center [119, 451] width 177 height 37
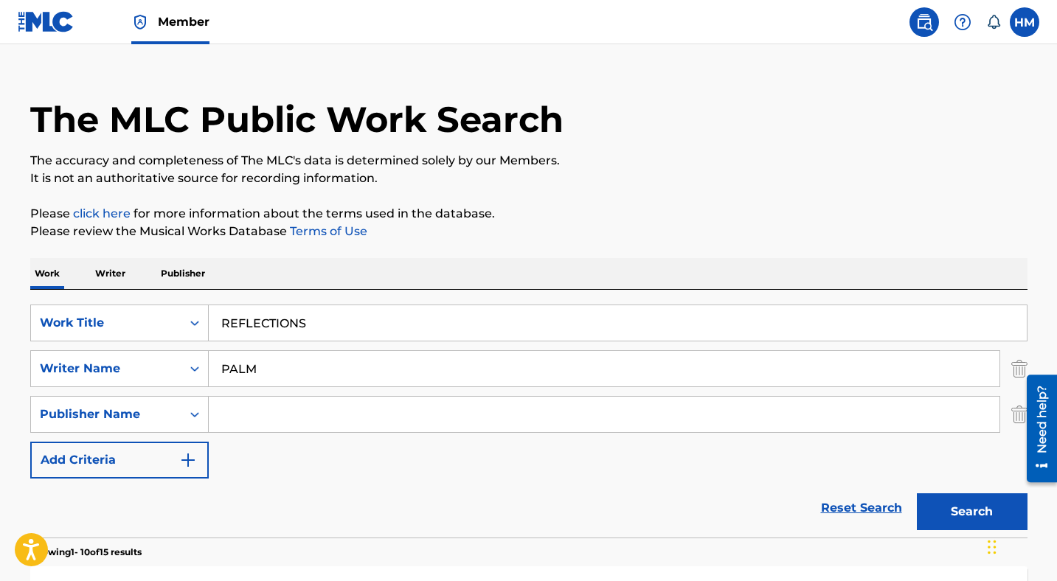
click at [264, 401] on input "Search Form" at bounding box center [604, 414] width 790 height 35
type input "PRSM"
click at [938, 492] on div "Search" at bounding box center [968, 508] width 118 height 59
click at [942, 502] on button "Search" at bounding box center [972, 511] width 111 height 37
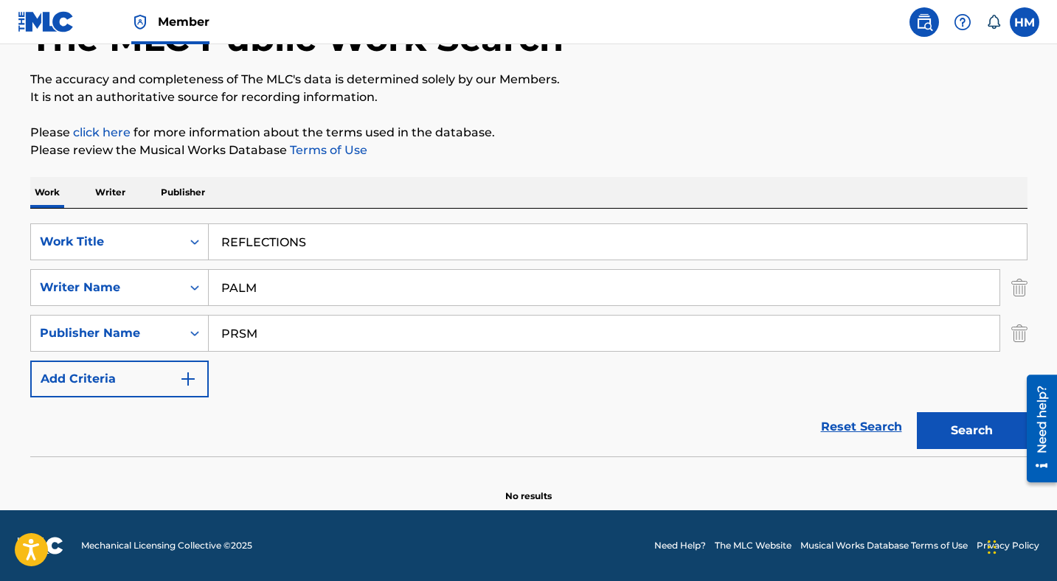
scroll to position [0, 0]
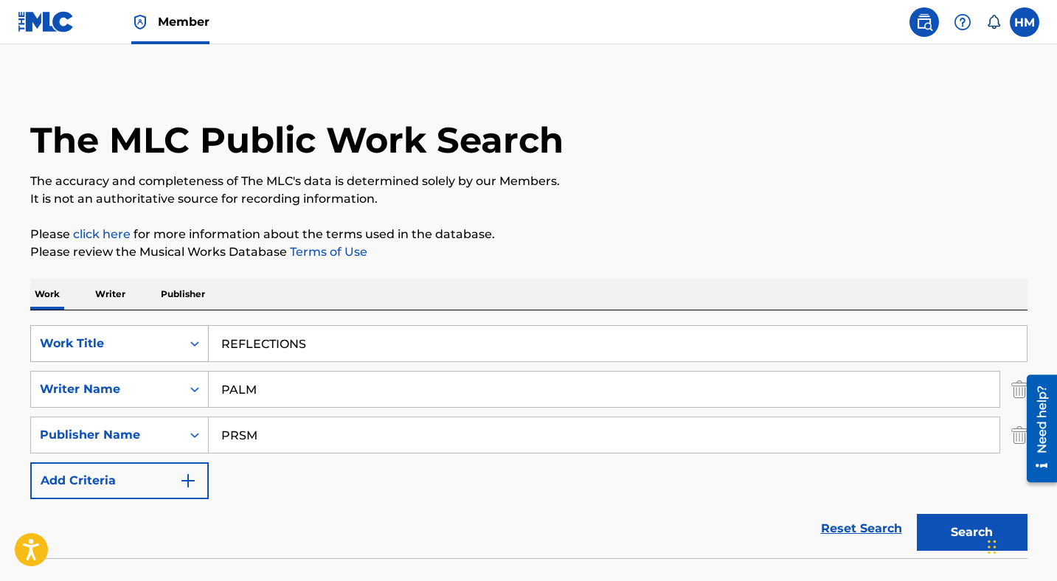
click at [135, 357] on div "Work Title" at bounding box center [119, 343] width 178 height 37
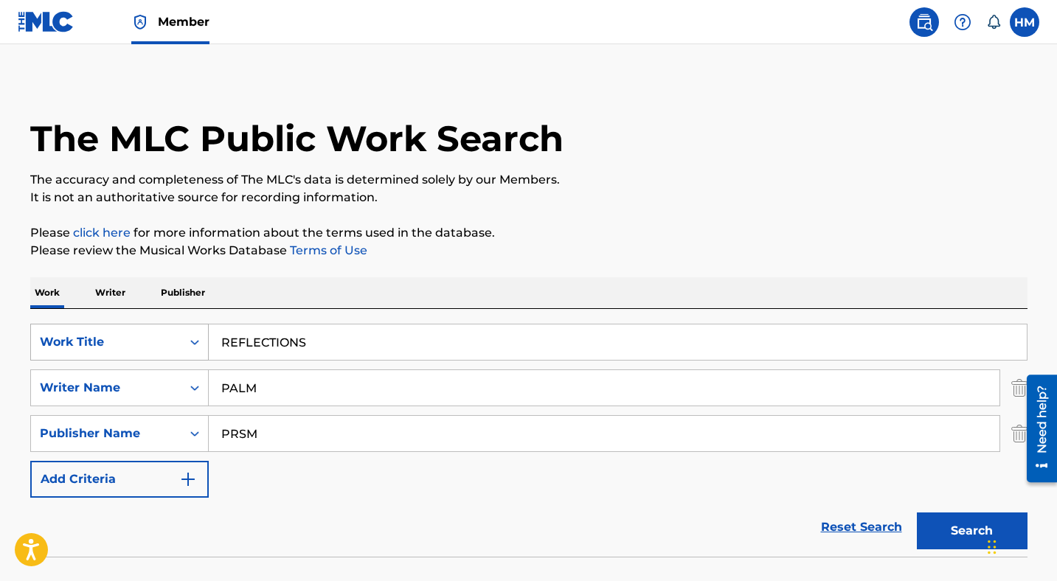
scroll to position [6, 0]
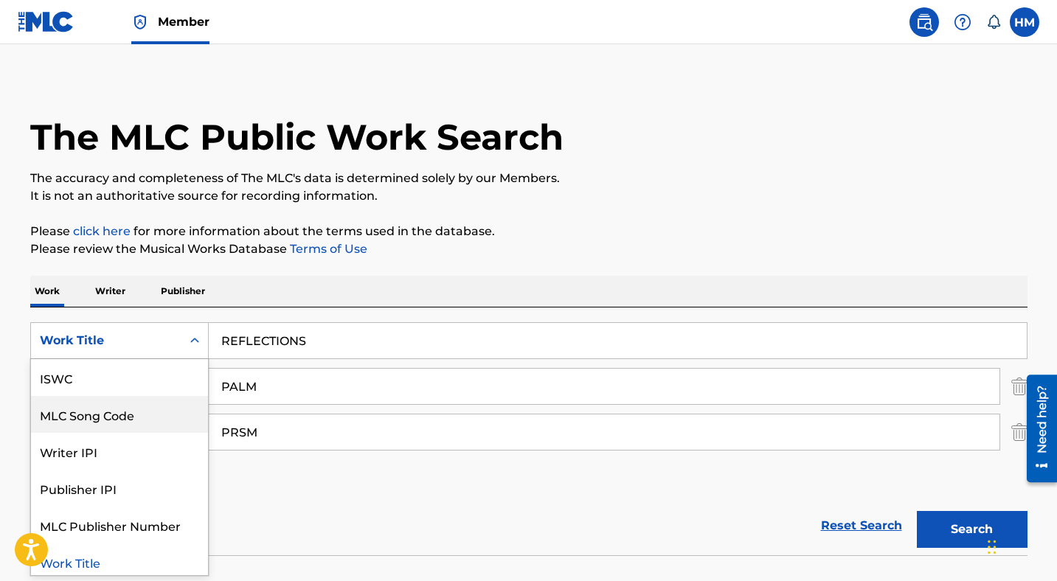
click at [116, 424] on div "MLC Song Code" at bounding box center [119, 414] width 177 height 37
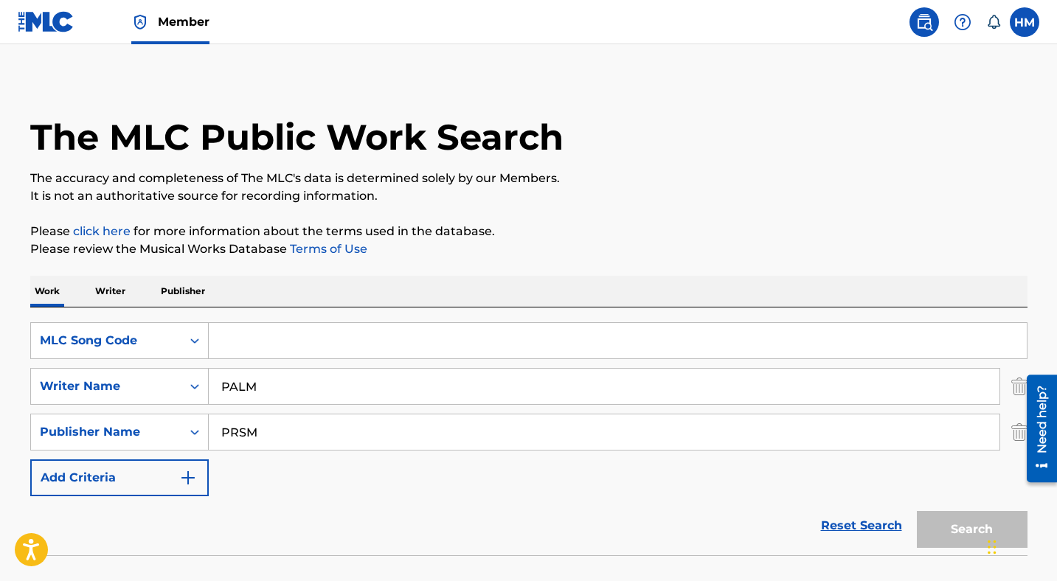
click at [336, 338] on input "Search Form" at bounding box center [618, 340] width 818 height 35
paste input "EC09I2"
type input "EC09I2"
click at [1012, 383] on img "Search Form" at bounding box center [1019, 386] width 16 height 37
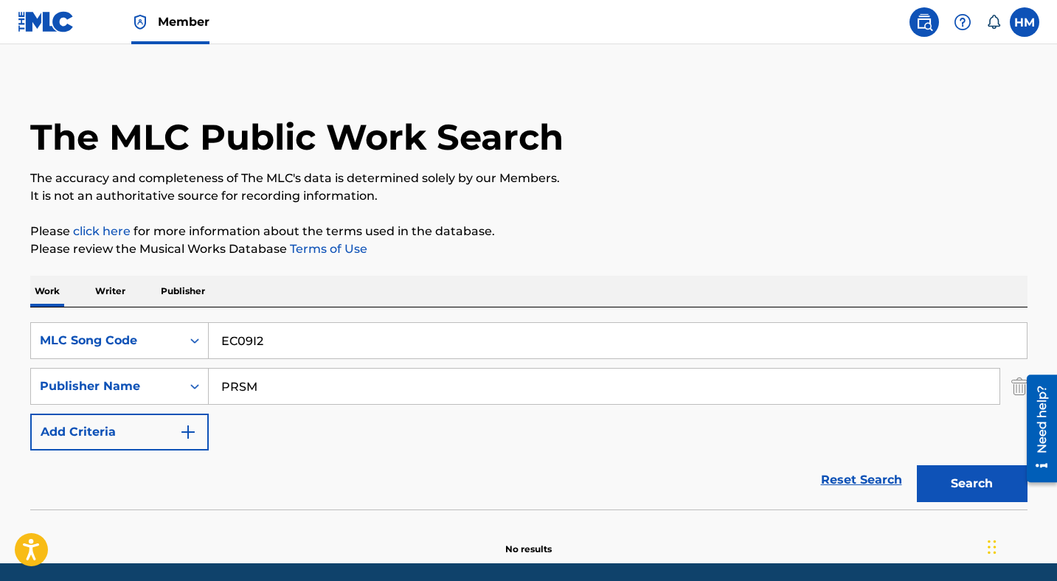
click at [1012, 383] on img "Search Form" at bounding box center [1019, 386] width 16 height 37
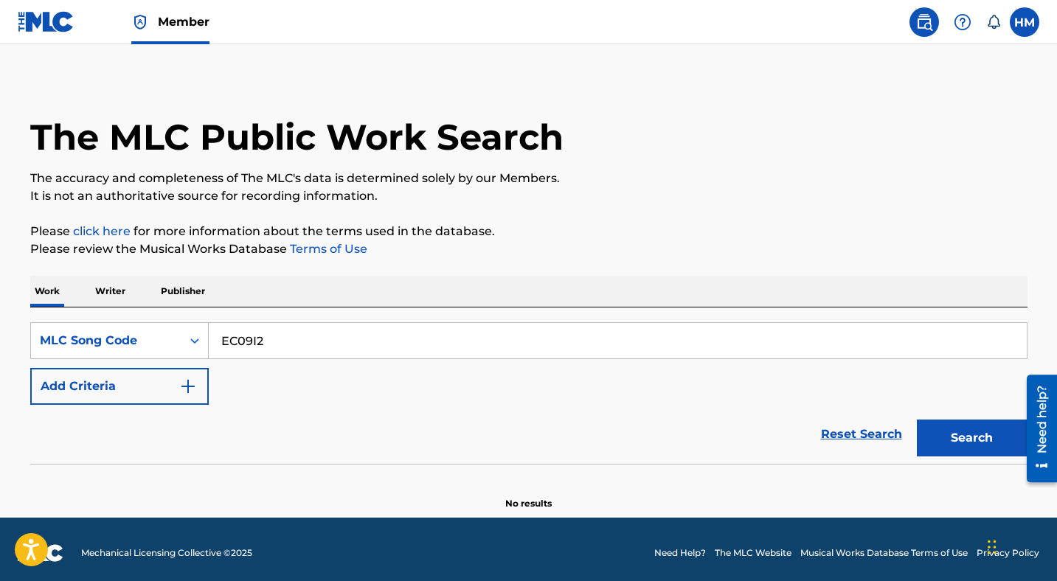
click at [950, 449] on button "Search" at bounding box center [972, 438] width 111 height 37
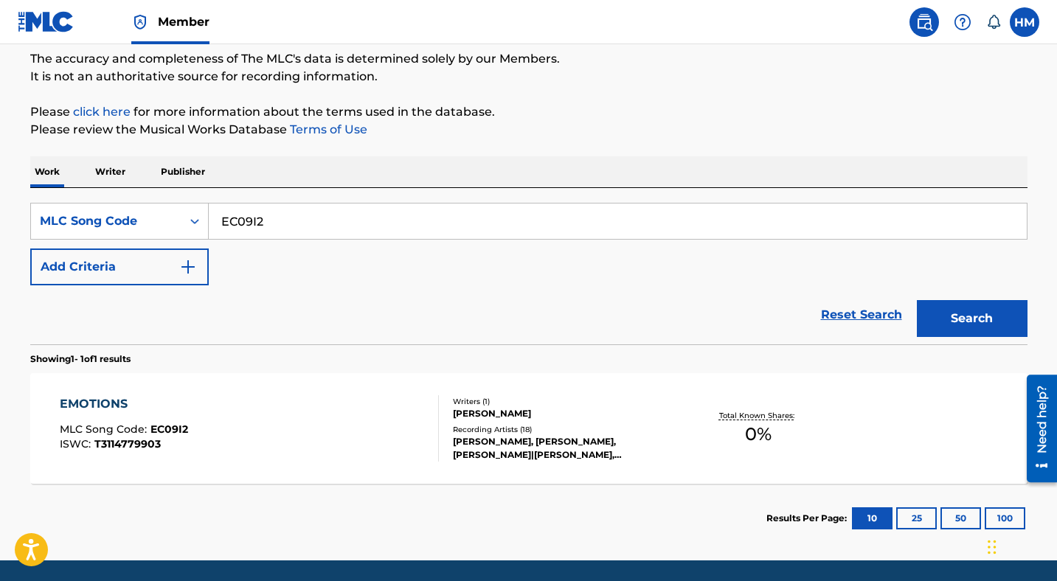
scroll to position [175, 0]
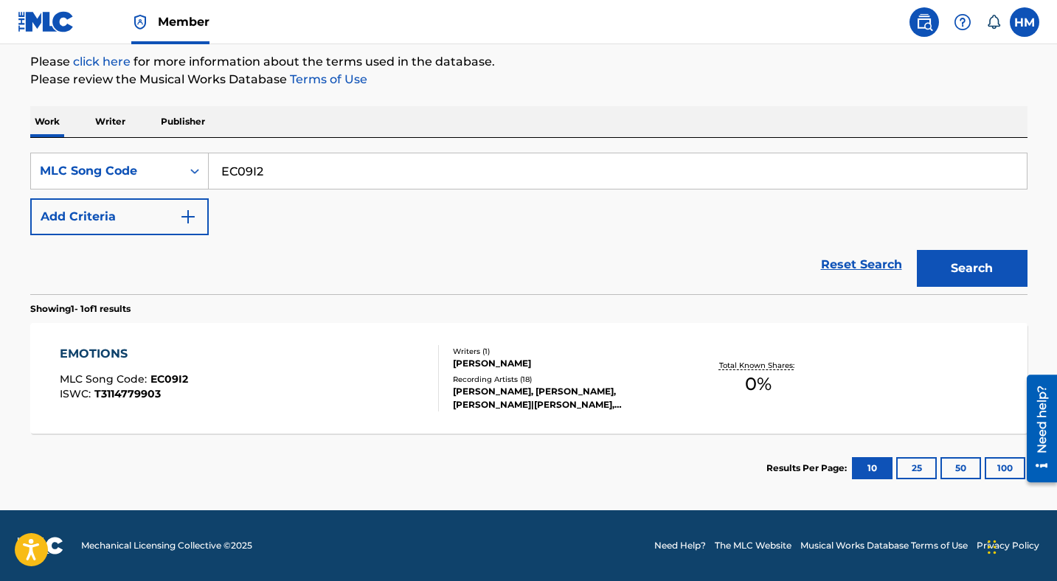
click at [193, 372] on div "EMOTIONS MLC Song Code : EC09I2 ISWC : T3114779903" at bounding box center [249, 378] width 379 height 66
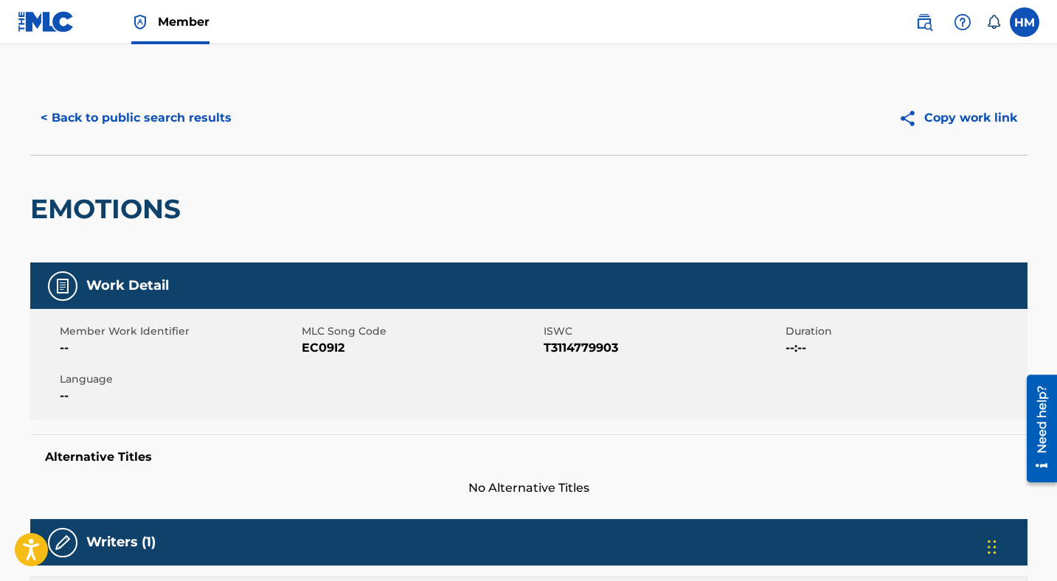
click at [176, 119] on button "< Back to public search results" at bounding box center [136, 118] width 212 height 37
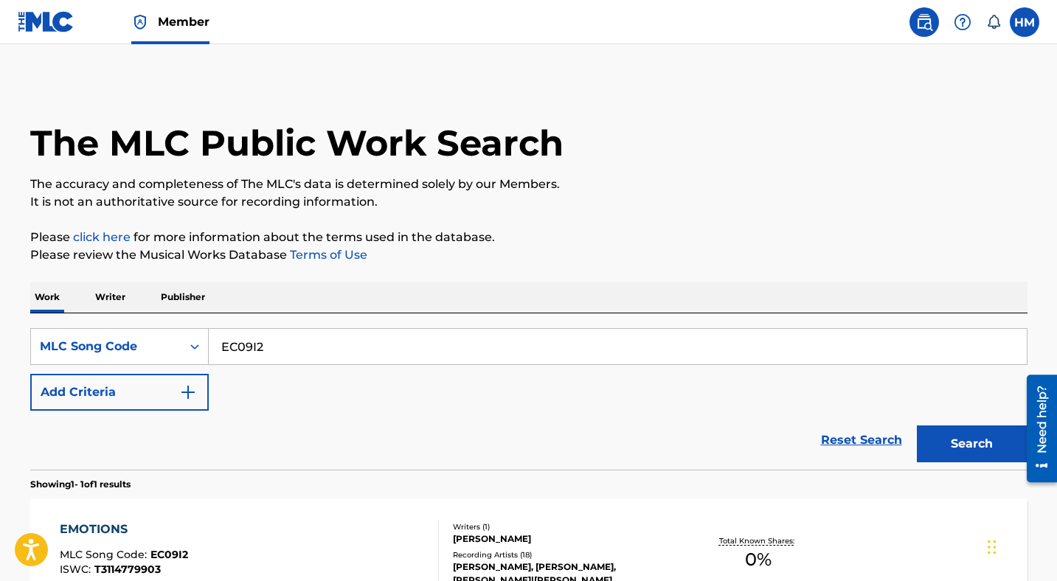
scroll to position [137, 0]
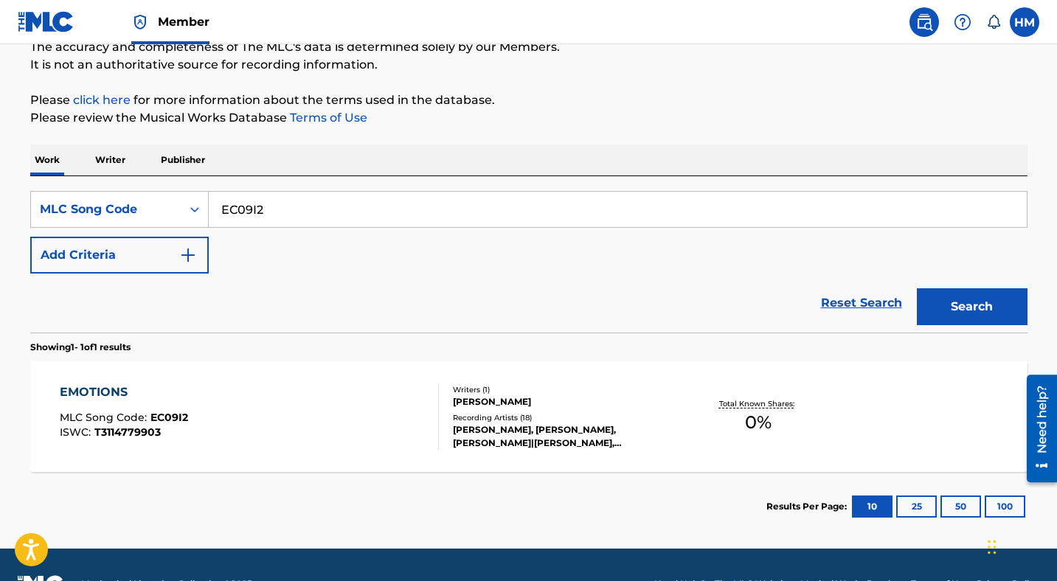
click at [382, 216] on input "EC09I2" at bounding box center [618, 209] width 818 height 35
paste input "ZA2ICY"
type input "ZA2ICY"
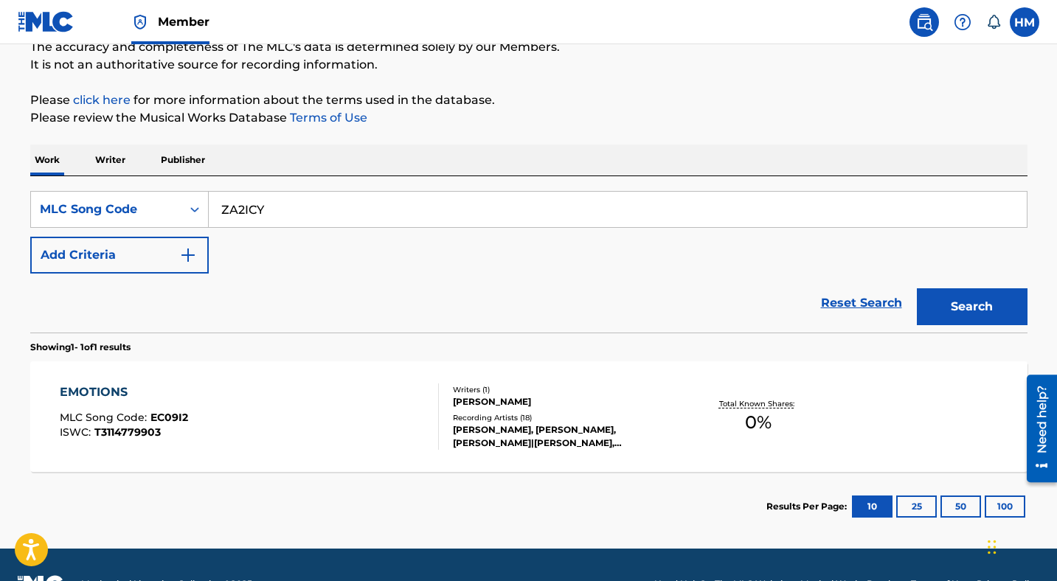
click at [1001, 302] on button "Search" at bounding box center [972, 306] width 111 height 37
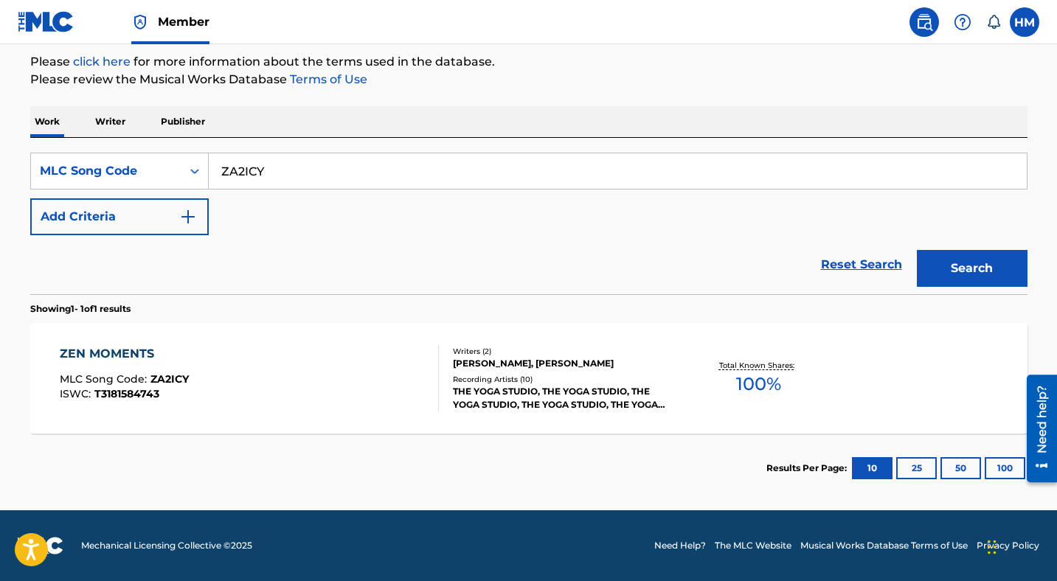
click at [200, 368] on div "ZEN MOMENTS MLC Song Code : ZA2ICY ISWC : T3181584743" at bounding box center [249, 378] width 379 height 66
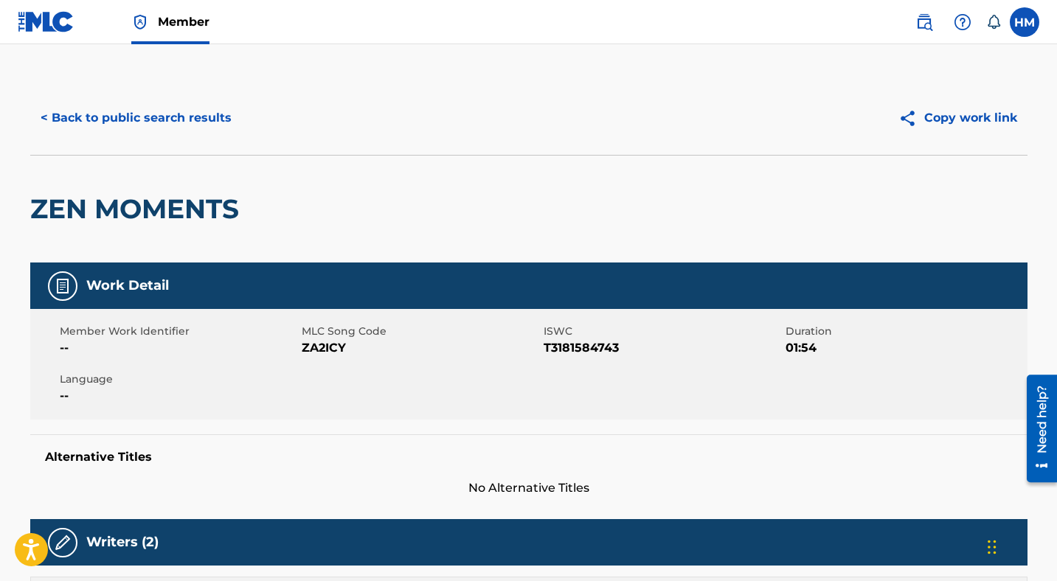
click at [157, 116] on button "< Back to public search results" at bounding box center [136, 118] width 212 height 37
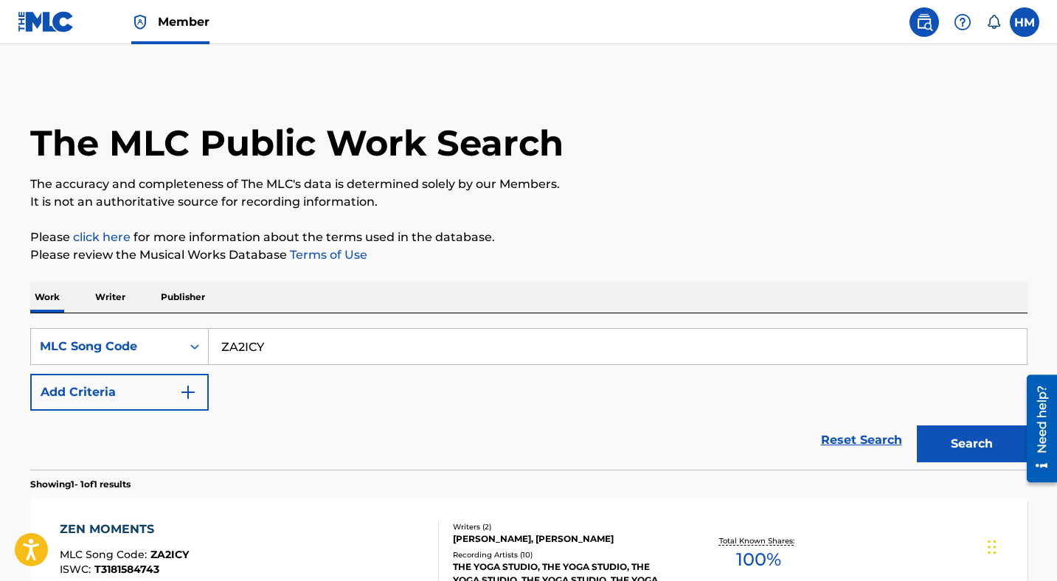
scroll to position [137, 0]
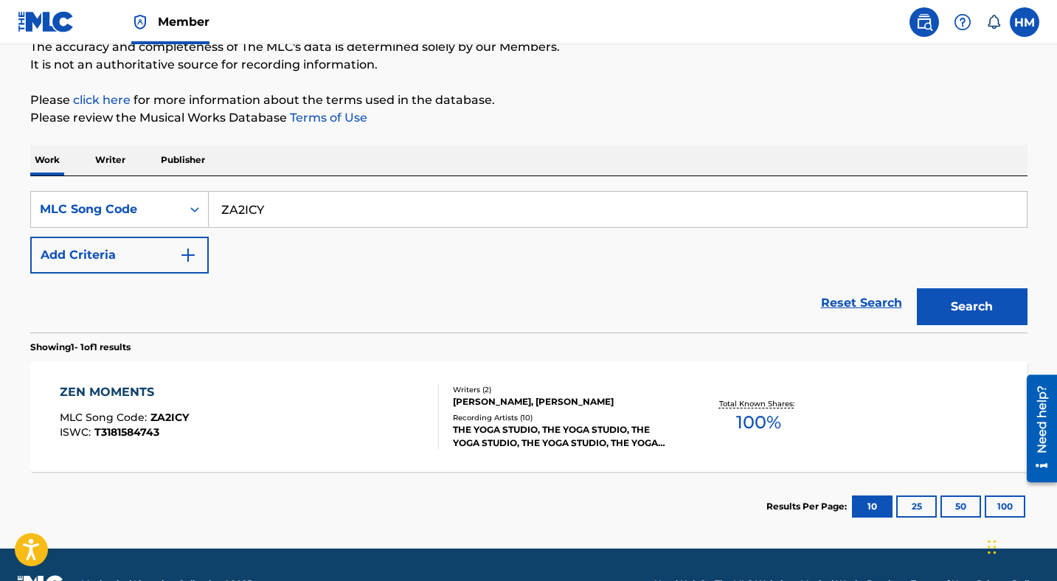
click at [291, 205] on input "ZA2ICY" at bounding box center [618, 209] width 818 height 35
paste input "QB36C7"
type input "QB36C7"
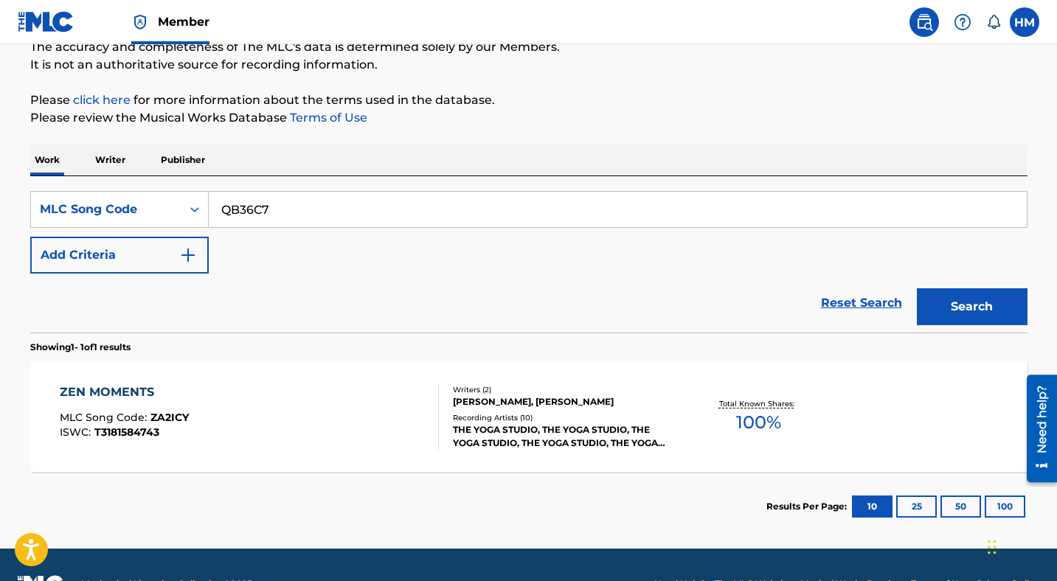
click at [972, 301] on button "Search" at bounding box center [972, 306] width 111 height 37
click at [240, 407] on div "QUIET RAIN MLC Song Code : QB36C7 ISWC : T3096536759" at bounding box center [249, 416] width 379 height 66
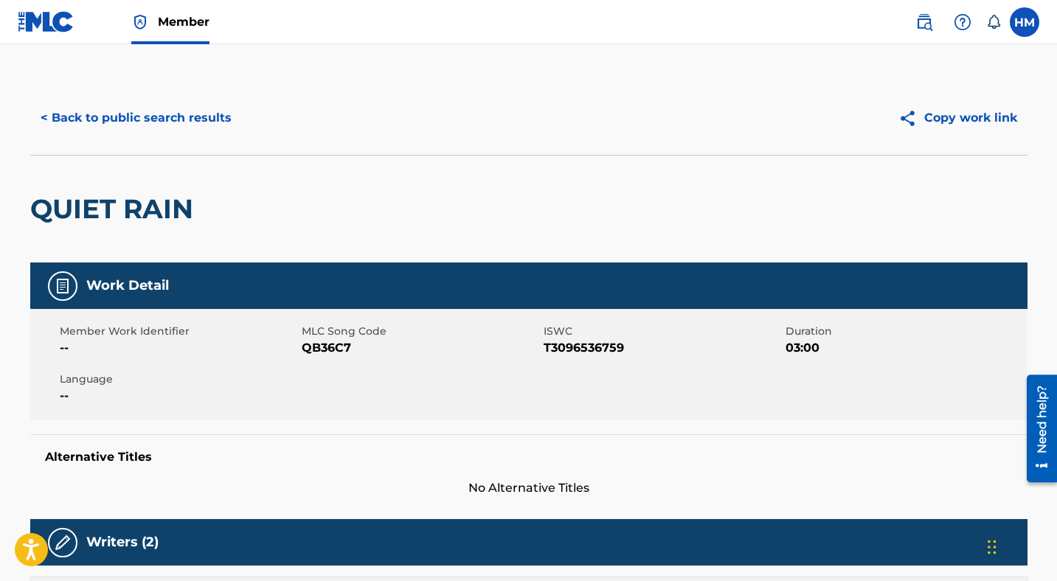
click at [136, 115] on button "< Back to public search results" at bounding box center [136, 118] width 212 height 37
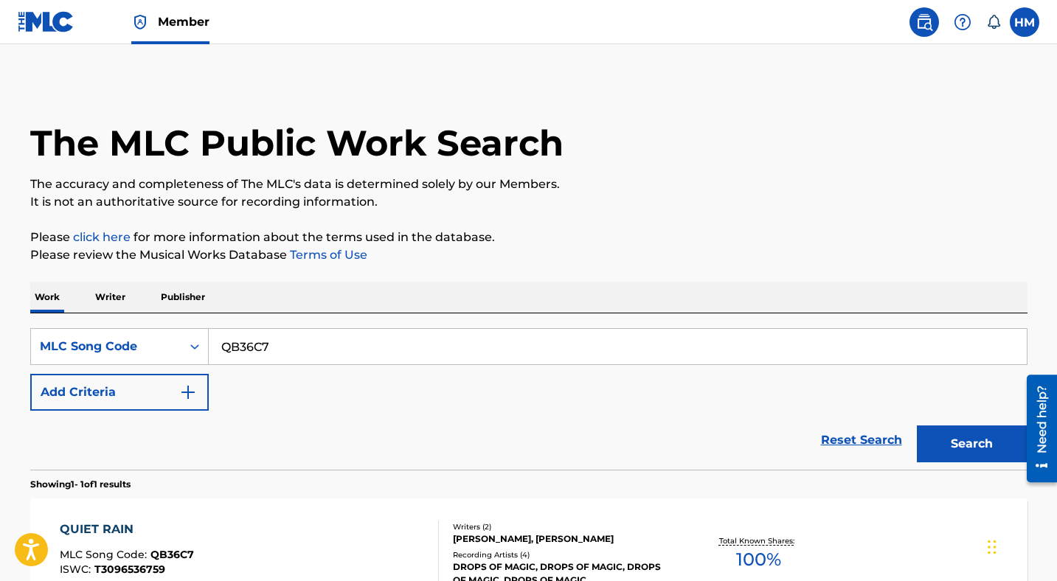
scroll to position [137, 0]
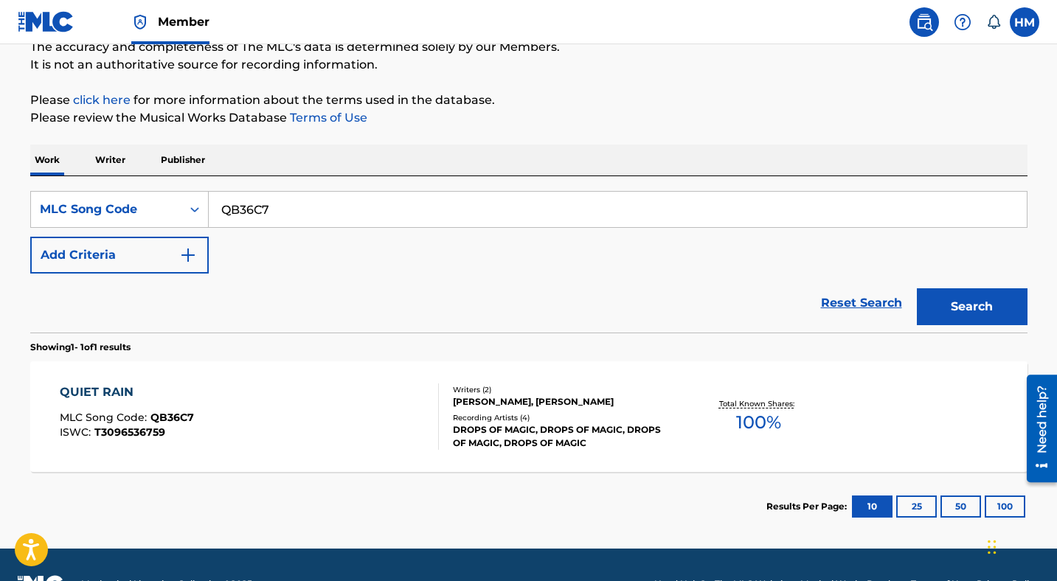
click at [313, 207] on input "QB36C7" at bounding box center [618, 209] width 818 height 35
paste input "CC0OPQ"
type input "CC0OPQ"
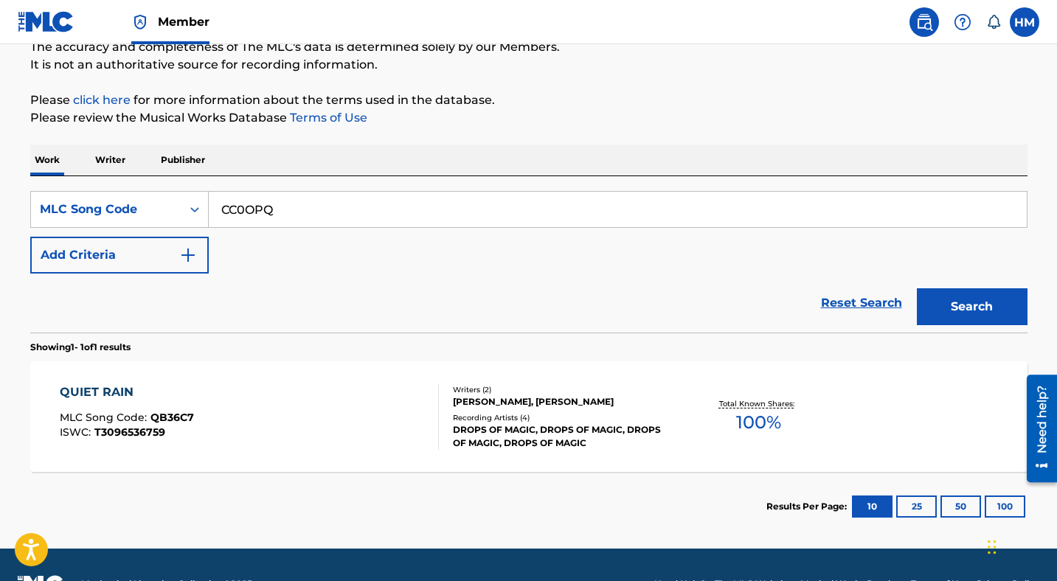
click at [965, 310] on button "Search" at bounding box center [972, 306] width 111 height 37
click at [184, 407] on div "[PERSON_NAME] MLC Song Code : CC0OPQ ISWC : T0425768893" at bounding box center [129, 416] width 138 height 66
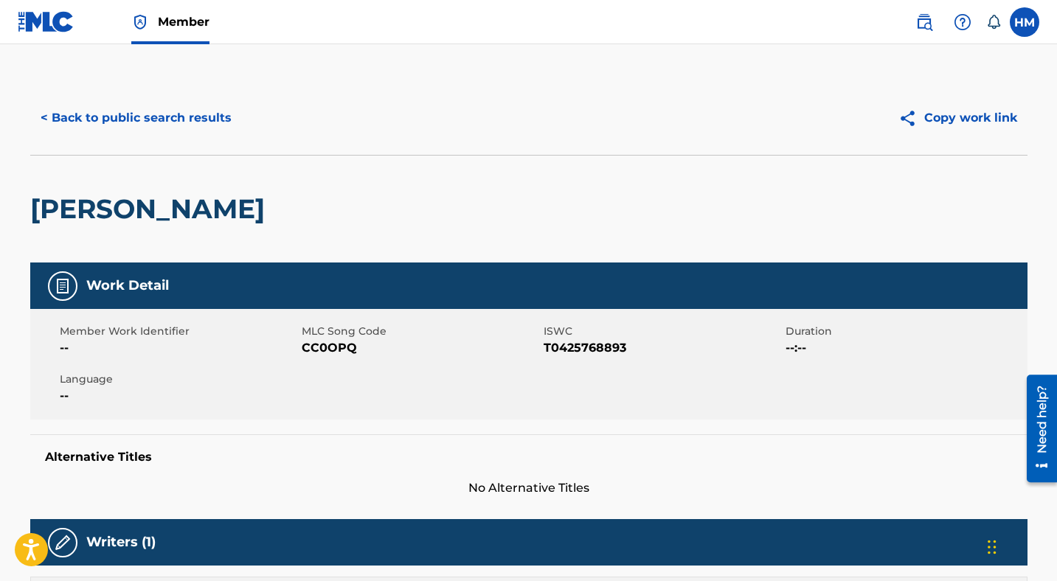
click at [182, 106] on button "< Back to public search results" at bounding box center [136, 118] width 212 height 37
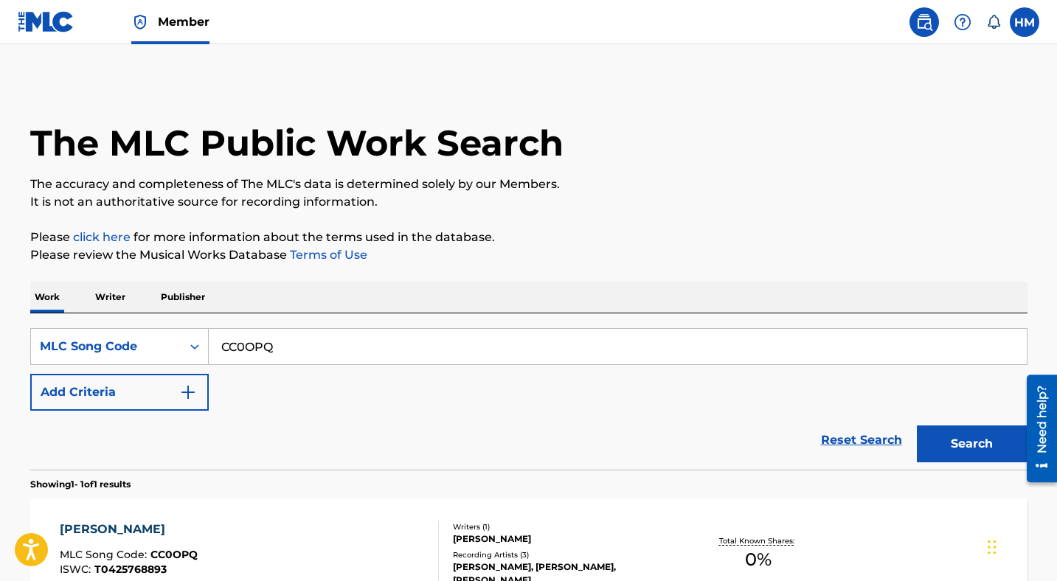
scroll to position [137, 0]
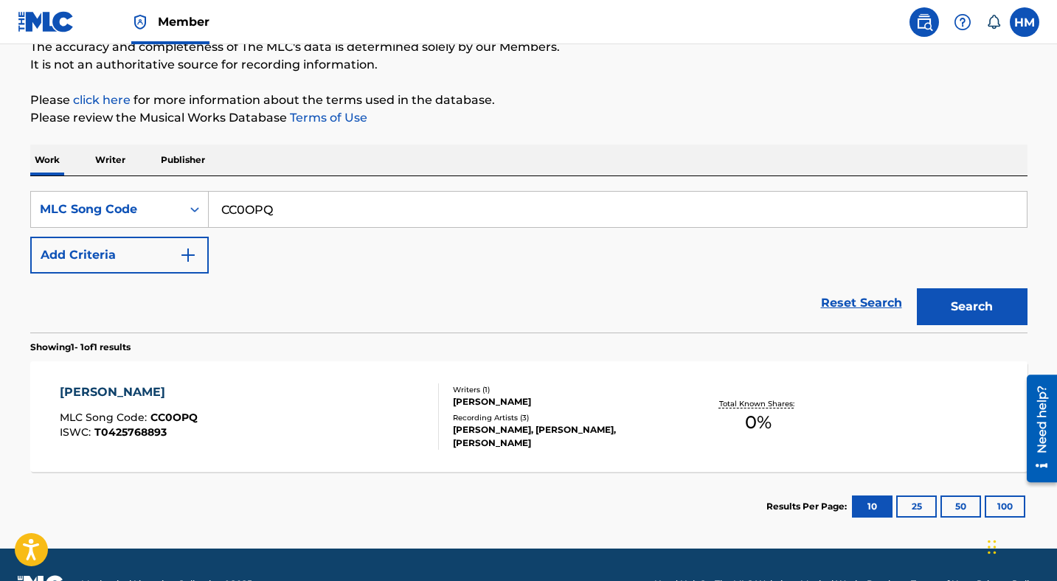
click at [355, 216] on input "CC0OPQ" at bounding box center [618, 209] width 818 height 35
paste input "TA97DM"
type input "TA97DM"
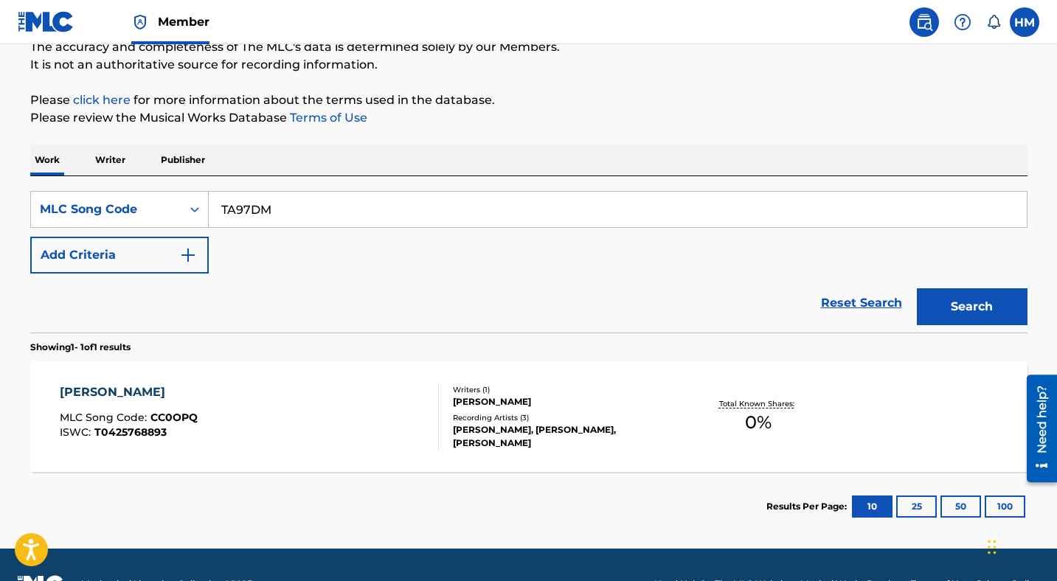
click at [962, 315] on button "Search" at bounding box center [972, 306] width 111 height 37
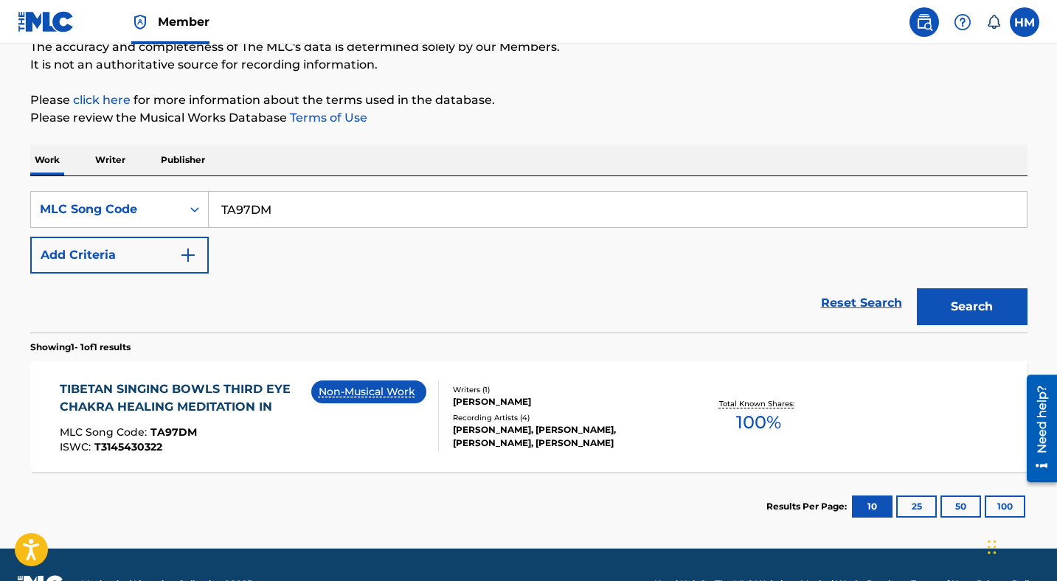
click at [242, 399] on div "TIBETAN SINGING BOWLS THIRD EYE CHAKRA HEALING MEDITATION IN" at bounding box center [185, 397] width 251 height 35
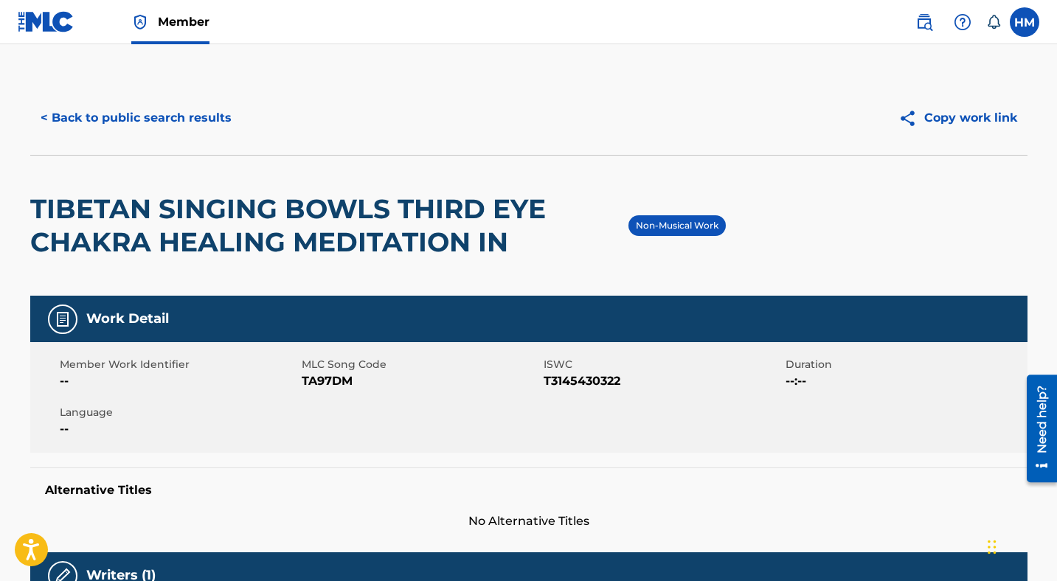
click at [142, 114] on button "< Back to public search results" at bounding box center [136, 118] width 212 height 37
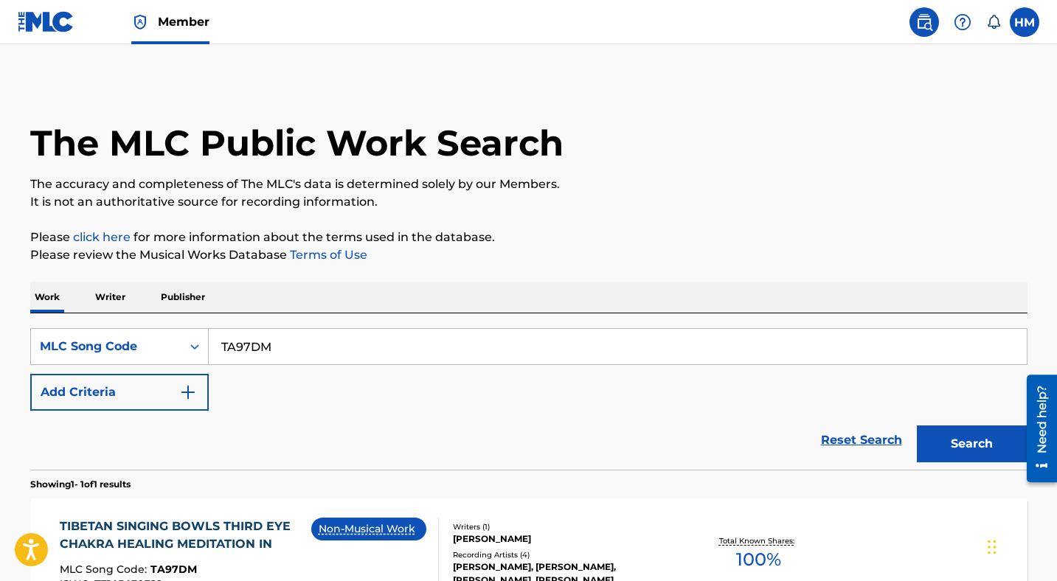
scroll to position [137, 0]
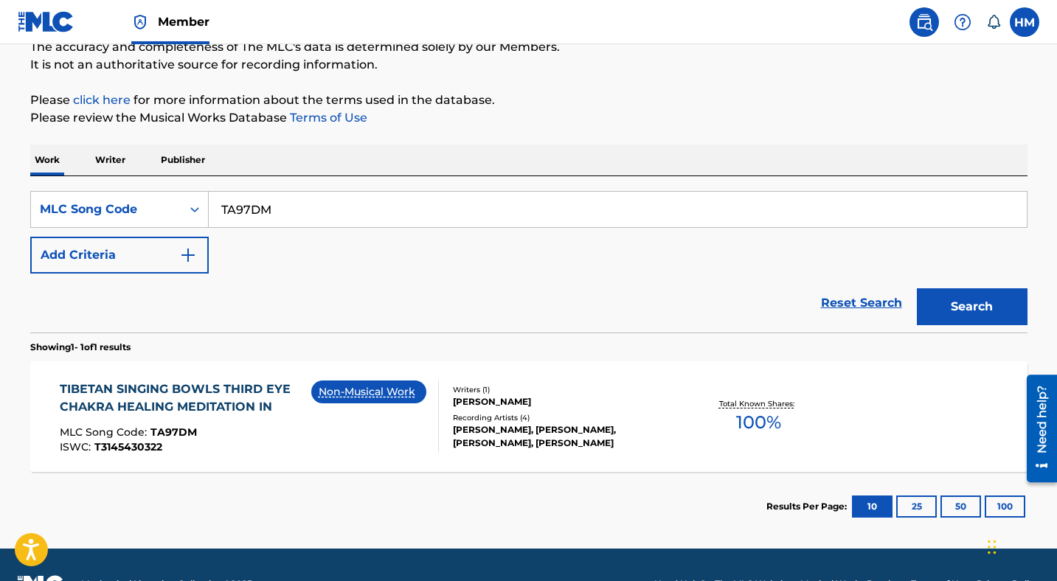
click at [276, 218] on input "TA97DM" at bounding box center [618, 209] width 818 height 35
paste input "CC9OL4"
type input "CC9OL4"
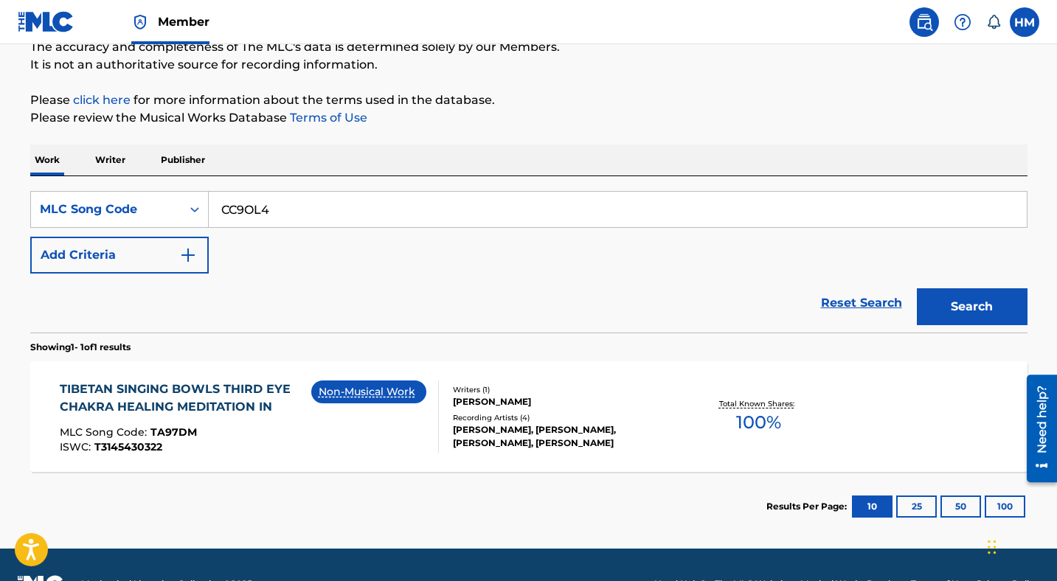
click at [932, 310] on button "Search" at bounding box center [972, 306] width 111 height 37
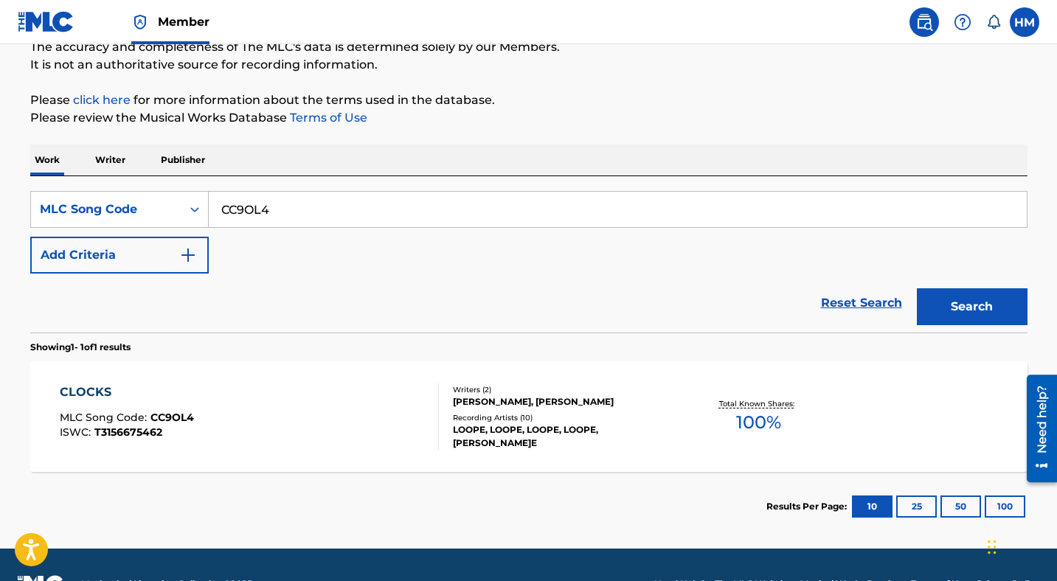
click at [174, 374] on div "CLOCKS MLC Song Code : CC9OL4 ISWC : T3156675462 Writers ( 2 ) [PERSON_NAME], […" at bounding box center [528, 416] width 997 height 111
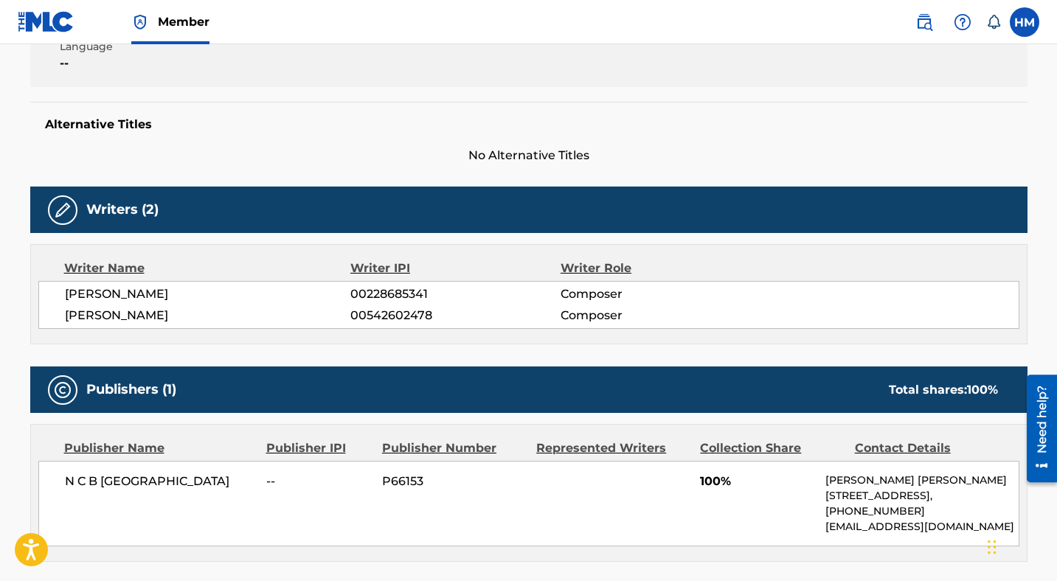
scroll to position [69, 0]
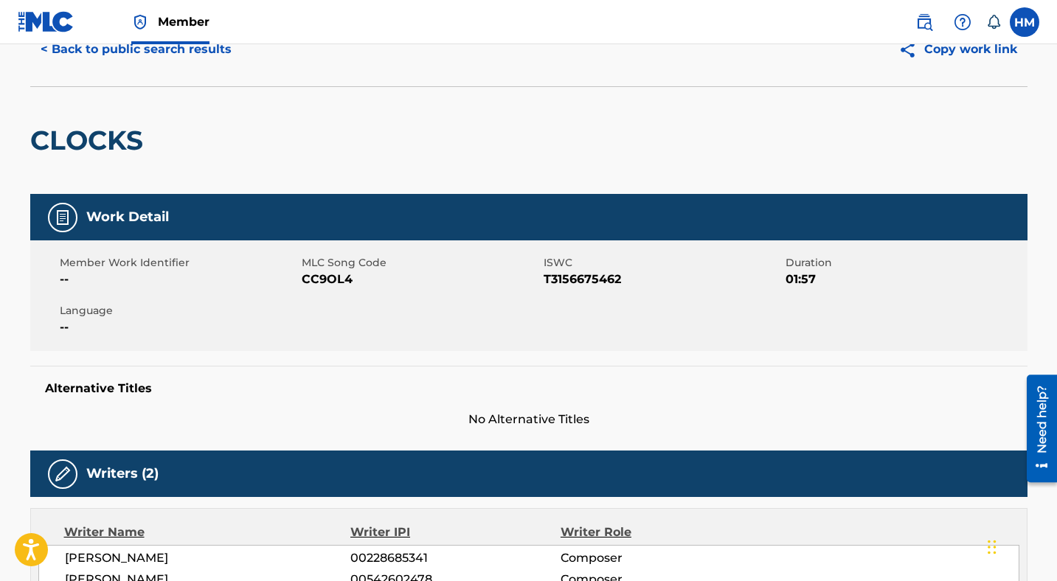
click at [150, 54] on button "< Back to public search results" at bounding box center [136, 49] width 212 height 37
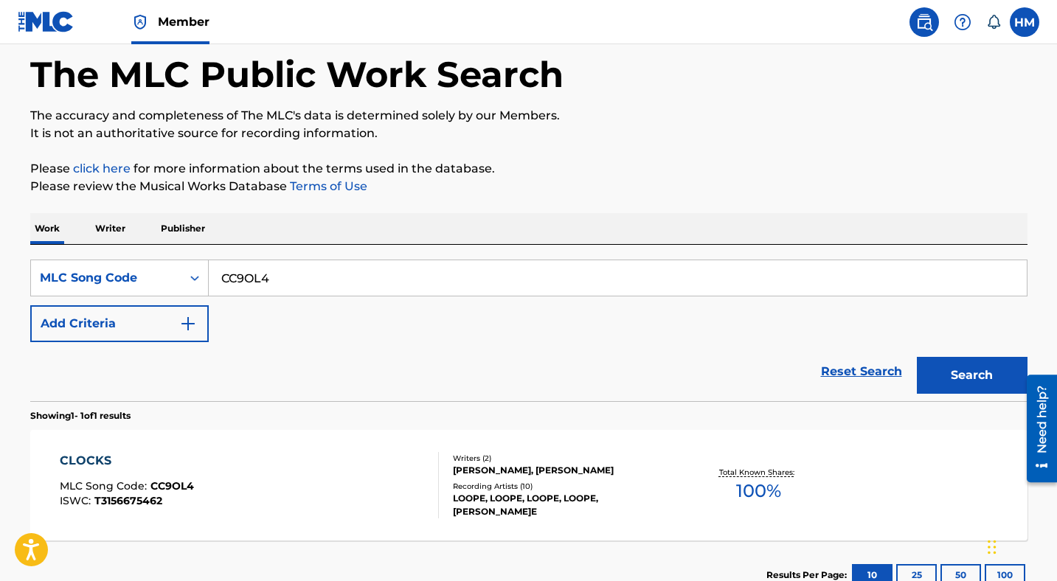
scroll to position [137, 0]
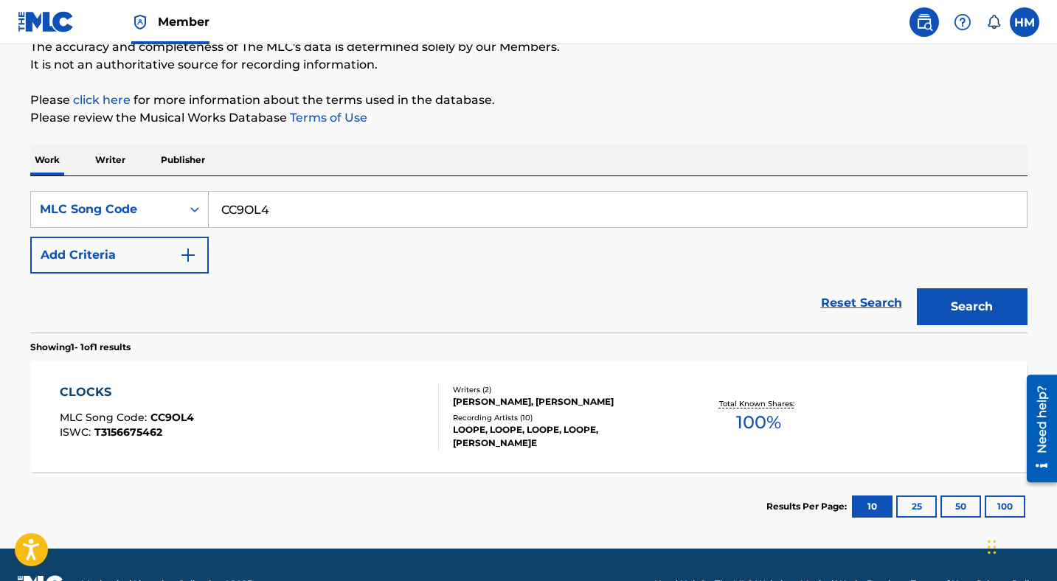
click at [316, 216] on input "CC9OL4" at bounding box center [618, 209] width 818 height 35
paste input "EC09I2"
type input "EC09I2"
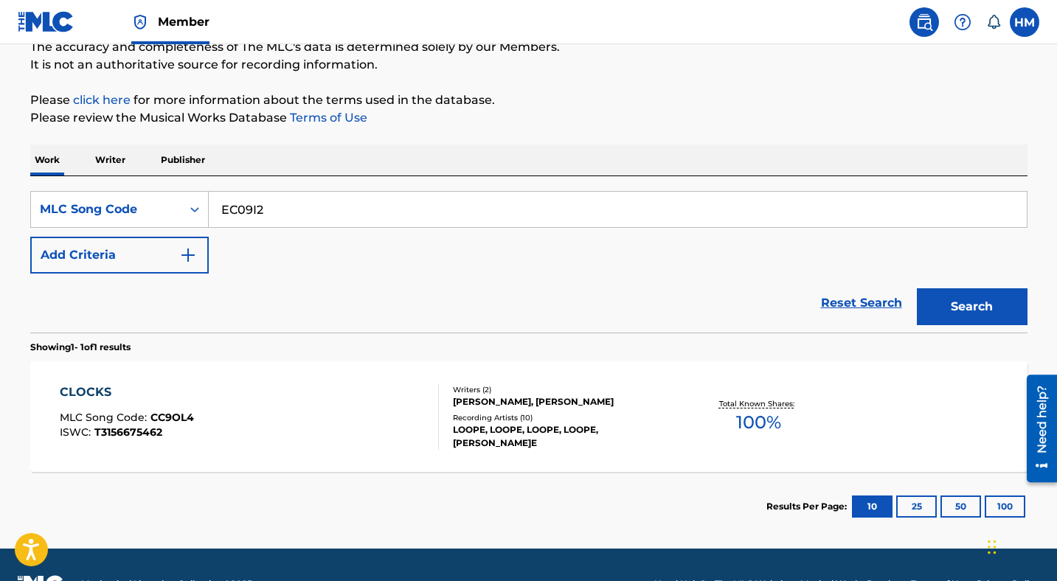
click at [951, 307] on button "Search" at bounding box center [972, 306] width 111 height 37
click at [327, 441] on div "EMOTIONS MLC Song Code : EC09I2 ISWC : T3114779903" at bounding box center [249, 416] width 379 height 66
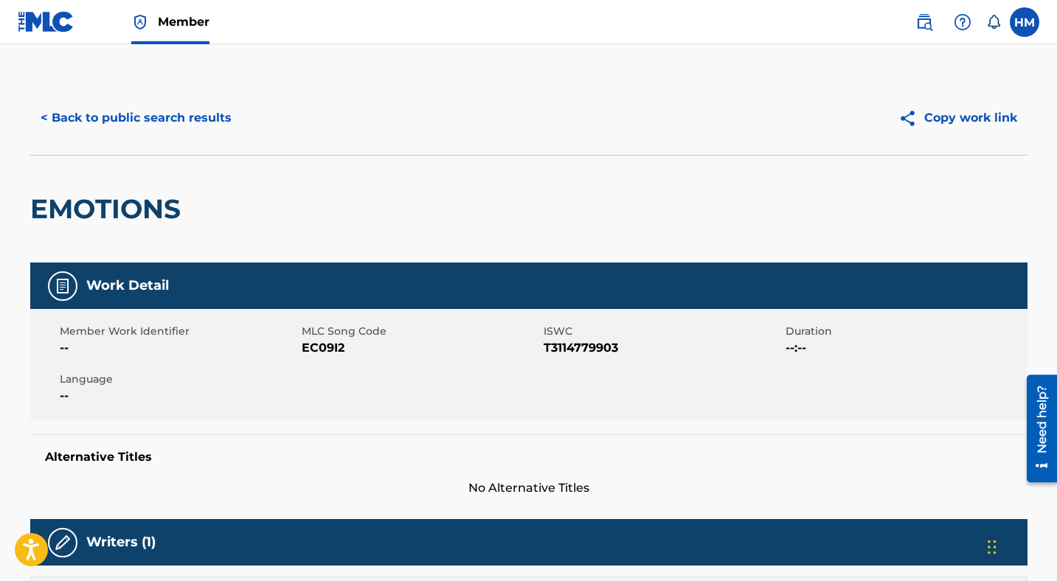
click at [177, 124] on button "< Back to public search results" at bounding box center [136, 118] width 212 height 37
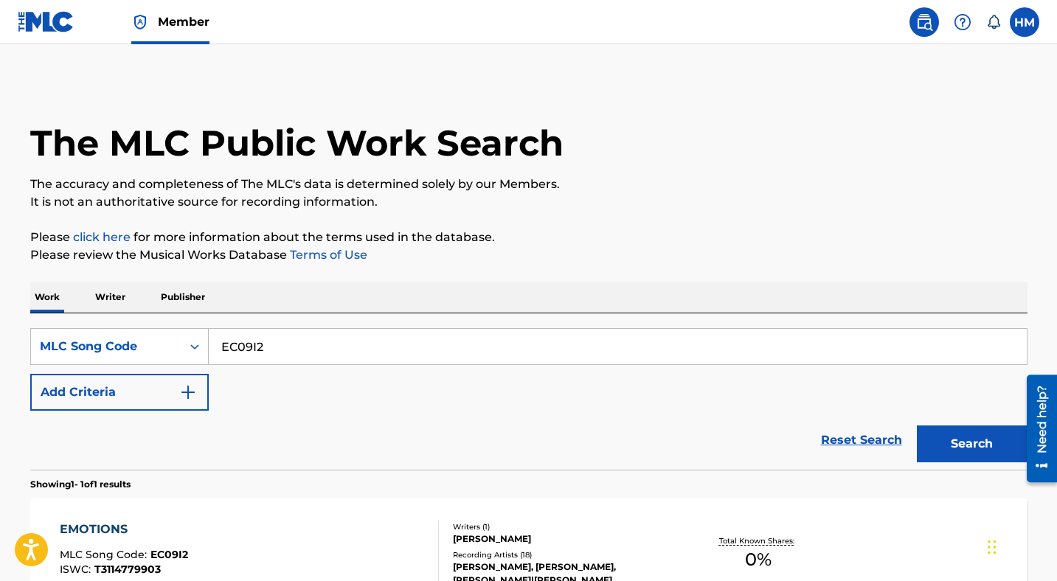
scroll to position [137, 0]
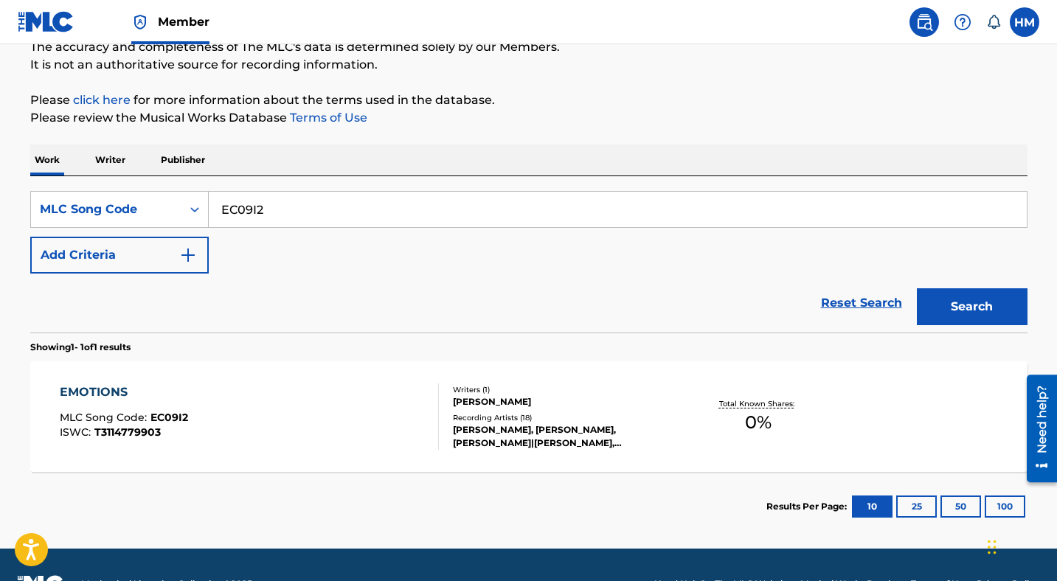
click at [310, 209] on input "EC09I2" at bounding box center [618, 209] width 818 height 35
paste input "4A13AK"
type input "4A13AK"
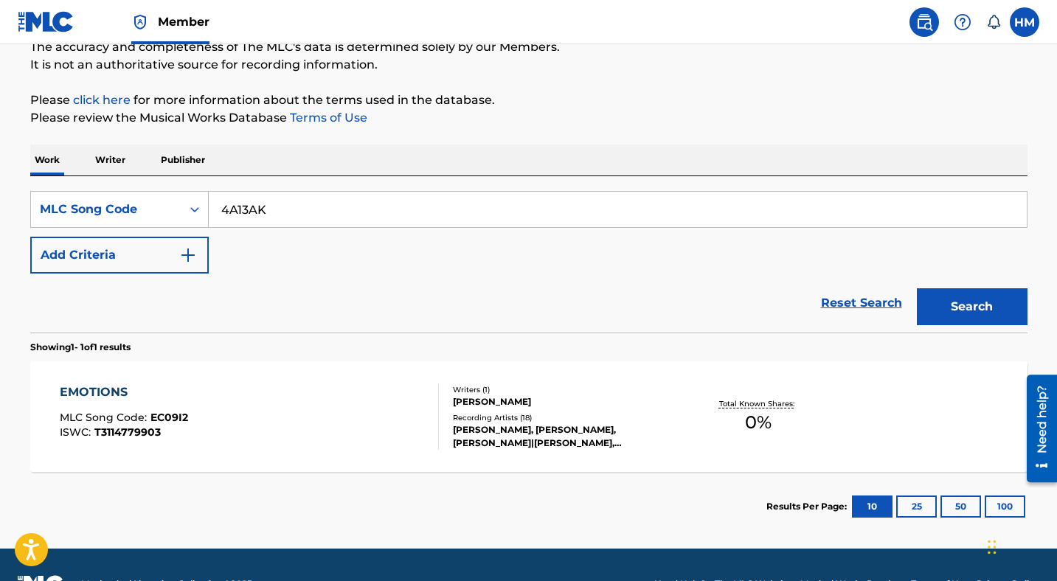
click at [956, 303] on button "Search" at bounding box center [972, 306] width 111 height 37
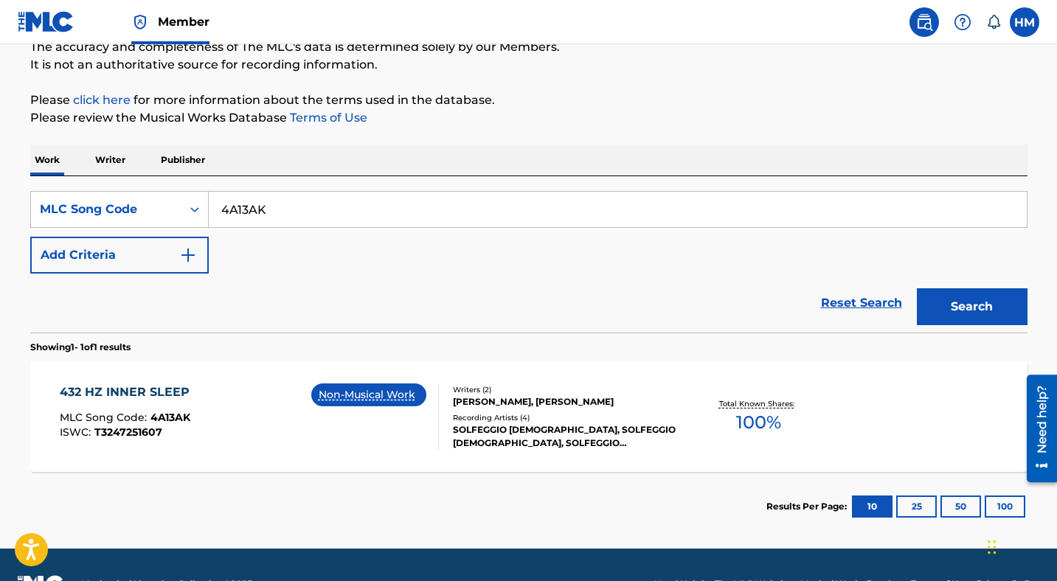
scroll to position [175, 0]
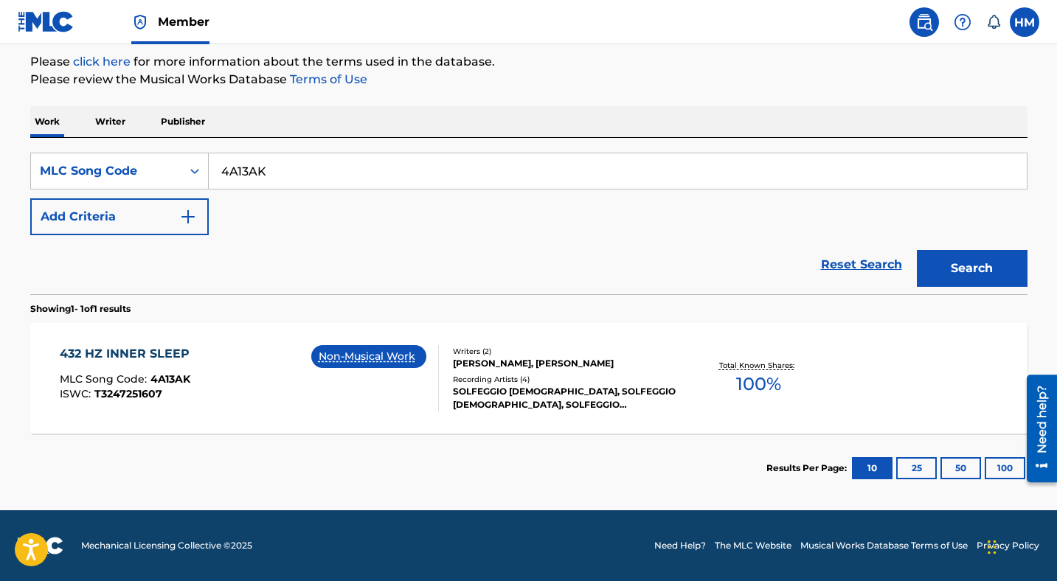
click at [169, 373] on span "4A13AK" at bounding box center [170, 378] width 40 height 13
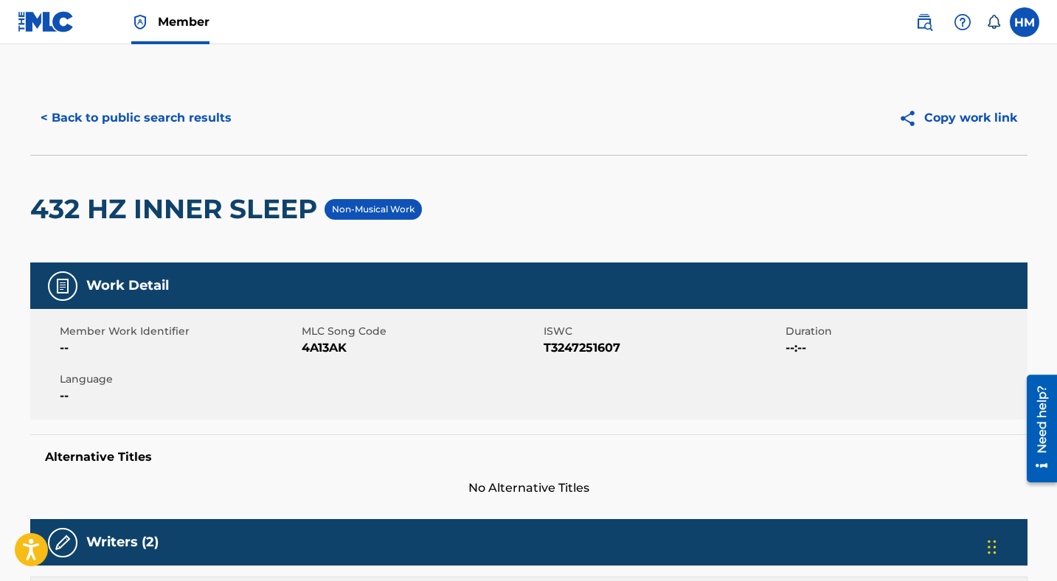
click at [191, 122] on button "< Back to public search results" at bounding box center [136, 118] width 212 height 37
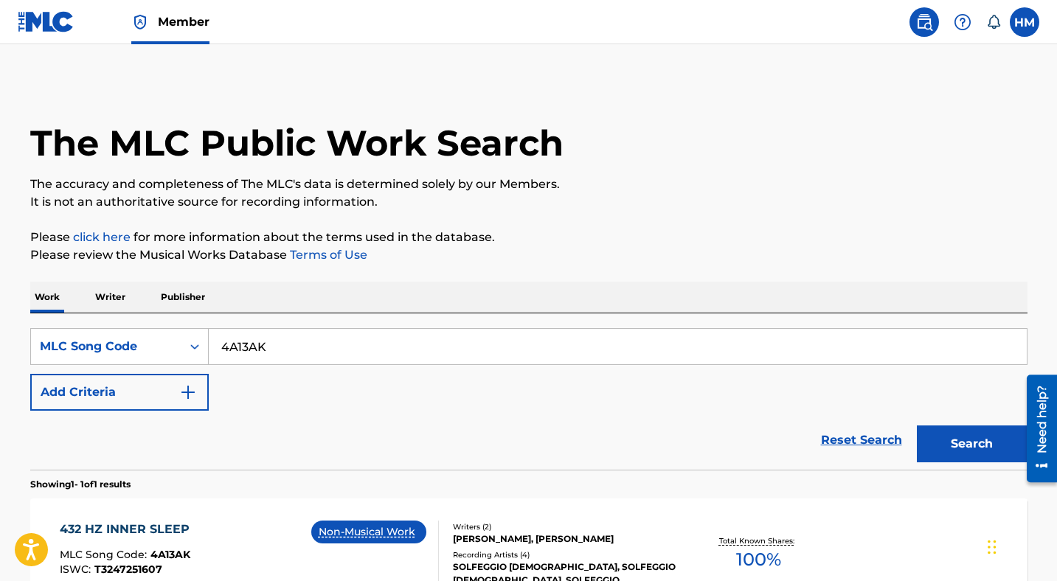
scroll to position [137, 0]
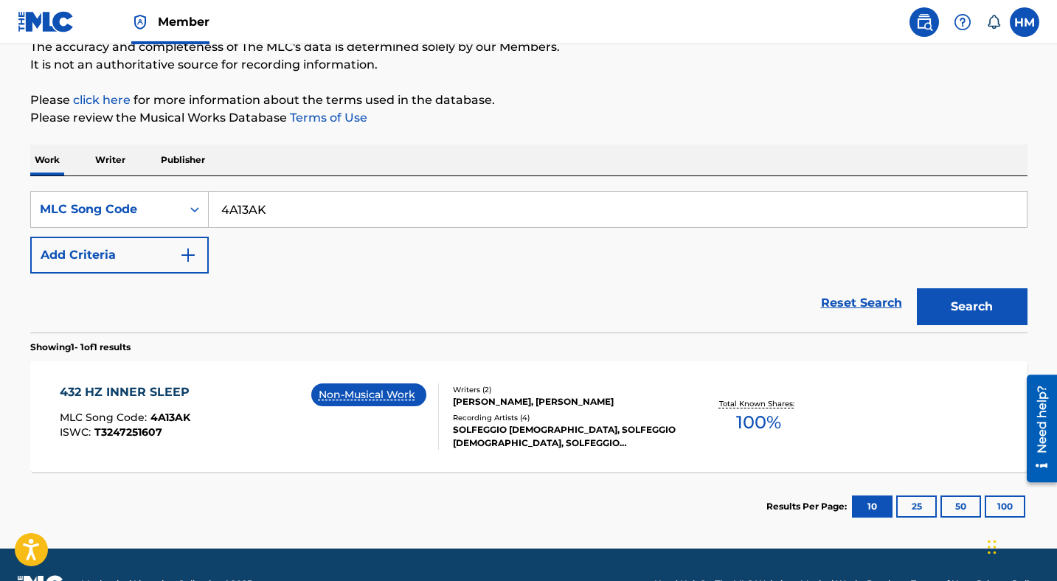
click at [341, 219] on input "4A13AK" at bounding box center [618, 209] width 818 height 35
paste input "1C09DZ"
click at [983, 310] on button "Search" at bounding box center [972, 306] width 111 height 37
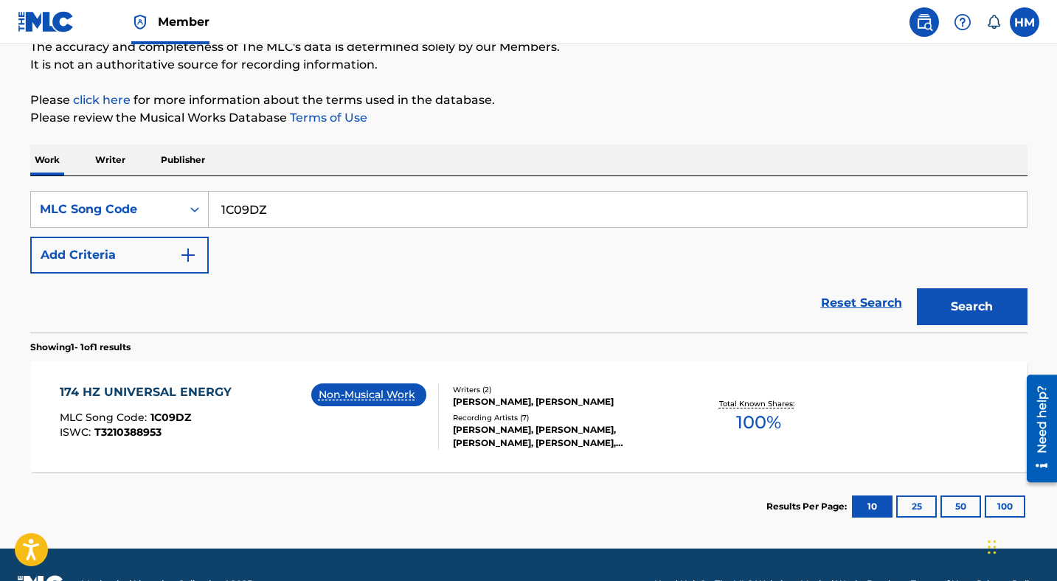
click at [288, 196] on input "1C09DZ" at bounding box center [618, 209] width 818 height 35
paste input "TB00O9"
type input "TB00O9"
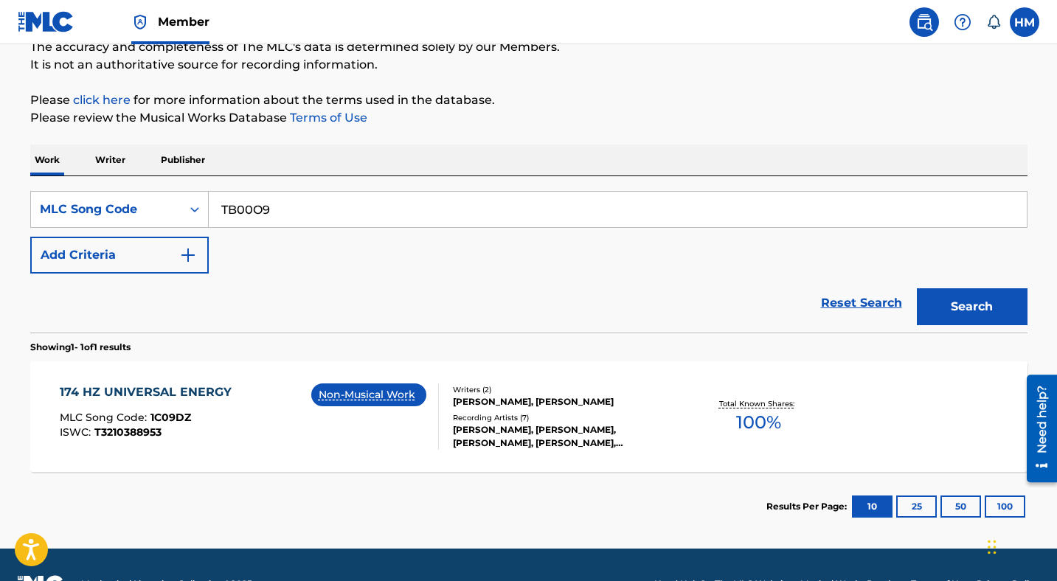
click at [972, 306] on button "Search" at bounding box center [972, 306] width 111 height 37
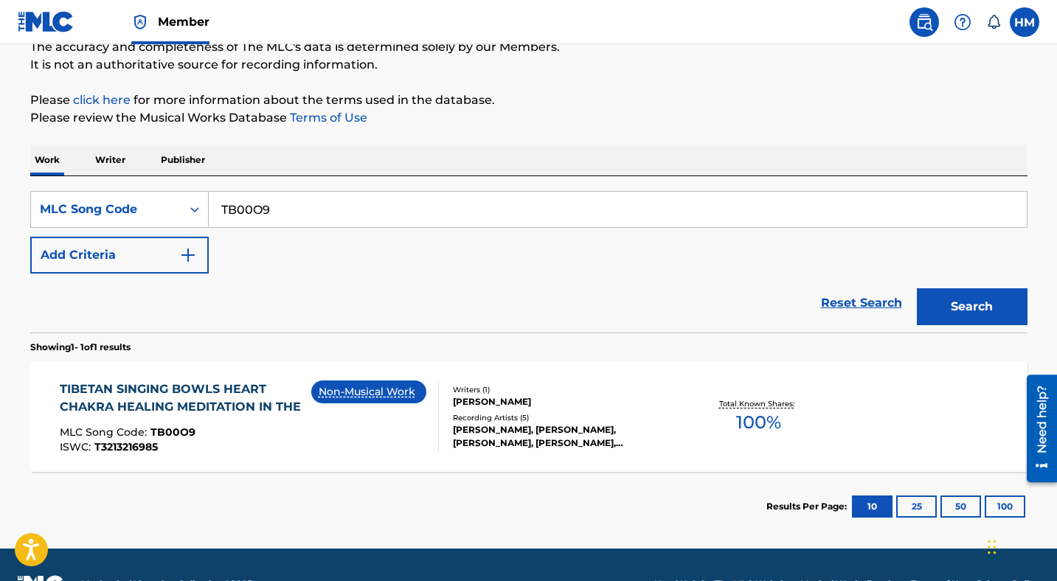
click at [248, 411] on div "TIBETAN SINGING BOWLS HEART CHAKRA HEALING MEDITATION IN THE" at bounding box center [185, 397] width 251 height 35
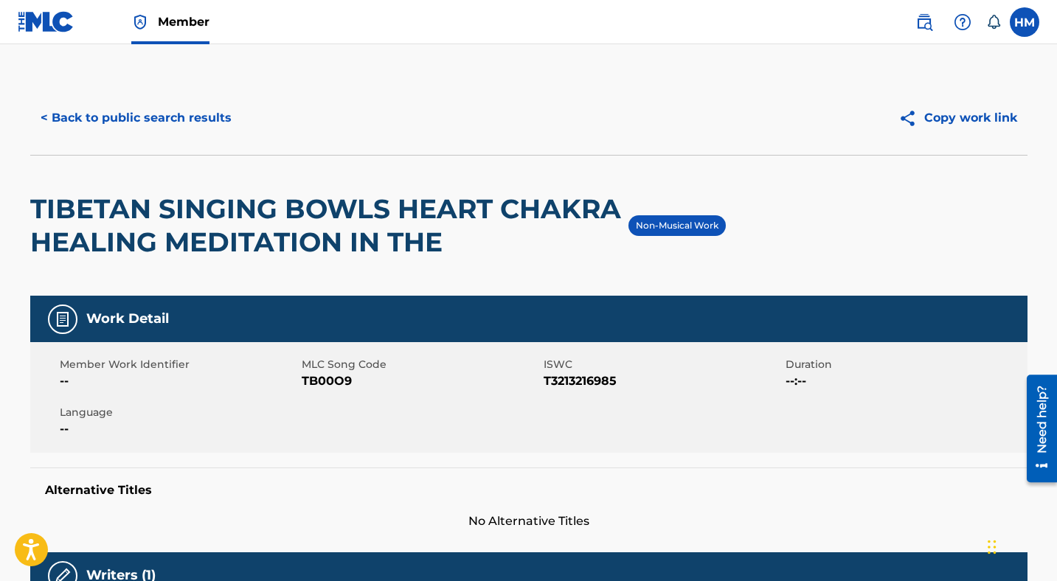
click at [184, 114] on button "< Back to public search results" at bounding box center [136, 118] width 212 height 37
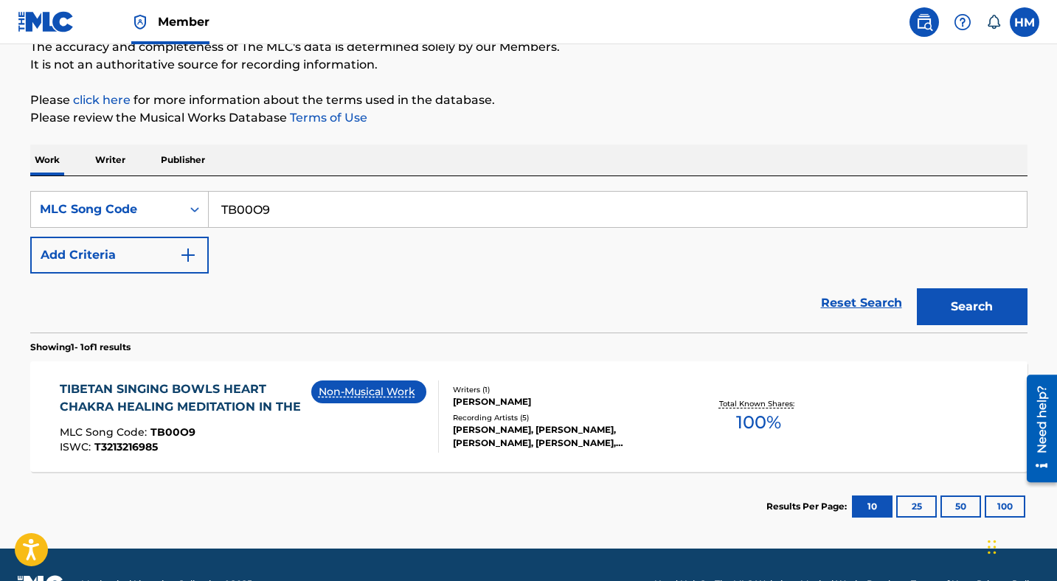
click at [324, 206] on input "TB00O9" at bounding box center [618, 209] width 818 height 35
paste input "A97DM"
type input "TA97DM"
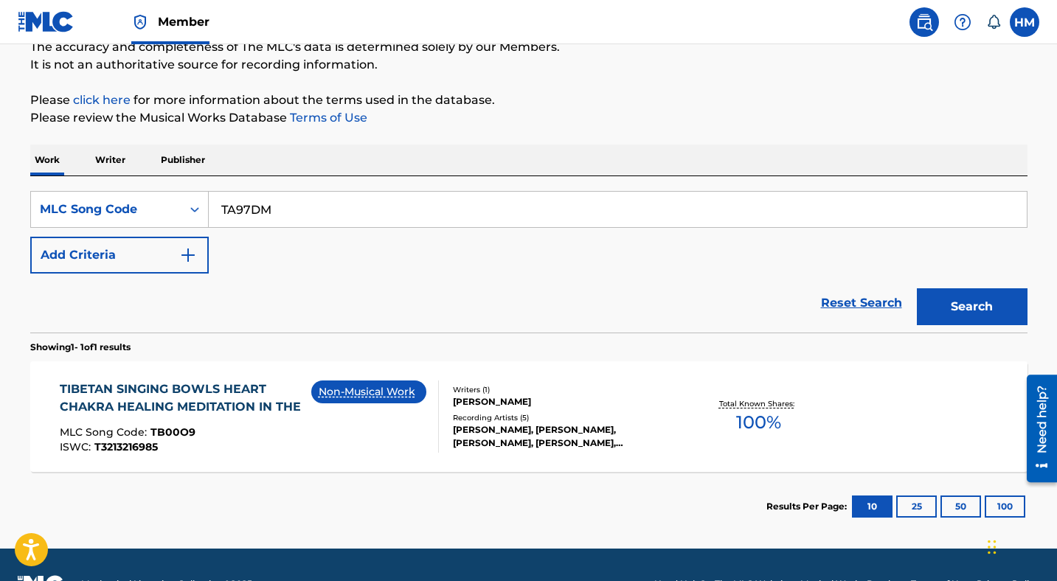
click at [943, 308] on button "Search" at bounding box center [972, 306] width 111 height 37
click at [198, 423] on div "TIBETAN SINGING BOWLS THIRD EYE CHAKRA HEALING MEDITATION IN MLC Song Code : TA…" at bounding box center [185, 416] width 251 height 72
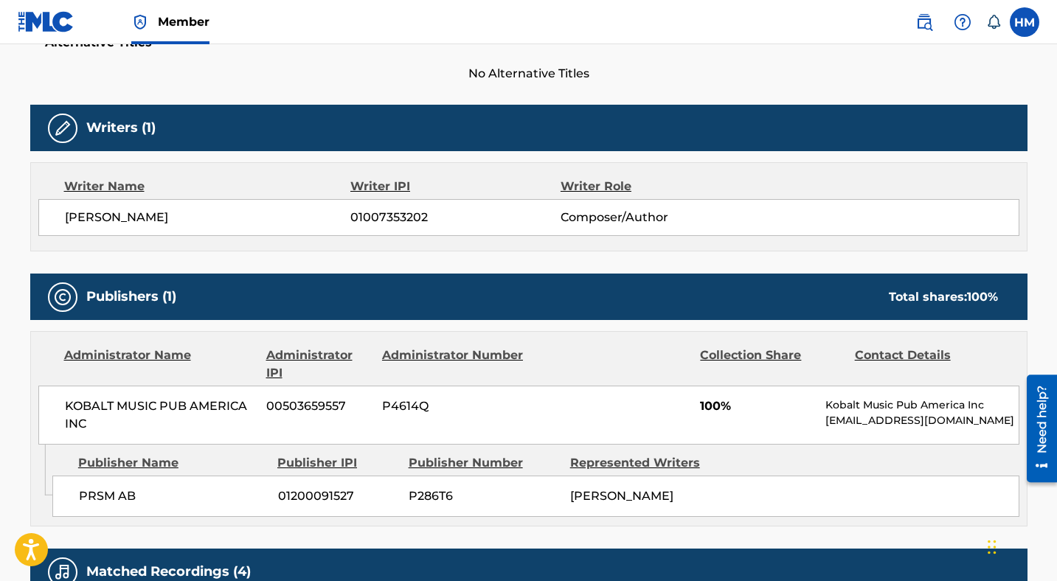
scroll to position [42, 0]
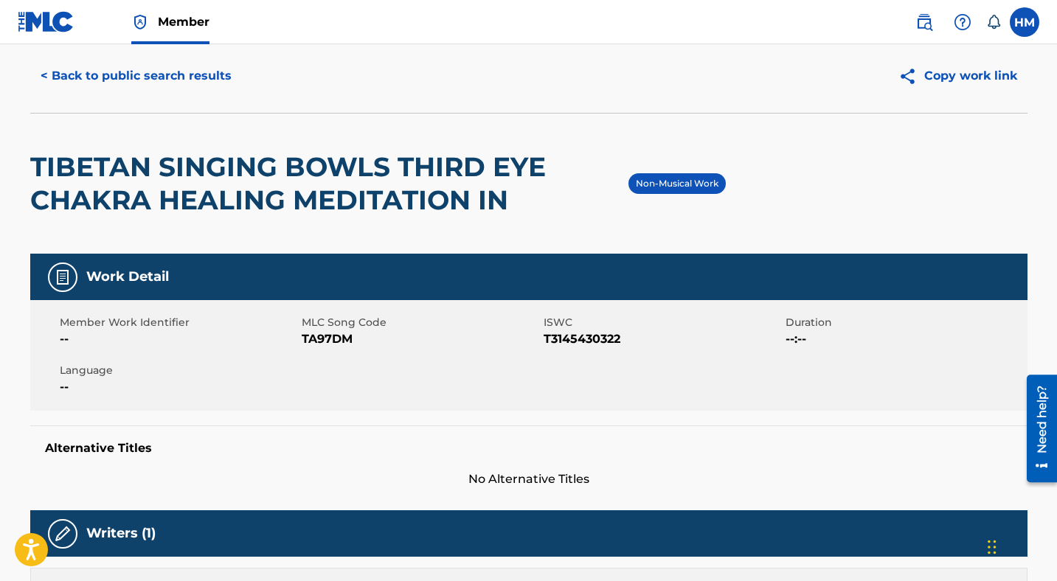
click at [156, 75] on button "< Back to public search results" at bounding box center [136, 76] width 212 height 37
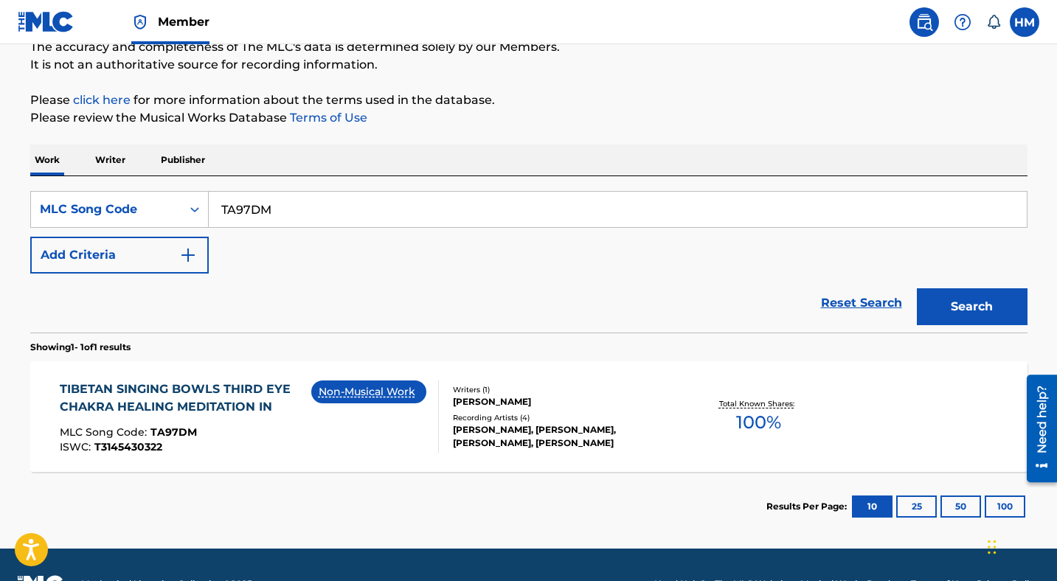
click at [280, 215] on input "TA97DM" at bounding box center [618, 209] width 818 height 35
paste input "CC0OPQ"
type input "CC0OPQ"
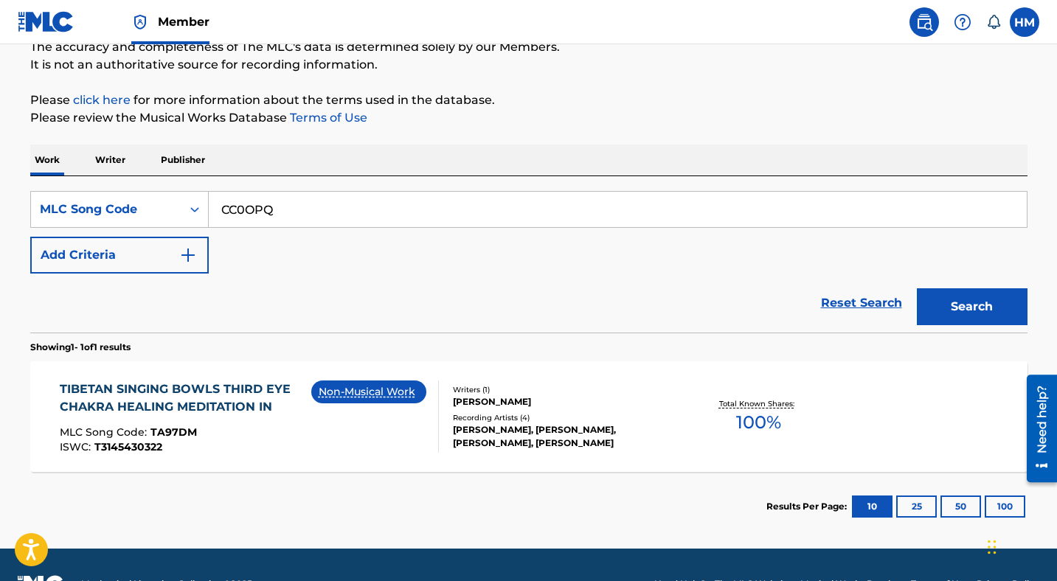
click at [950, 307] on button "Search" at bounding box center [972, 306] width 111 height 37
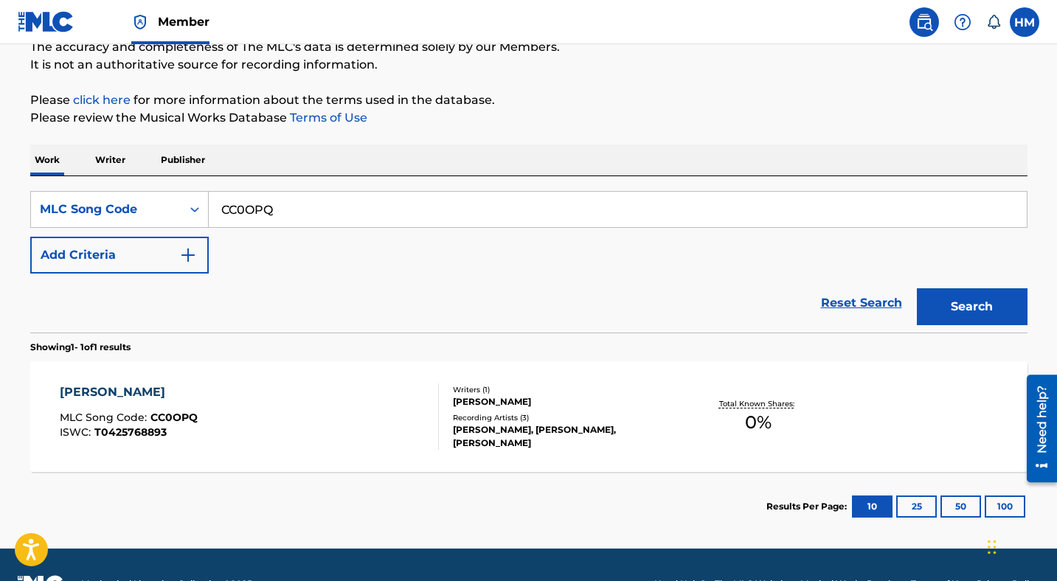
scroll to position [175, 0]
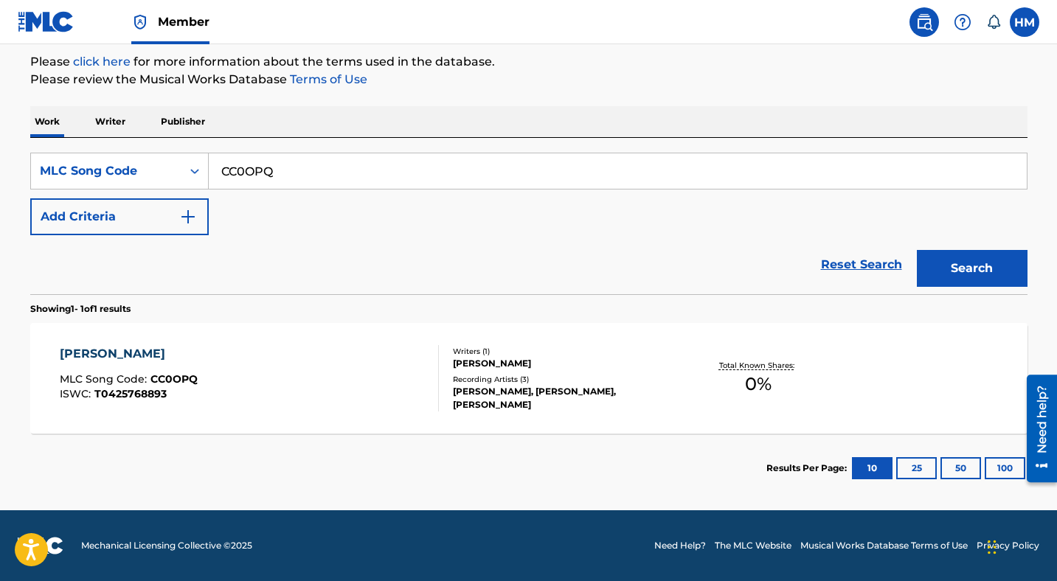
click at [180, 358] on div "[PERSON_NAME]" at bounding box center [129, 354] width 138 height 18
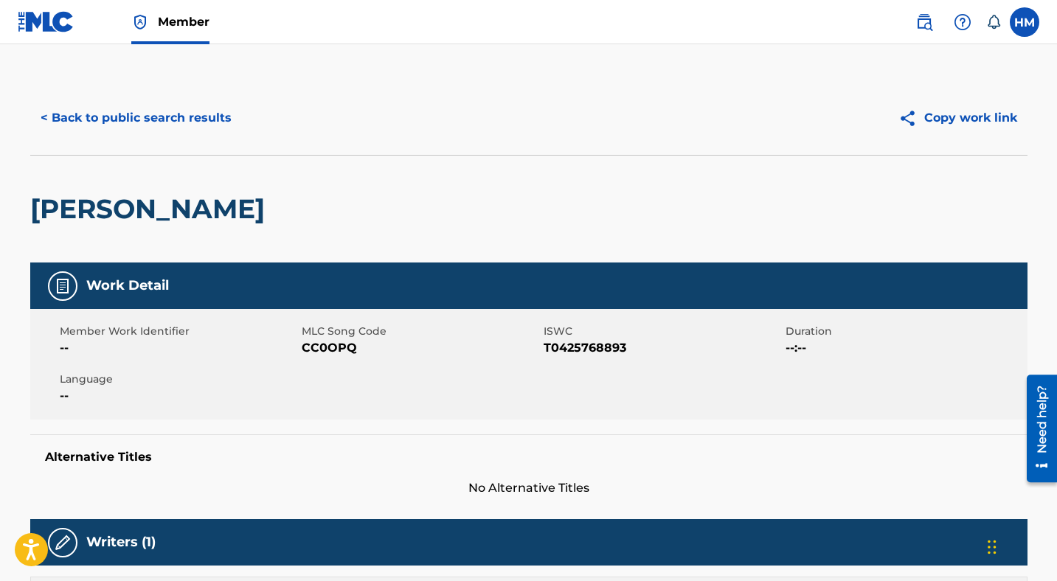
click at [177, 106] on button "< Back to public search results" at bounding box center [136, 118] width 212 height 37
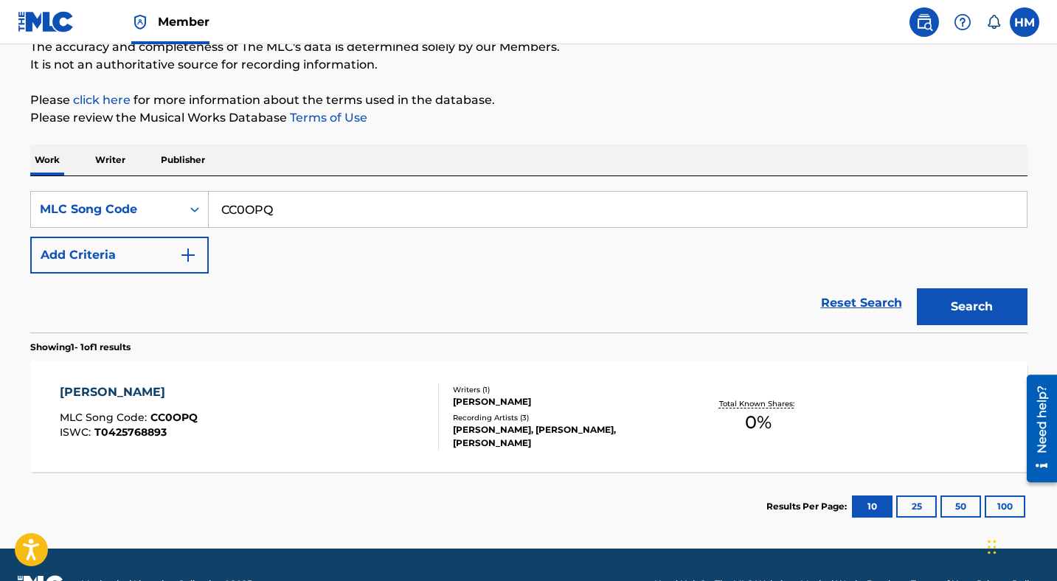
click at [268, 199] on input "CC0OPQ" at bounding box center [618, 209] width 818 height 35
paste input "EC09I2"
type input "EC09I2"
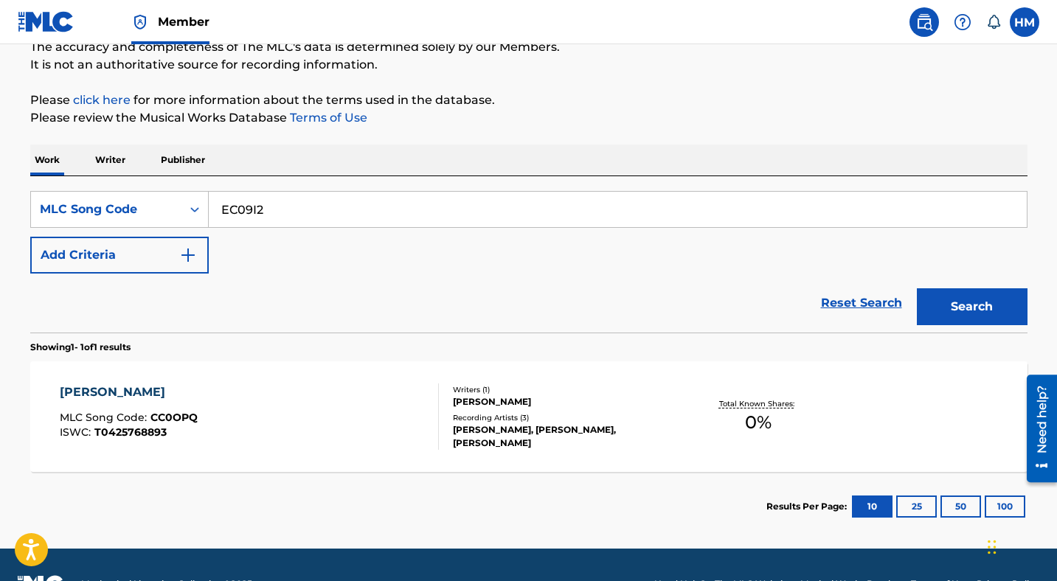
click at [967, 316] on button "Search" at bounding box center [972, 306] width 111 height 37
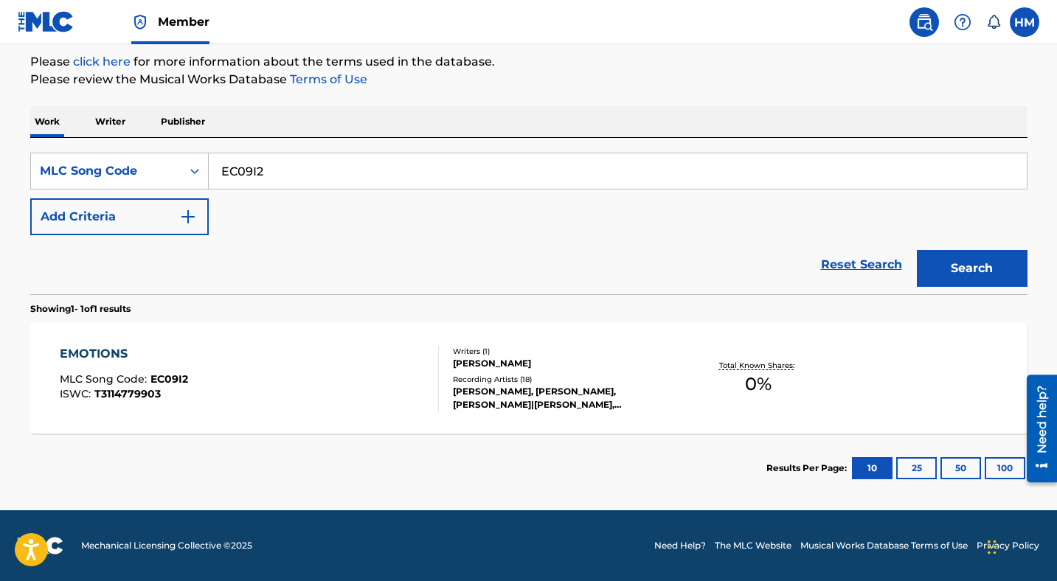
click at [196, 346] on div "EMOTIONS MLC Song Code : EC09I2 ISWC : T3114779903" at bounding box center [249, 378] width 379 height 66
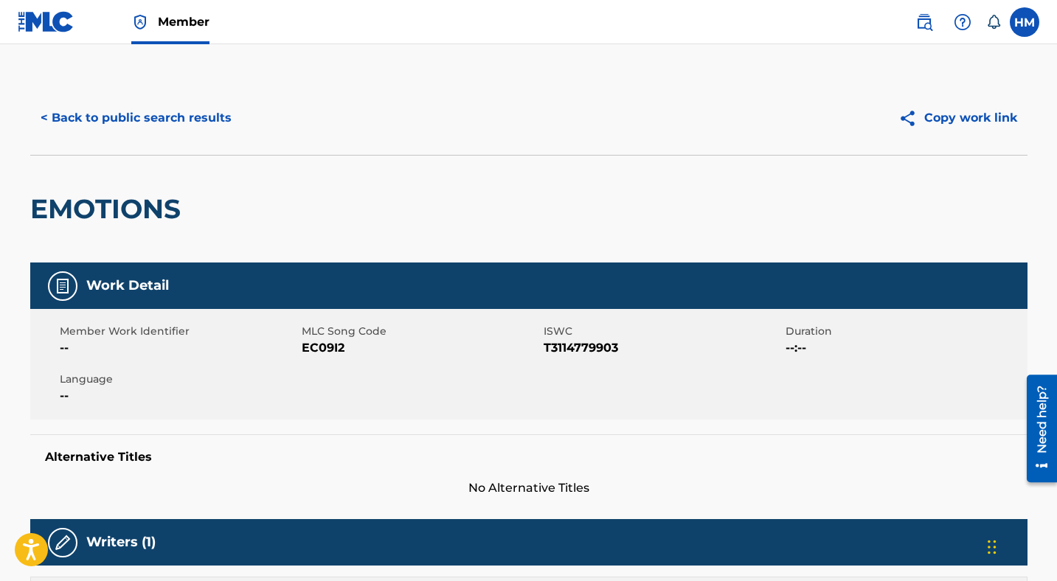
click at [142, 112] on button "< Back to public search results" at bounding box center [136, 118] width 212 height 37
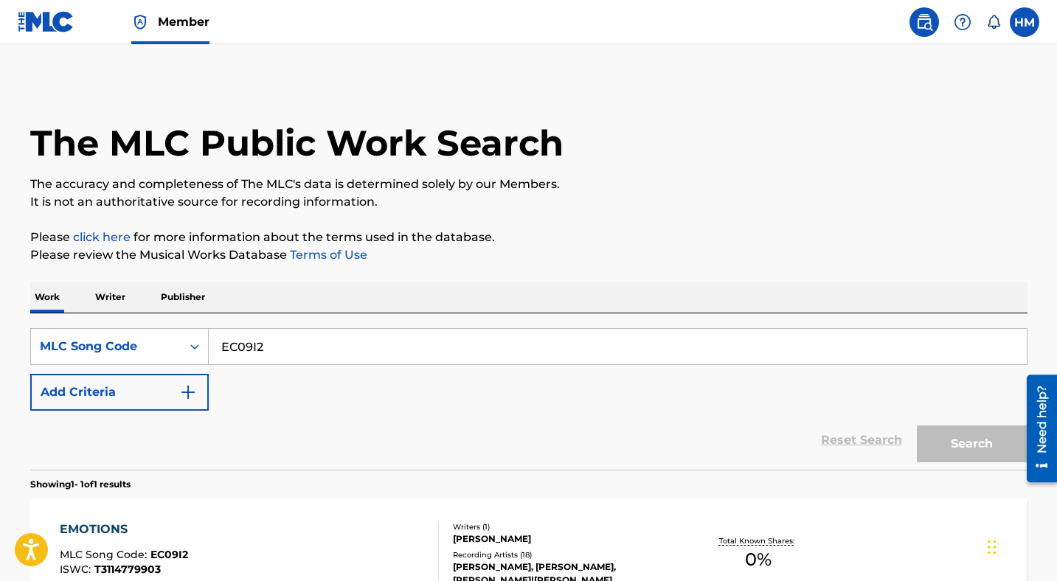
scroll to position [137, 0]
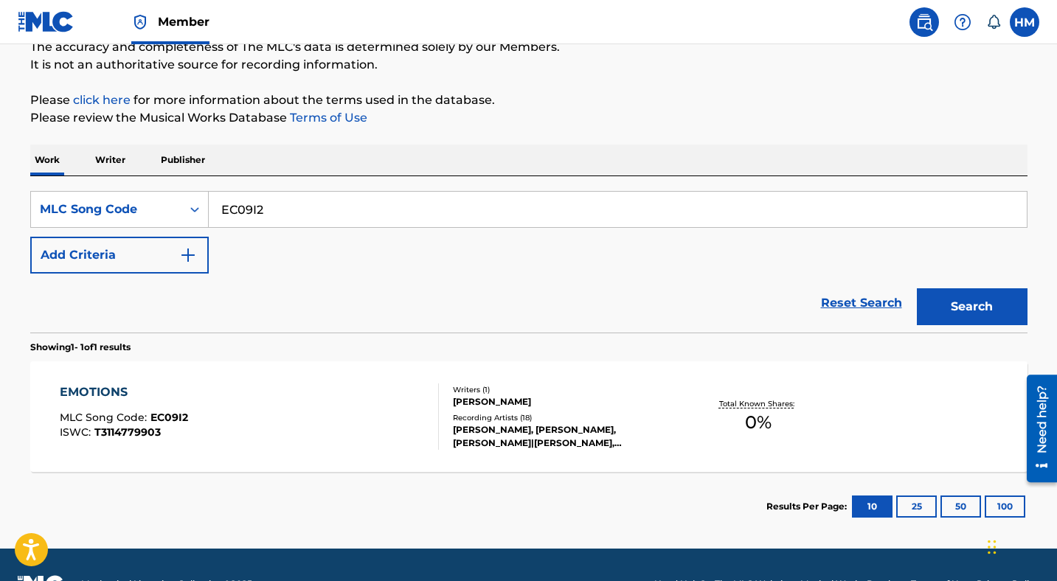
click at [330, 220] on input "EC09I2" at bounding box center [618, 209] width 818 height 35
paste input "TA97DM"
type input "TA97DM"
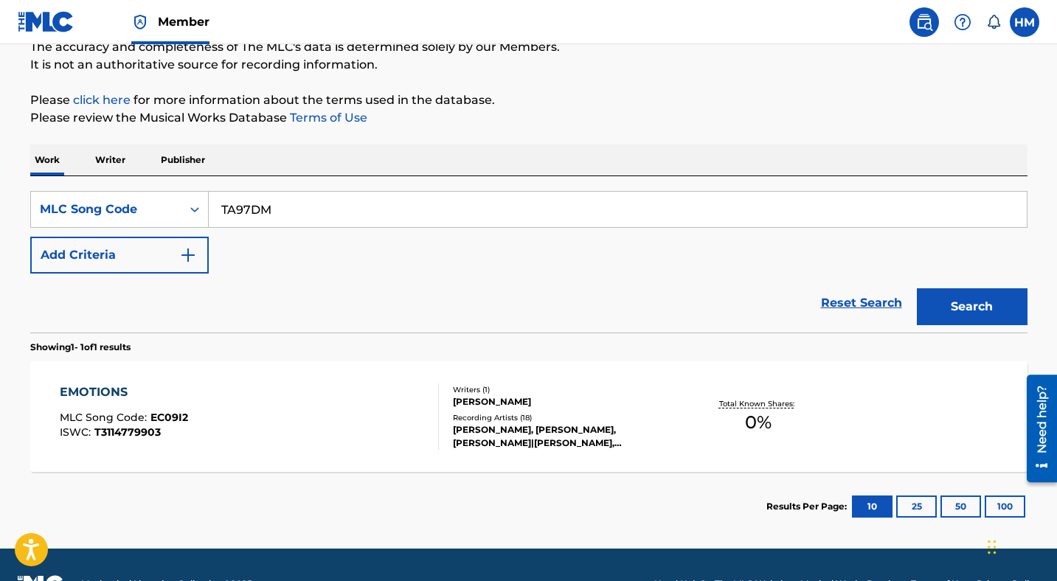
click at [938, 303] on button "Search" at bounding box center [972, 306] width 111 height 37
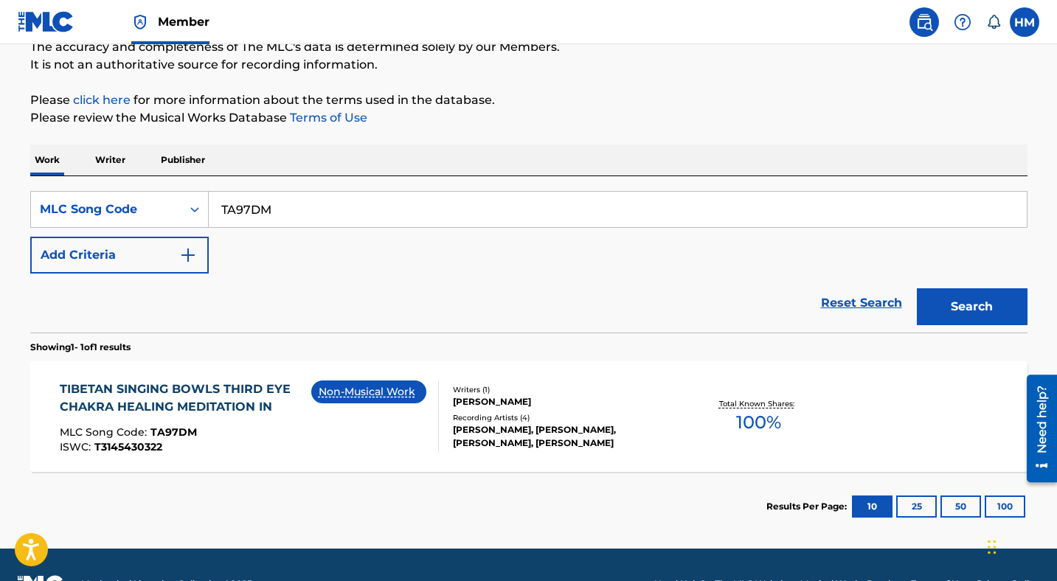
click at [228, 403] on div "TIBETAN SINGING BOWLS THIRD EYE CHAKRA HEALING MEDITATION IN" at bounding box center [185, 397] width 251 height 35
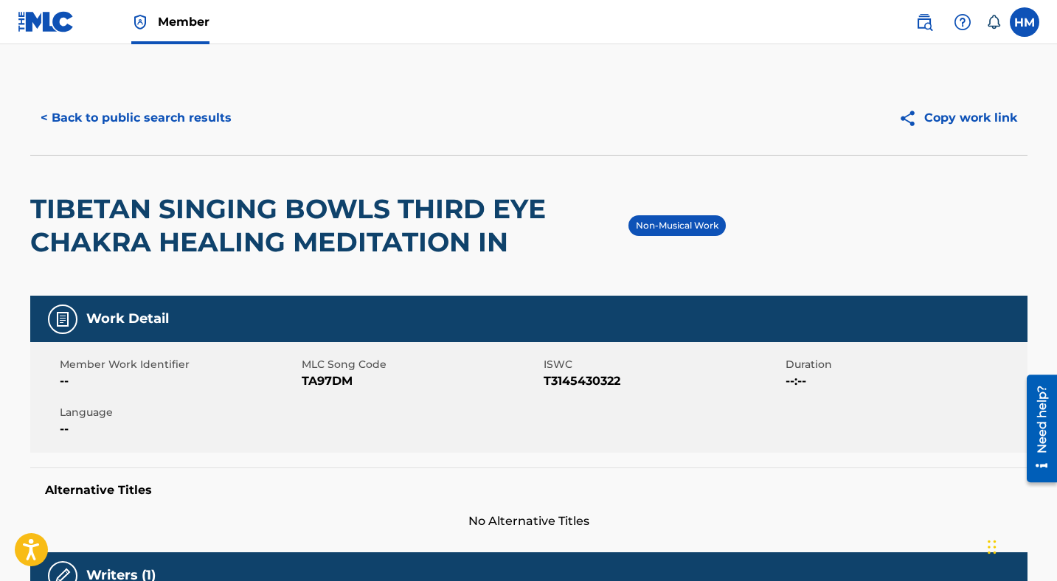
scroll to position [21, 0]
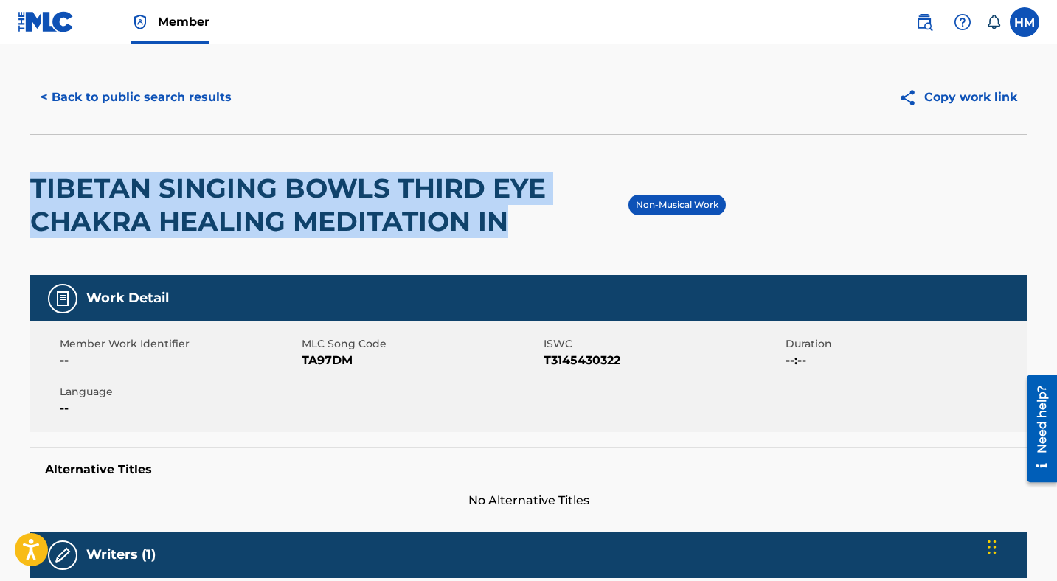
drag, startPoint x: 33, startPoint y: 189, endPoint x: 512, endPoint y: 223, distance: 480.5
click at [512, 223] on h2 "TIBETAN SINGING BOWLS THIRD EYE CHAKRA HEALING MEDITATION IN" at bounding box center [329, 205] width 598 height 66
copy h2 "TIBETAN SINGING BOWLS THIRD EYE CHAKRA HEALING MEDITATION IN"
click at [152, 99] on button "< Back to public search results" at bounding box center [136, 97] width 212 height 37
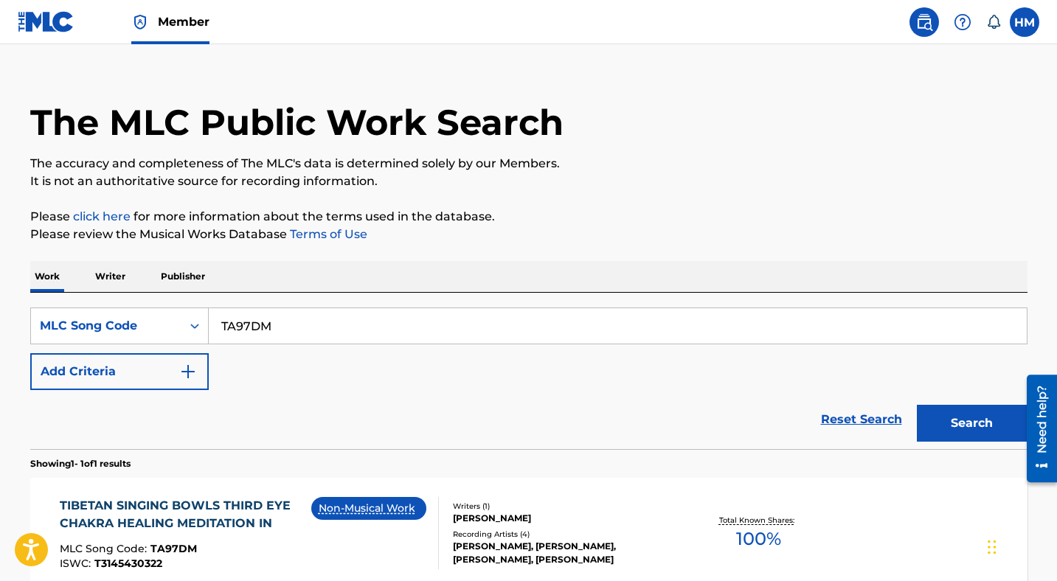
scroll to position [137, 0]
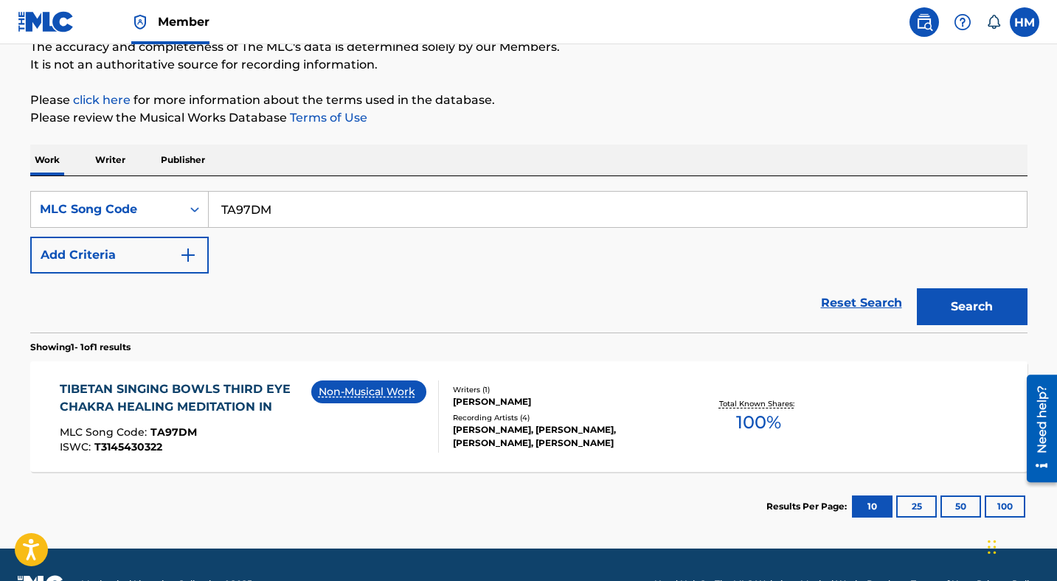
click at [358, 209] on input "TA97DM" at bounding box center [618, 209] width 818 height 35
paste input "B00O9"
type input "TB00O9"
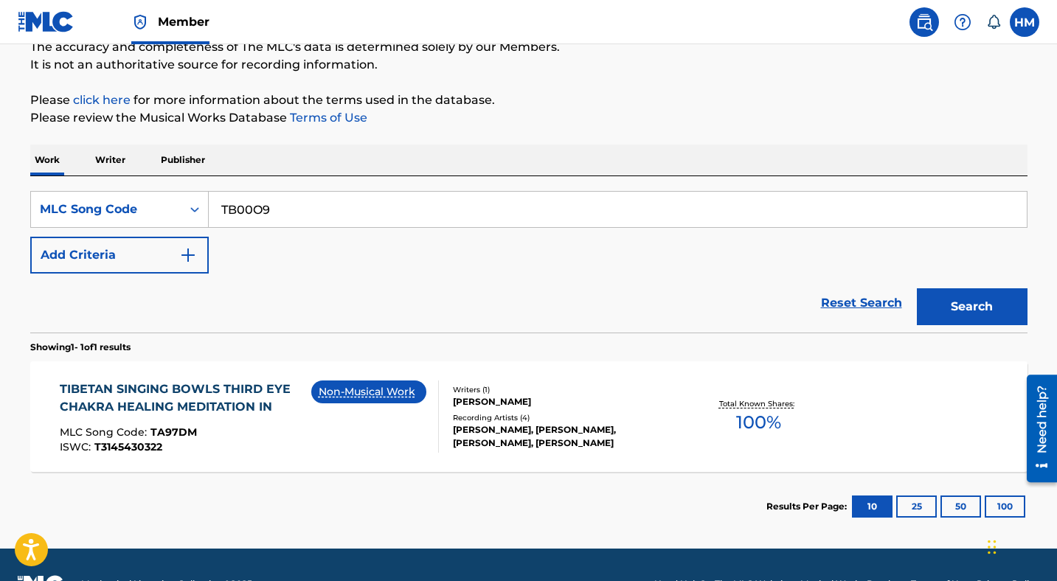
click at [945, 296] on button "Search" at bounding box center [972, 306] width 111 height 37
click at [224, 400] on div "TIBETAN SINGING BOWLS HEART CHAKRA HEALING MEDITATION IN THE" at bounding box center [185, 397] width 251 height 35
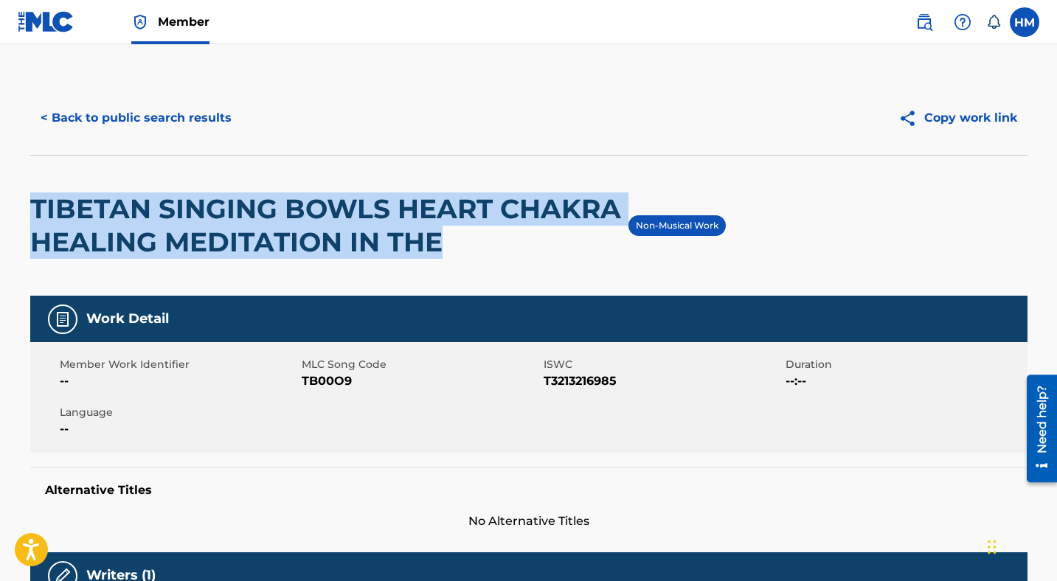
drag, startPoint x: 34, startPoint y: 209, endPoint x: 472, endPoint y: 248, distance: 439.7
click at [472, 248] on h2 "TIBETAN SINGING BOWLS HEART CHAKRA HEALING MEDITATION IN THE" at bounding box center [329, 225] width 598 height 66
copy h2 "TIBETAN SINGING BOWLS HEART CHAKRA HEALING MEDITATION IN THE"
click at [146, 122] on button "< Back to public search results" at bounding box center [136, 118] width 212 height 37
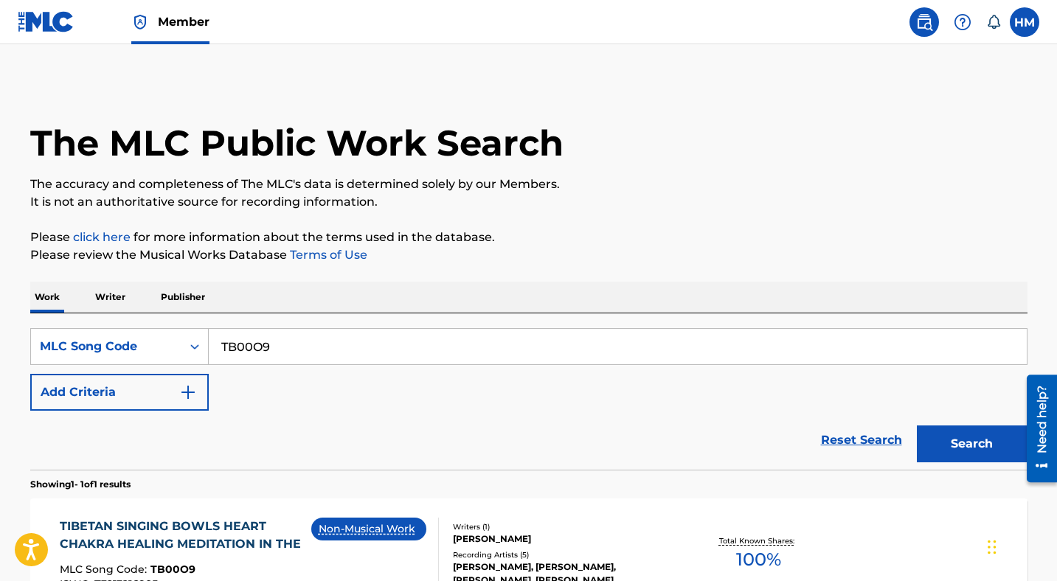
scroll to position [137, 0]
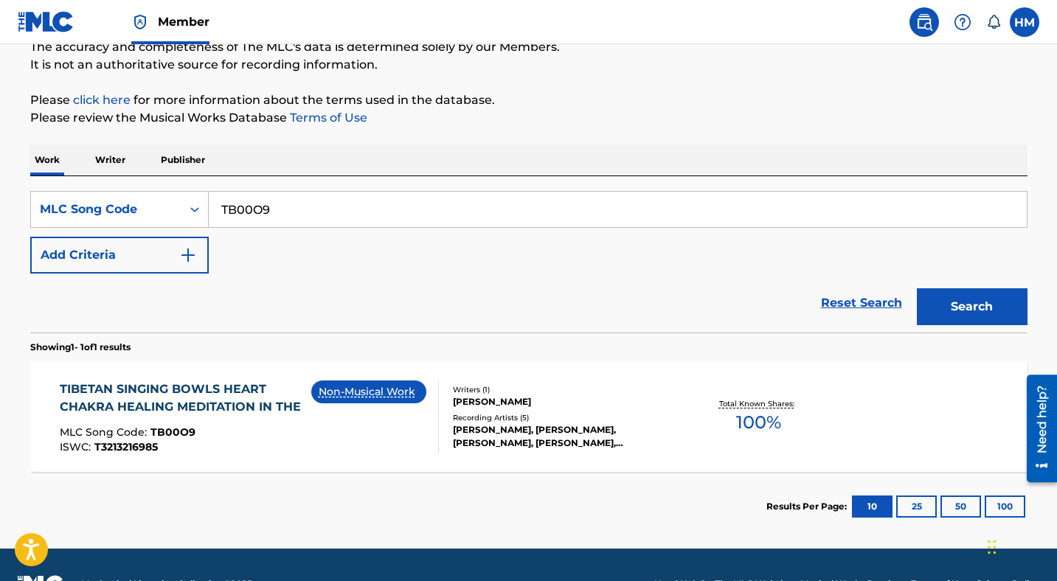
click at [318, 214] on input "TB00O9" at bounding box center [618, 209] width 818 height 35
paste input "1C09DZ"
type input "1C09DZ"
click at [957, 299] on button "Search" at bounding box center [972, 306] width 111 height 37
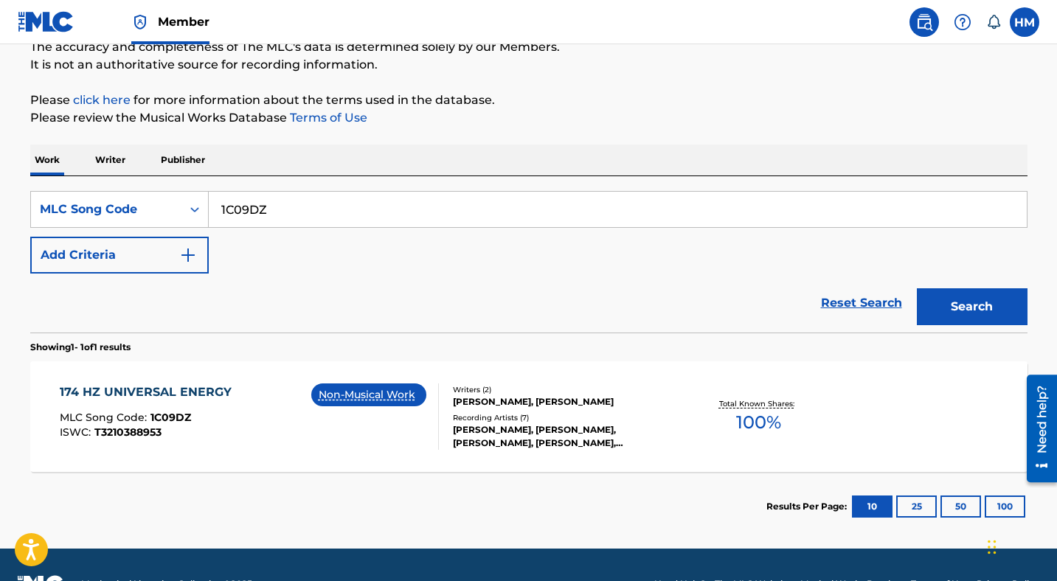
click at [201, 390] on div "174 HZ UNIVERSAL ENERGY" at bounding box center [149, 392] width 179 height 18
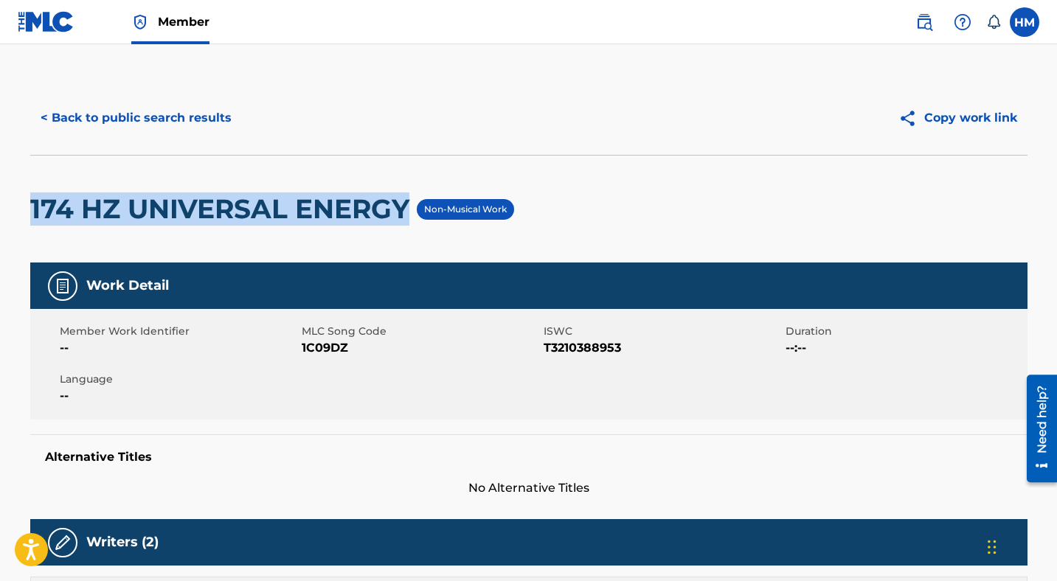
drag, startPoint x: 32, startPoint y: 210, endPoint x: 403, endPoint y: 212, distance: 371.6
click at [403, 212] on h2 "174 HZ UNIVERSAL ENERGY" at bounding box center [223, 208] width 386 height 33
copy h2 "174 HZ UNIVERSAL ENERGY"
click at [160, 117] on button "< Back to public search results" at bounding box center [136, 118] width 212 height 37
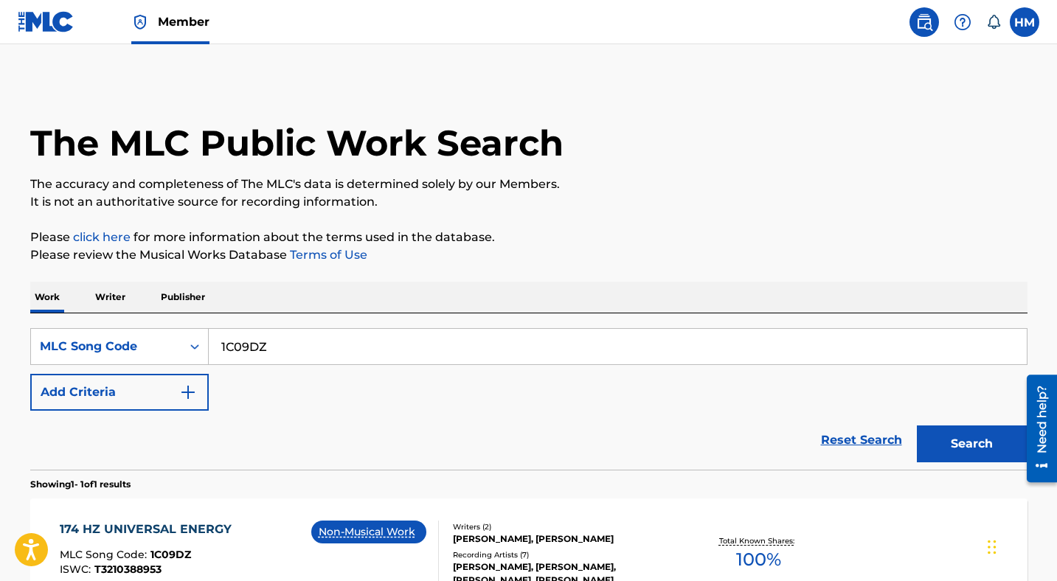
scroll to position [137, 0]
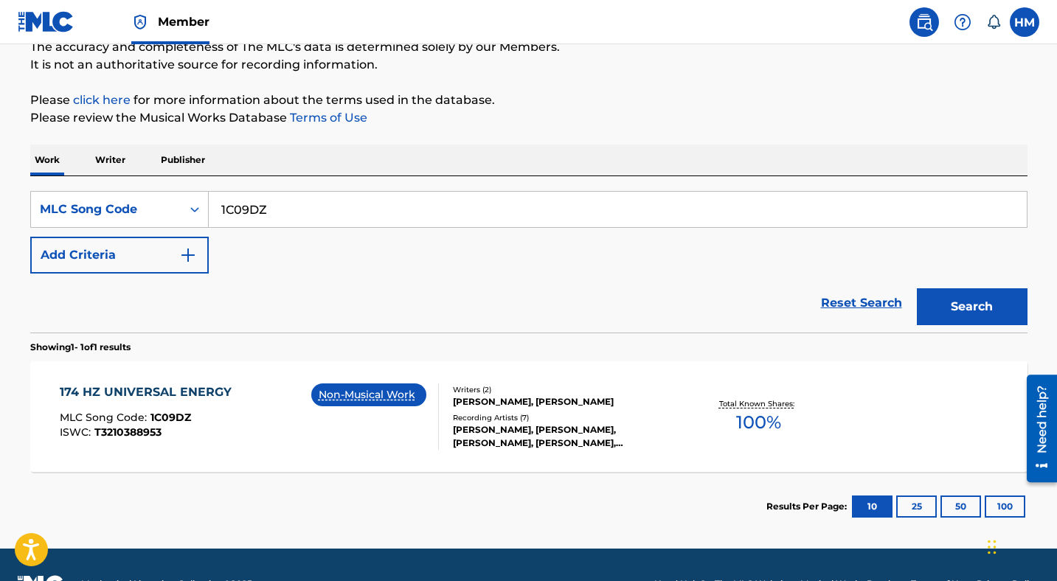
click at [361, 215] on input "1C09DZ" at bounding box center [618, 209] width 818 height 35
paste input "4A13AK"
type input "4A13AK"
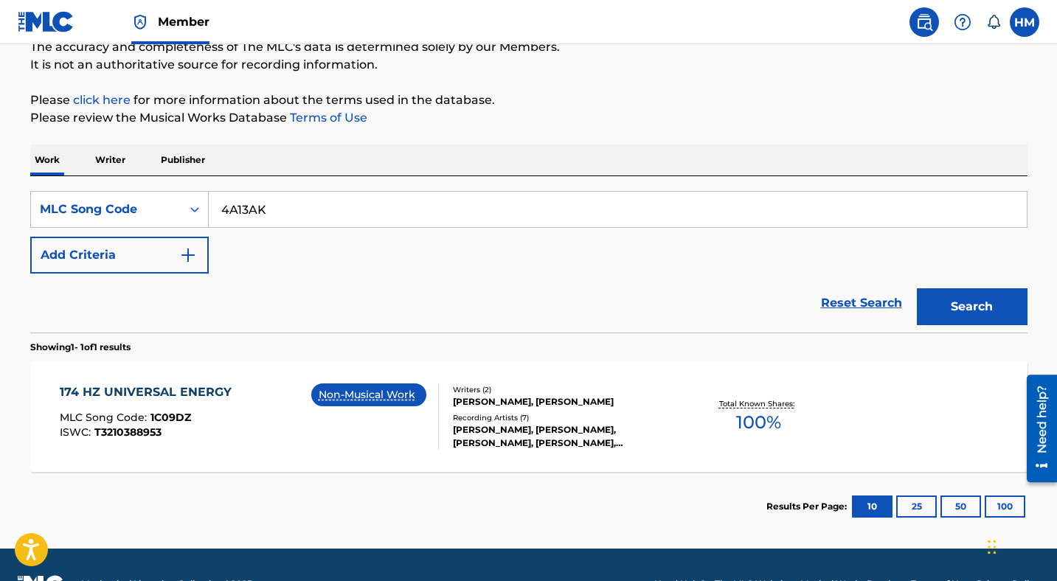
click at [977, 308] on button "Search" at bounding box center [972, 306] width 111 height 37
click at [139, 392] on div "432 HZ INNER SLEEP" at bounding box center [128, 392] width 137 height 18
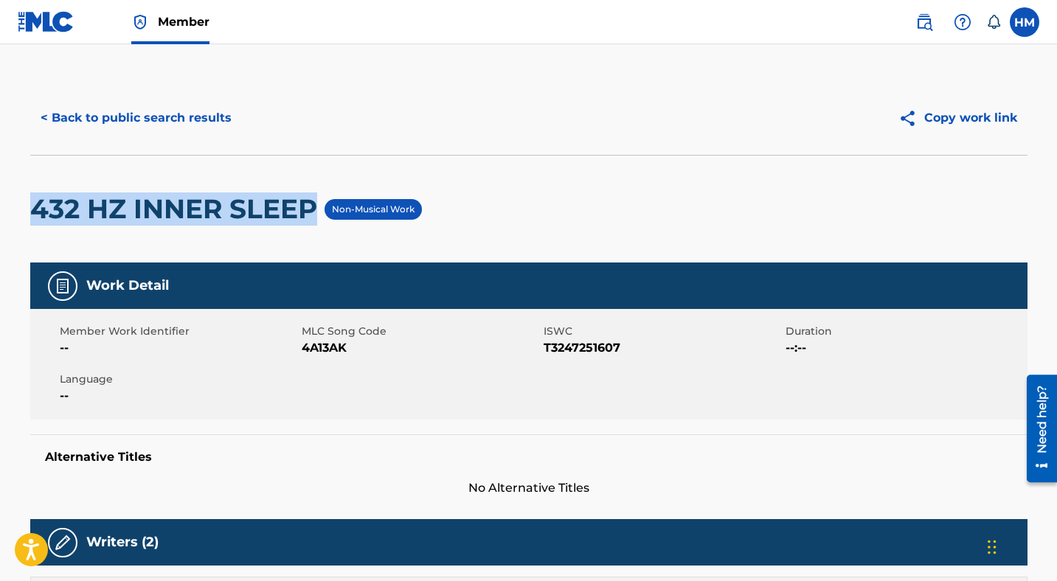
drag, startPoint x: 316, startPoint y: 209, endPoint x: 38, endPoint y: 211, distance: 277.2
click at [38, 211] on h2 "432 HZ INNER SLEEP" at bounding box center [177, 208] width 294 height 33
copy h2 "432 HZ INNER SLEEP"
